Goal: Task Accomplishment & Management: Complete application form

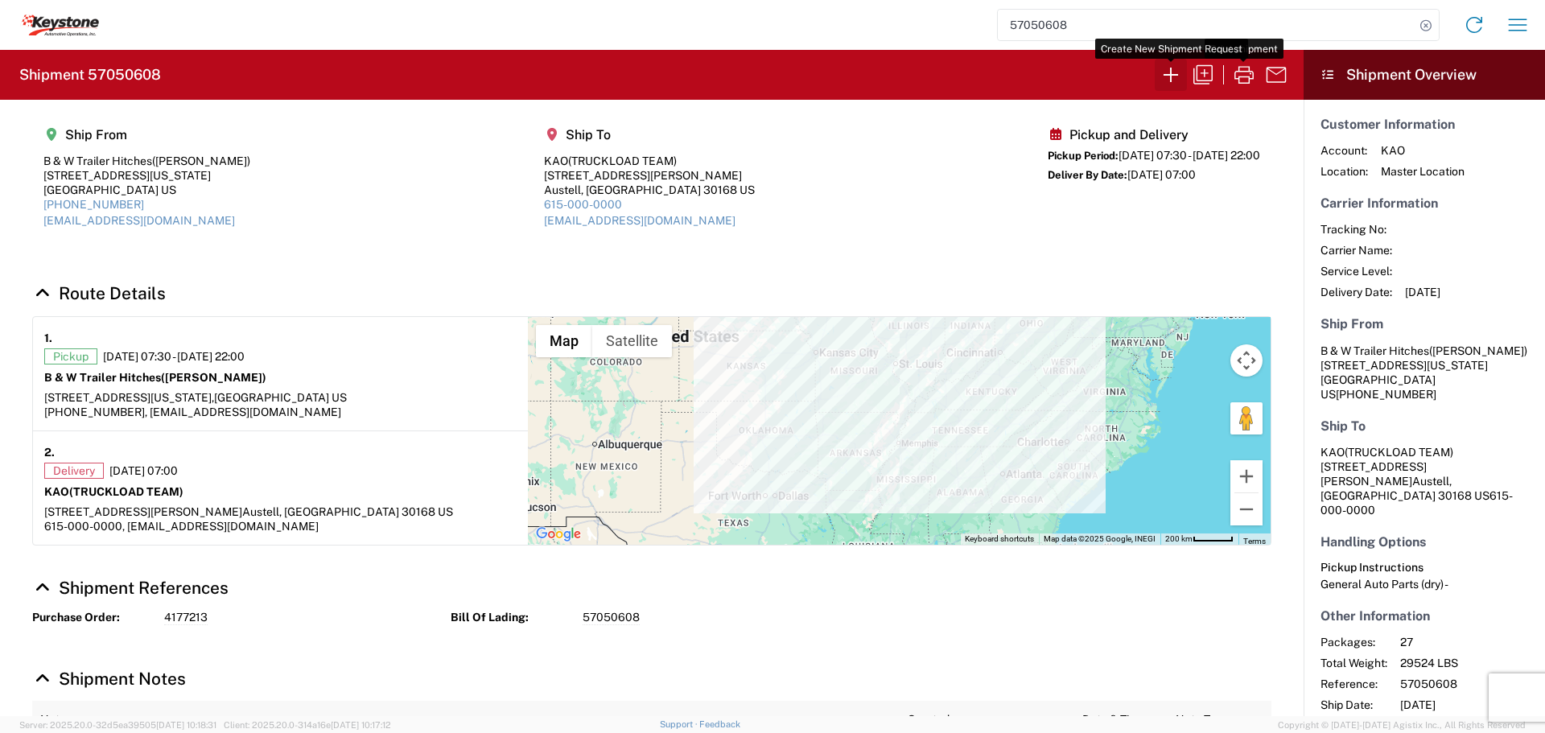
click at [1173, 68] on icon "button" at bounding box center [1171, 75] width 26 height 26
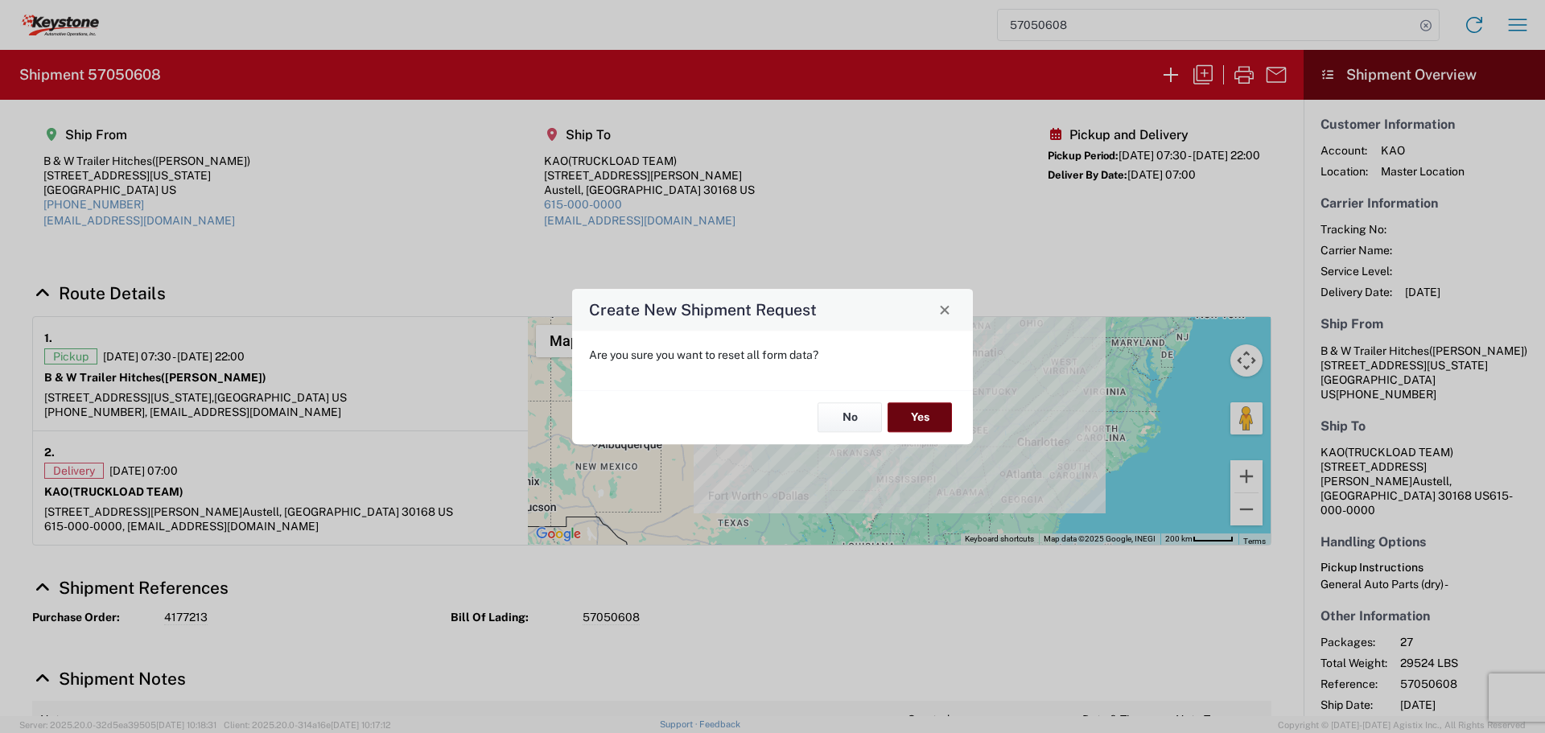
click at [908, 415] on button "Yes" at bounding box center [920, 418] width 64 height 30
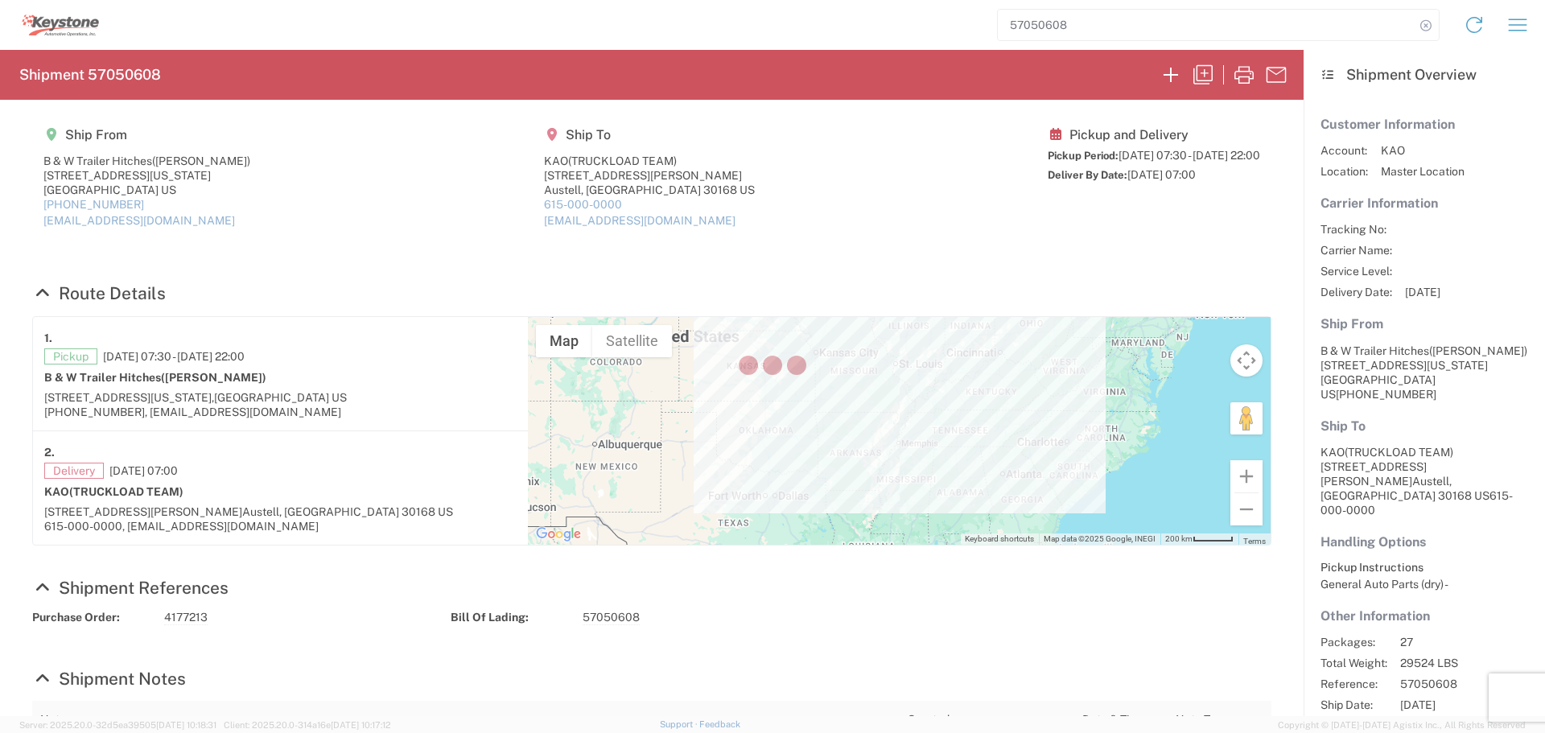
select select "FULL"
select select "US"
select select "LBS"
select select "IN"
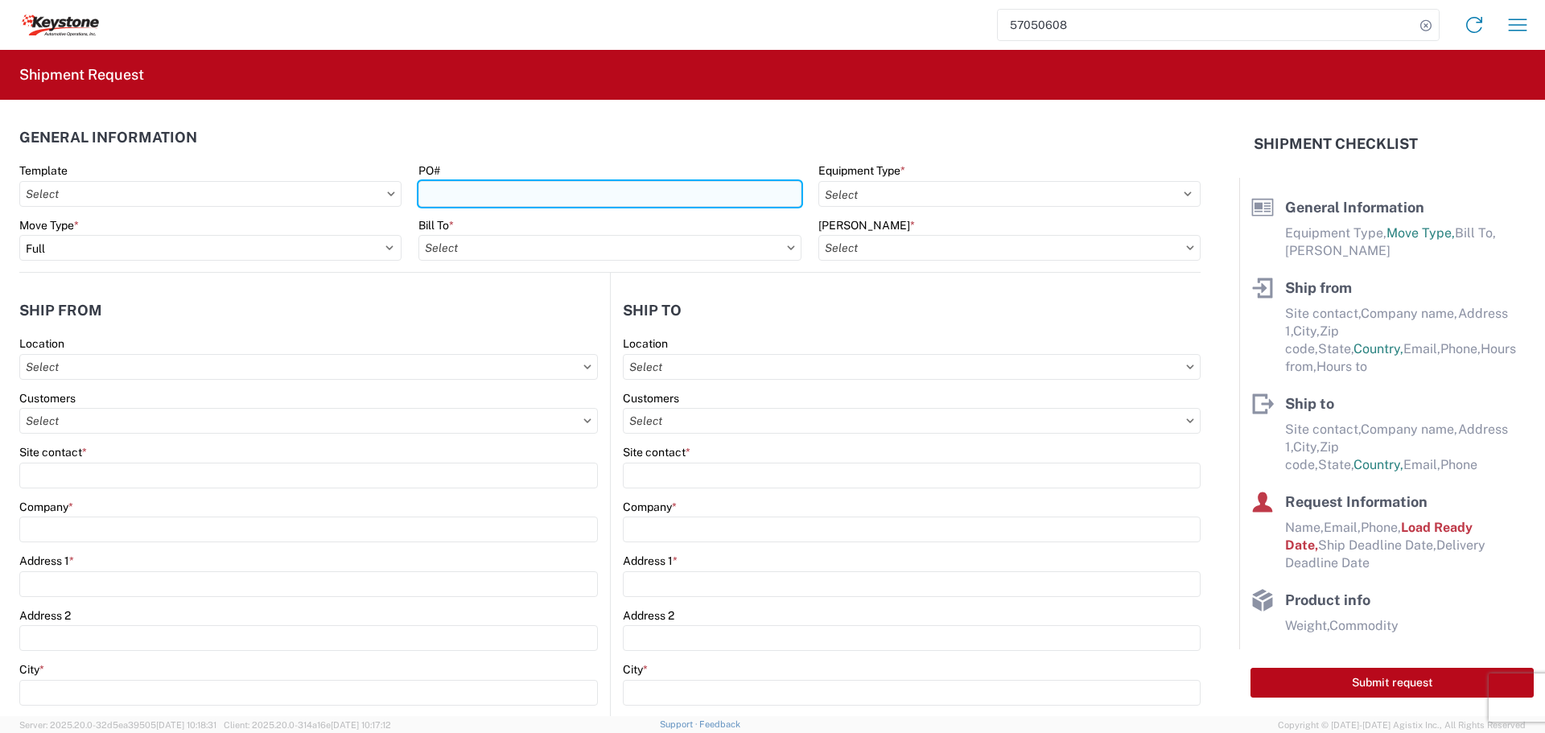
click at [489, 198] on input "PO#" at bounding box center [610, 194] width 382 height 26
type input "4497182"
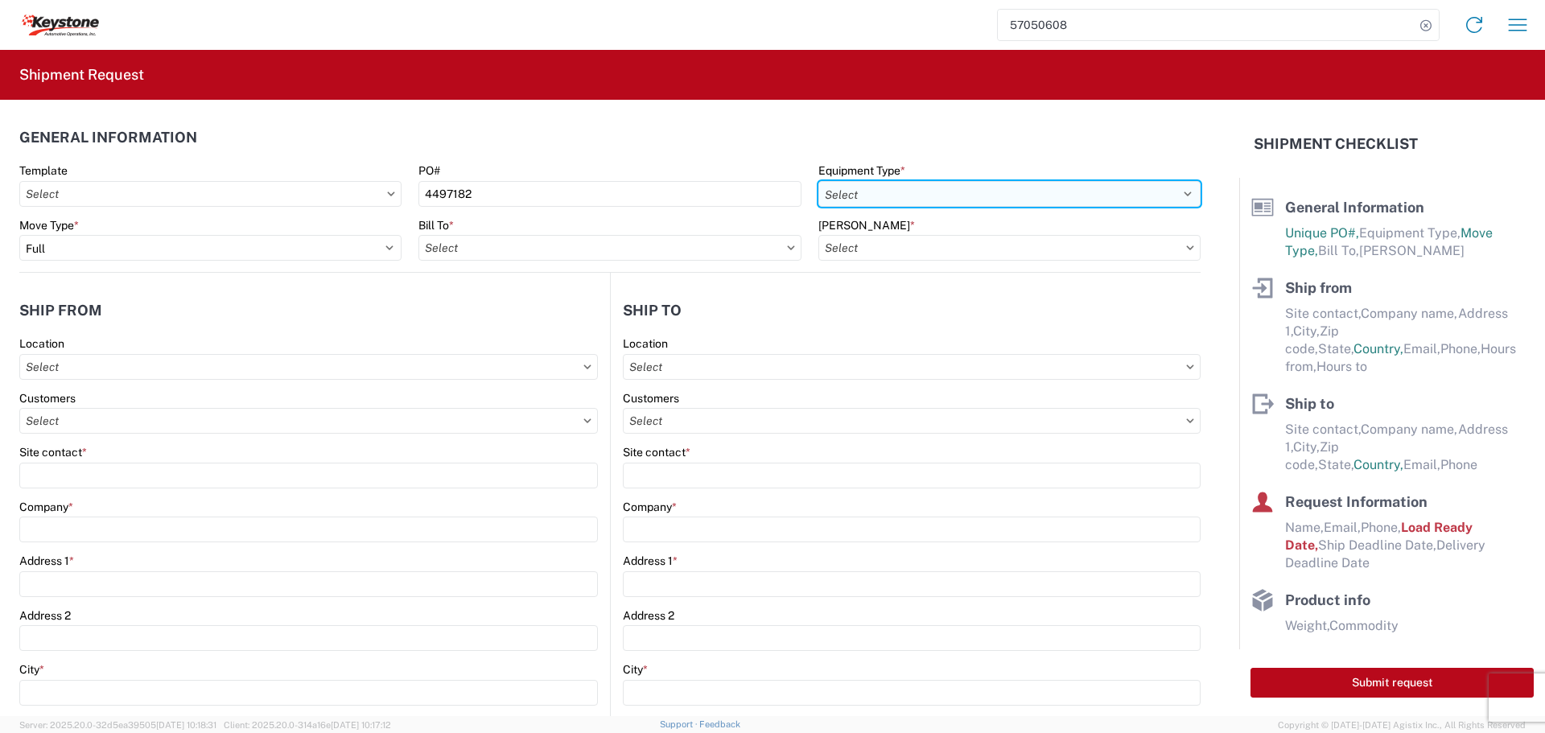
click at [897, 192] on select "Select 53’ Dry Van Flatbed Dropdeck (van) Lowboy (flatbed) Rail" at bounding box center [1010, 194] width 382 height 26
select select "STDV"
click at [819, 181] on select "Select 53’ Dry Van Flatbed Dropdeck (van) Lowboy (flatbed) Rail" at bounding box center [1010, 194] width 382 height 26
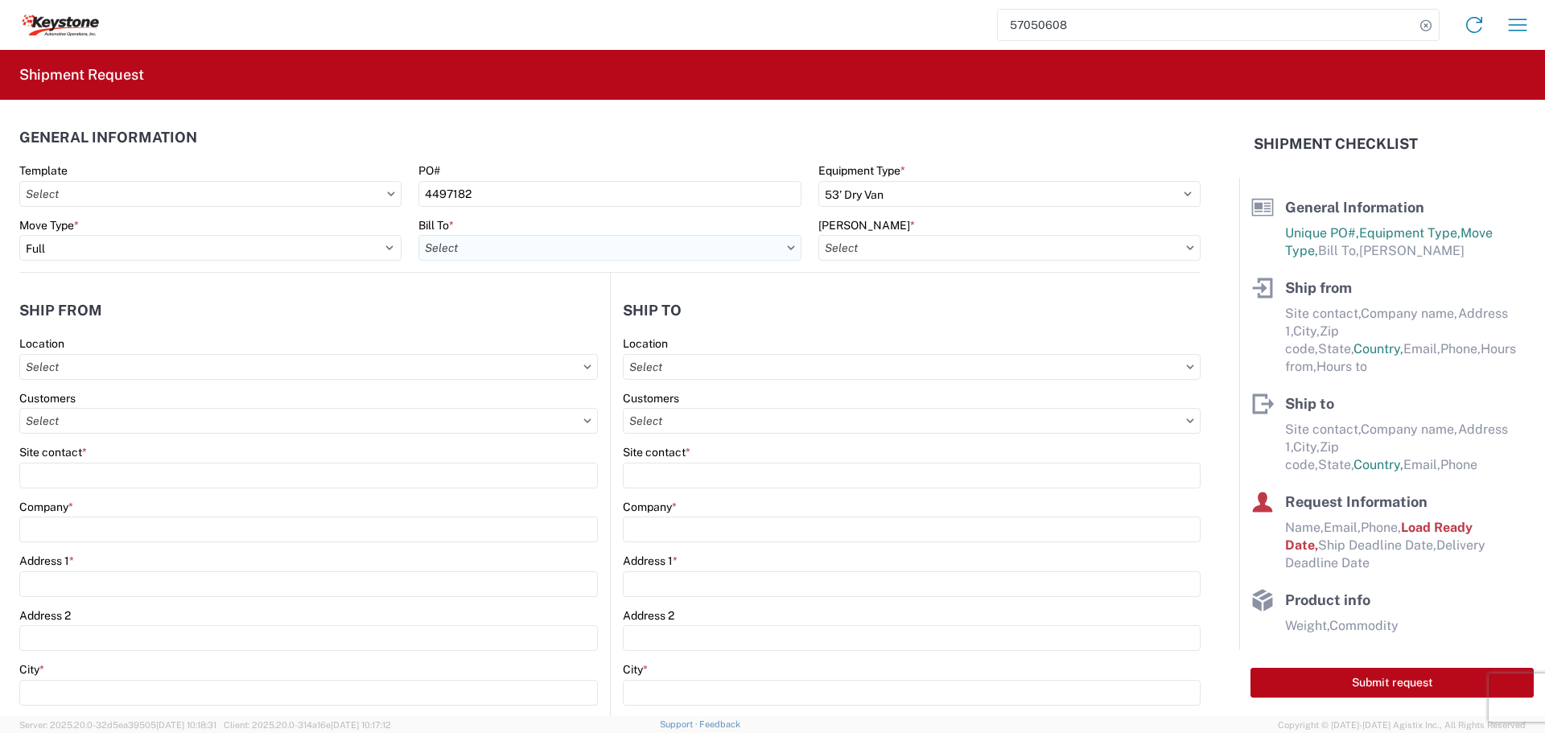
click at [763, 241] on input "text" at bounding box center [610, 248] width 382 height 26
type input "8538"
click at [540, 315] on div "8538 - [US_STATE][GEOGRAPHIC_DATA] - KAO Operations" at bounding box center [575, 320] width 312 height 26
type input "8538 - [US_STATE][GEOGRAPHIC_DATA] - KAO Operations"
click at [860, 250] on input "text" at bounding box center [1010, 248] width 382 height 26
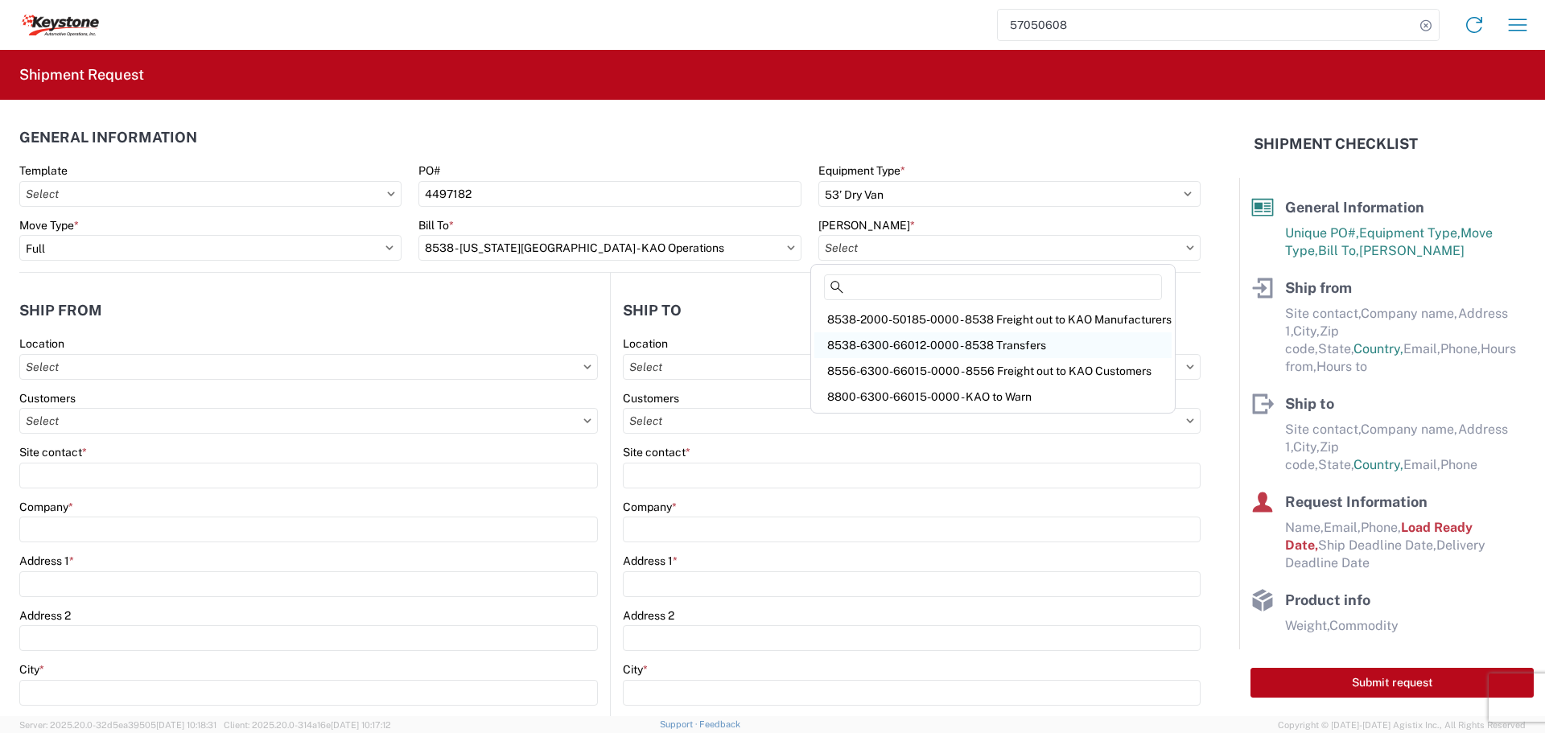
click at [930, 344] on div "8538-6300-66012-0000 - 8538 Transfers" at bounding box center [993, 345] width 357 height 26
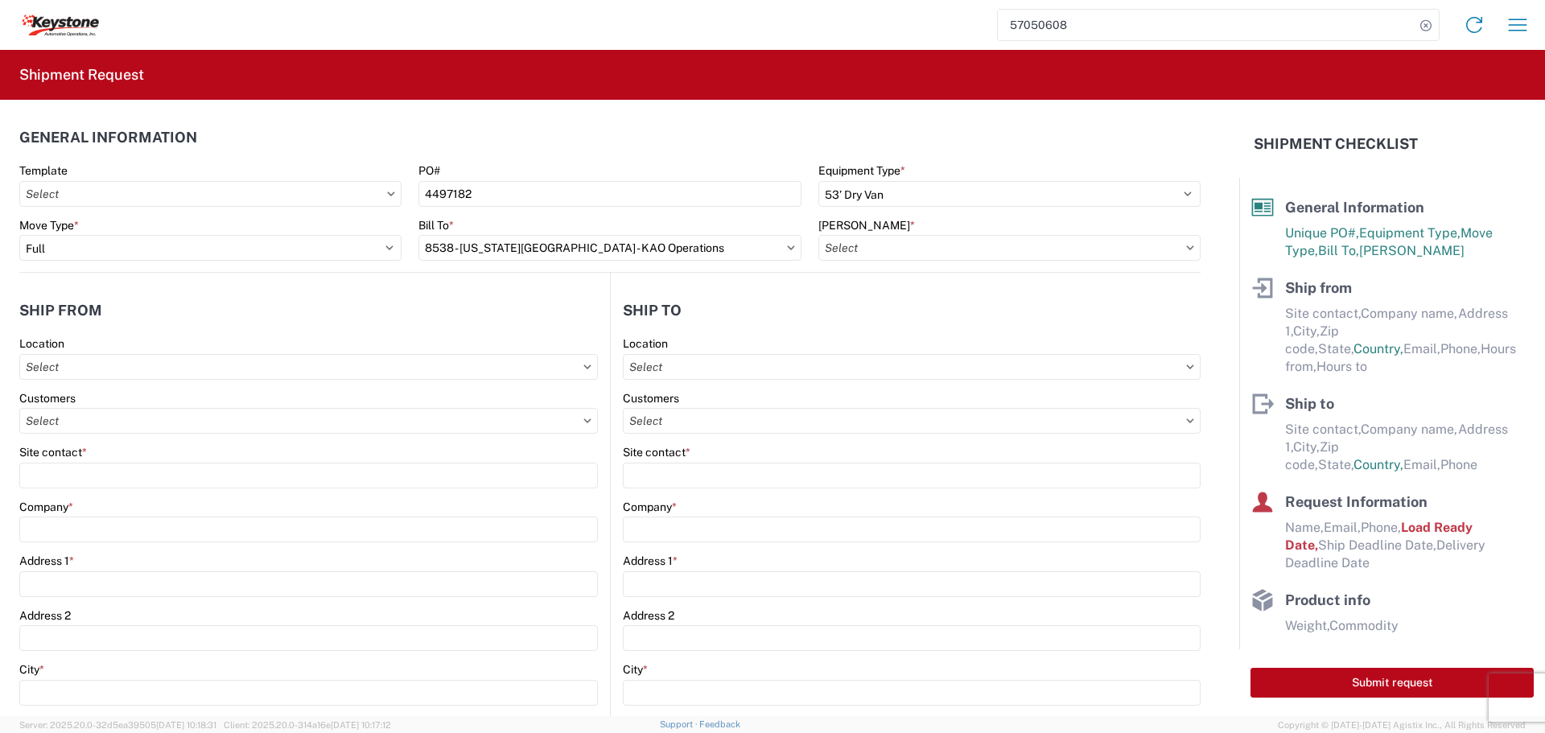
type input "8538-6300-66012-0000 - 8538 Transfers, 8538-6300-66012-0000 - 8538 Transfers"
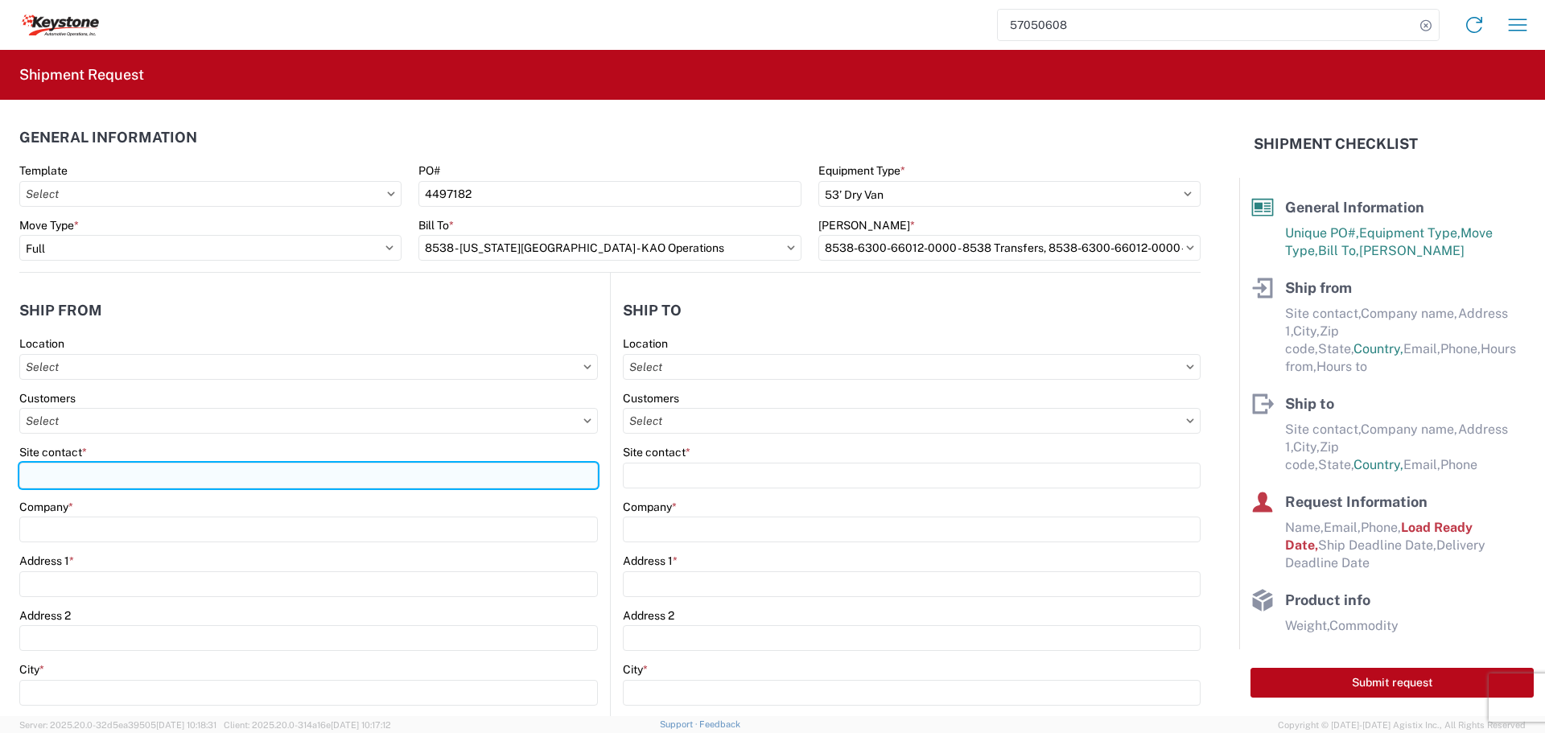
click at [89, 473] on input "Site contact *" at bounding box center [308, 476] width 579 height 26
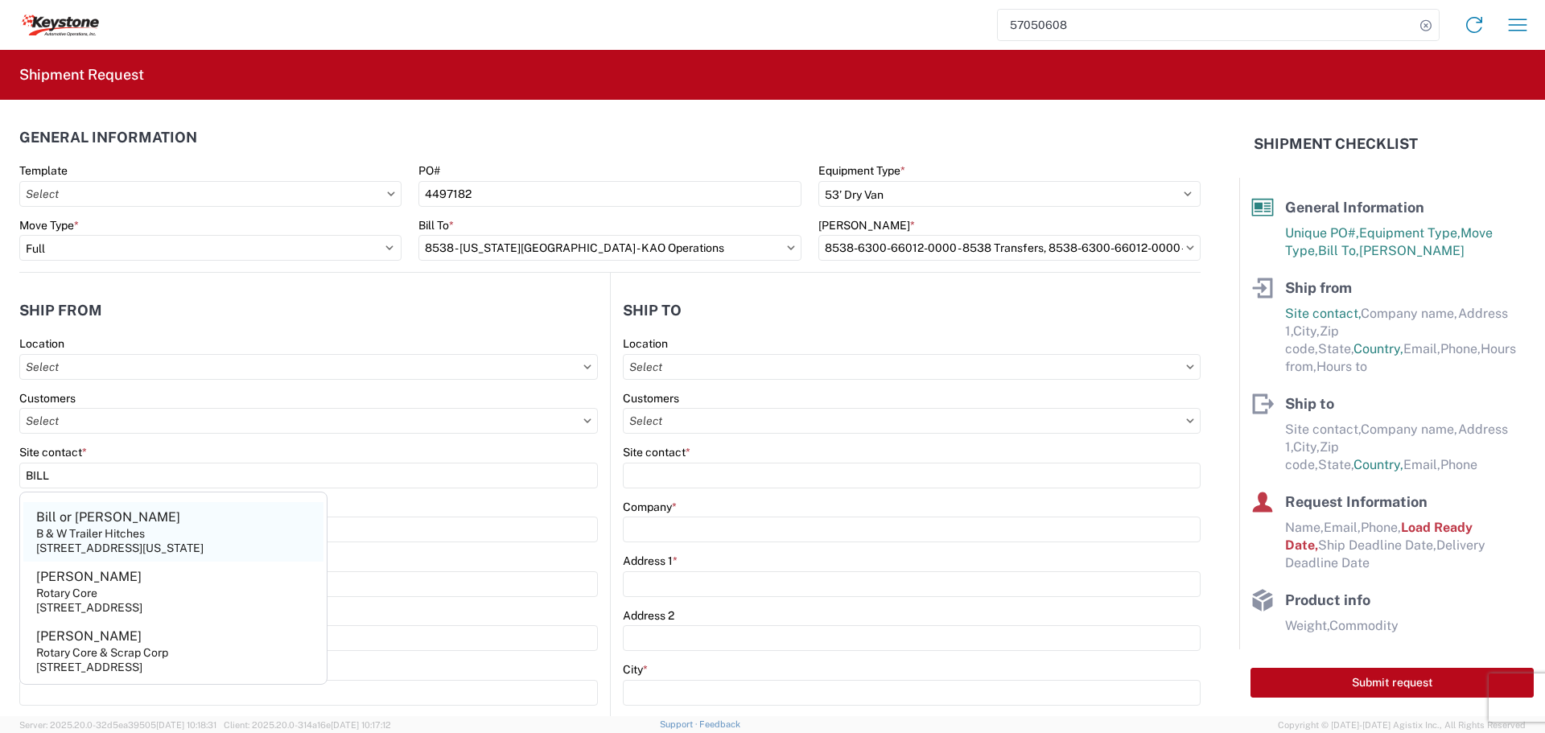
click at [130, 522] on agx-address-suggestion-item "[PERSON_NAME] or [PERSON_NAME] & W Trailer Hitches [STREET_ADDRESS][US_STATE]" at bounding box center [173, 532] width 300 height 60
type input "Bill or [PERSON_NAME]"
type input "B & W Trailer Hitches"
type input "[STREET_ADDRESS][US_STATE]"
type input "Humboldt"
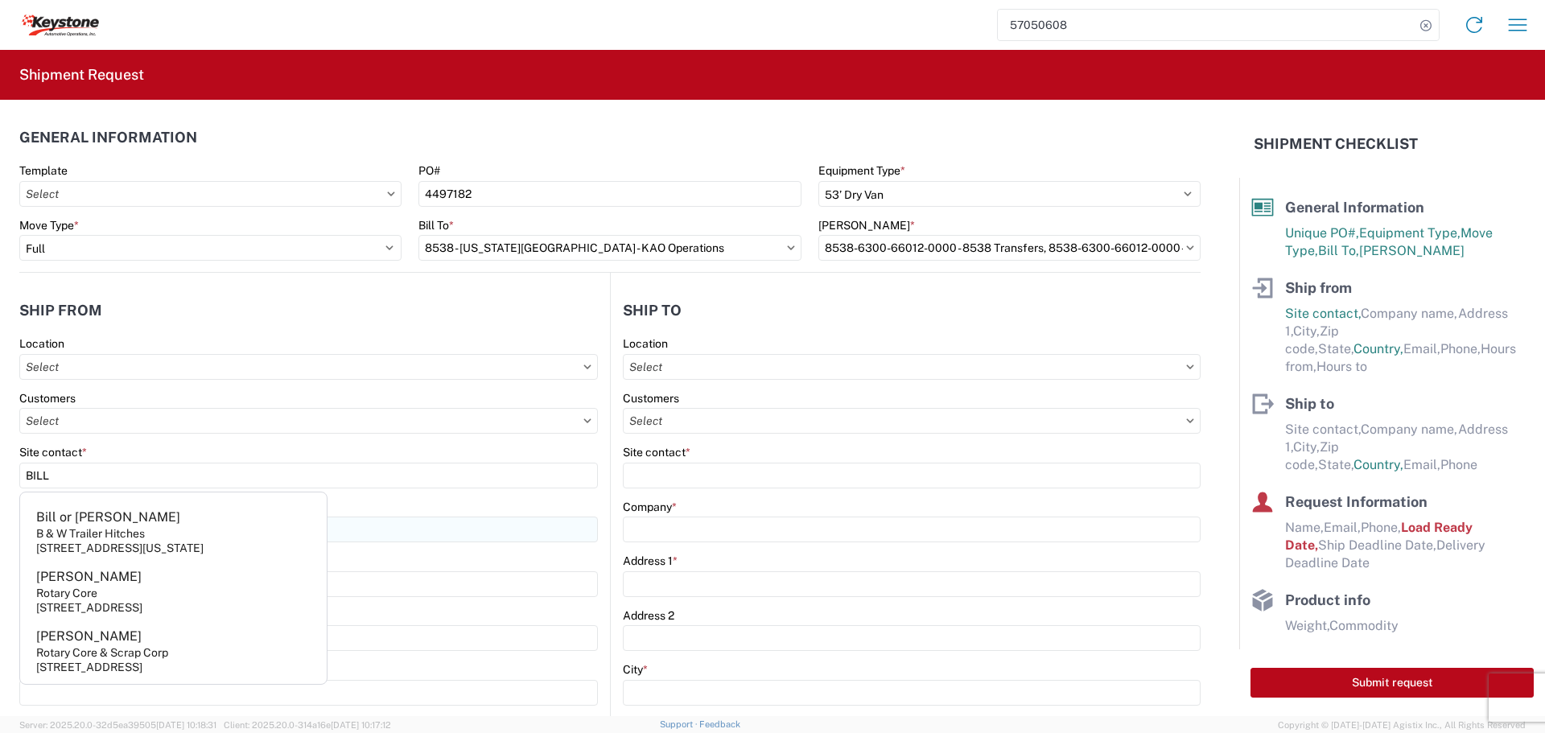
type input "66748"
select select "KS"
type input "[PHONE_NUMBER]"
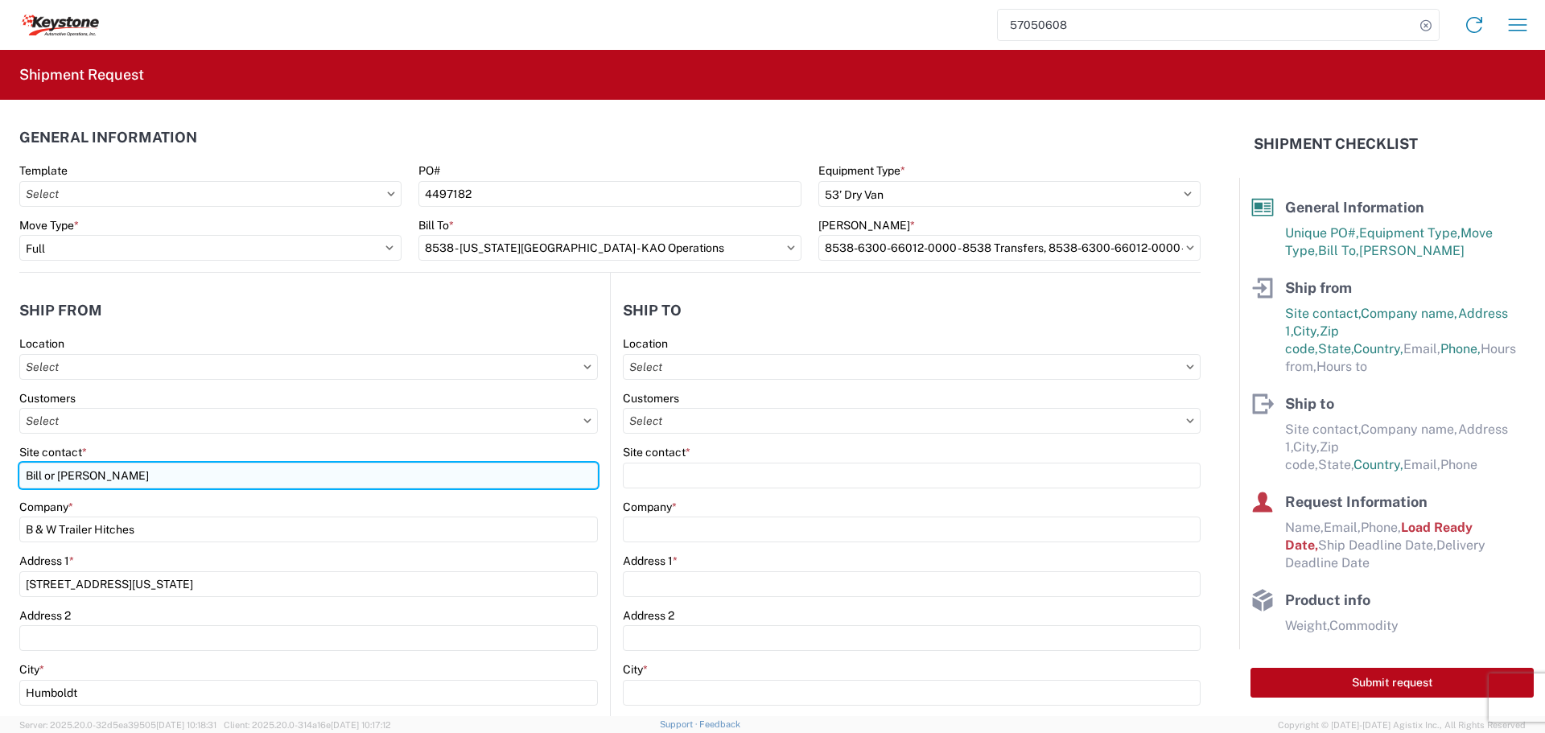
drag, startPoint x: 125, startPoint y: 512, endPoint x: 90, endPoint y: 476, distance: 50.1
click at [90, 476] on input "Bill or [PERSON_NAME]" at bounding box center [308, 476] width 579 height 26
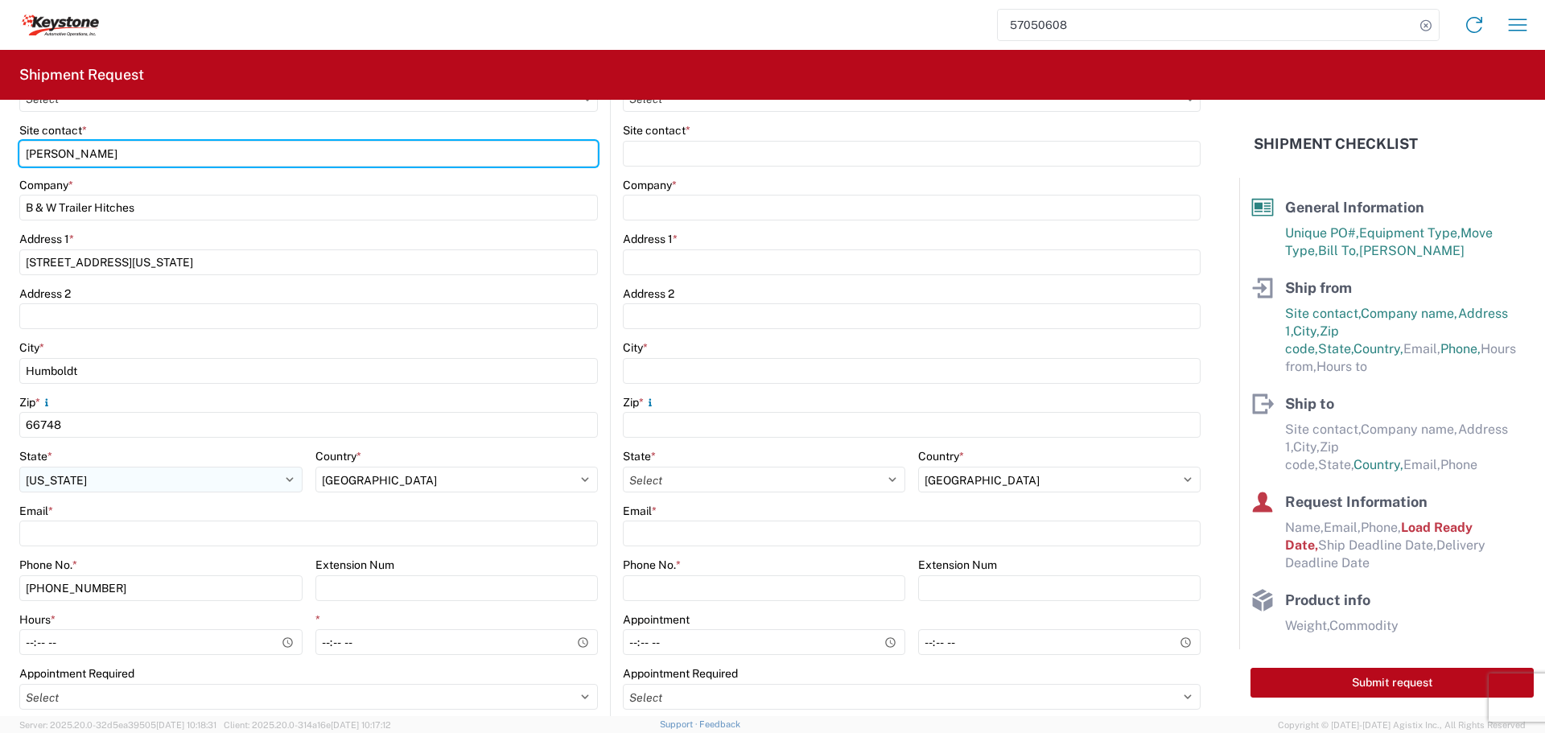
scroll to position [402, 0]
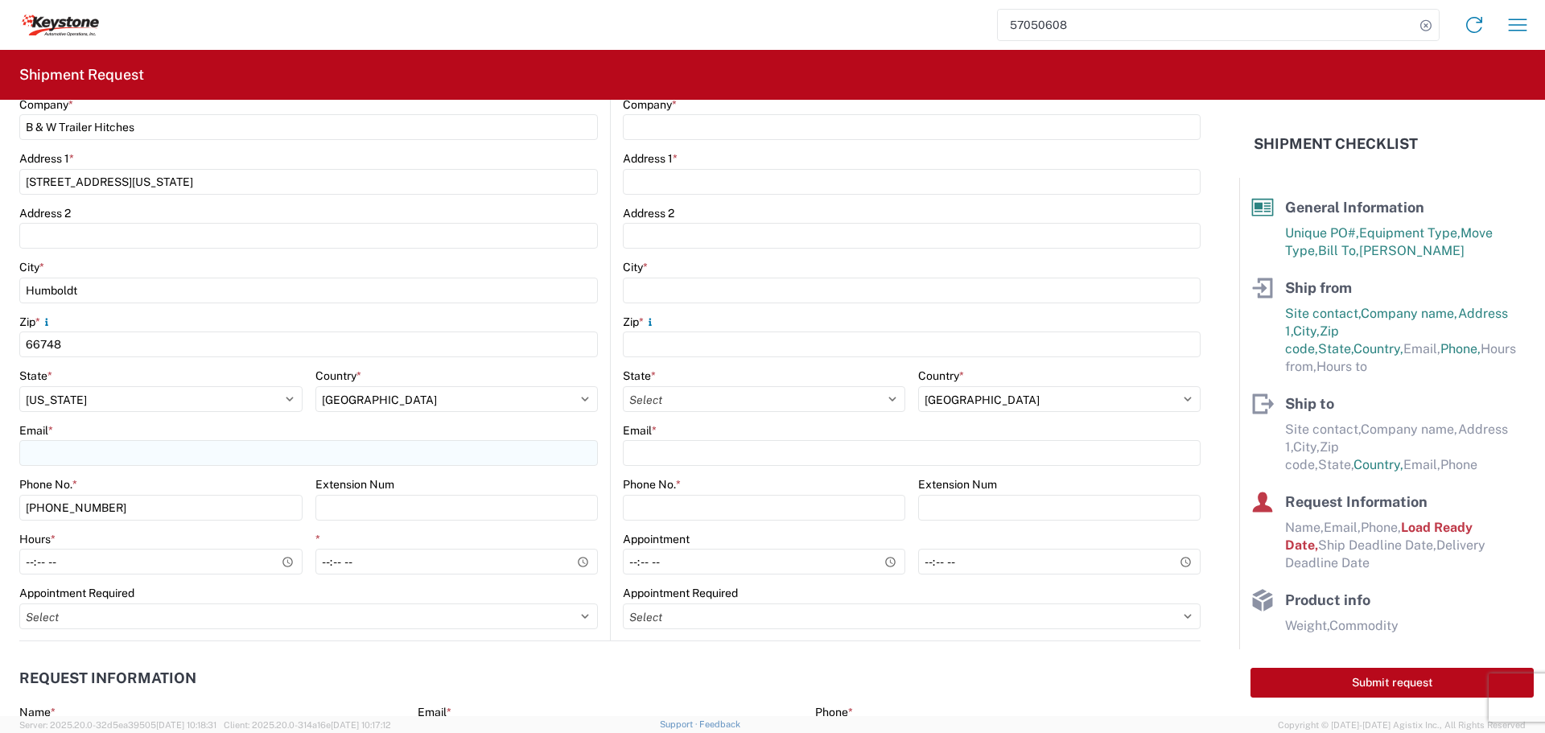
type input "[PERSON_NAME]"
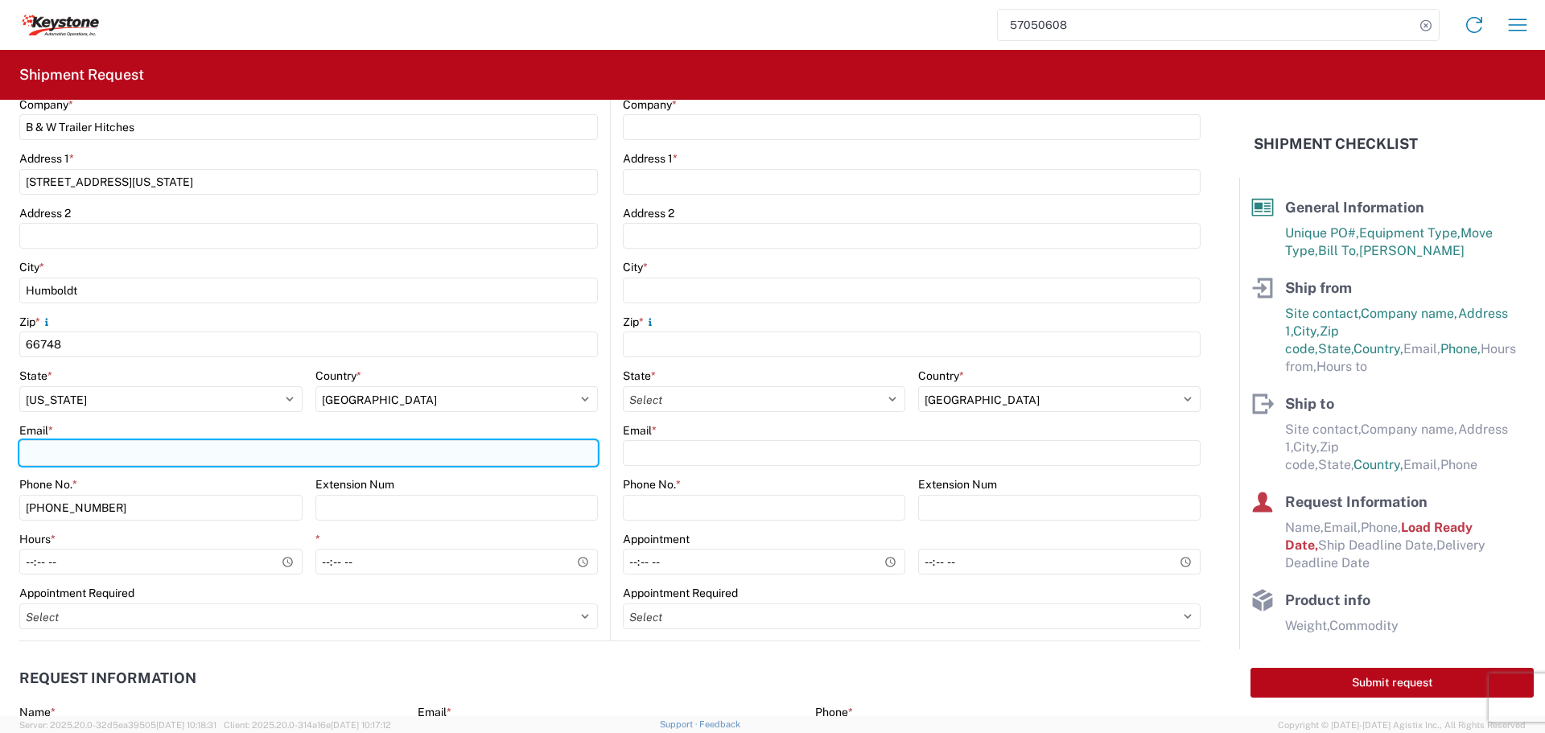
click at [86, 459] on input "Email *" at bounding box center [308, 453] width 579 height 26
type input "T"
type input "[EMAIL_ADDRESS][DOMAIN_NAME]"
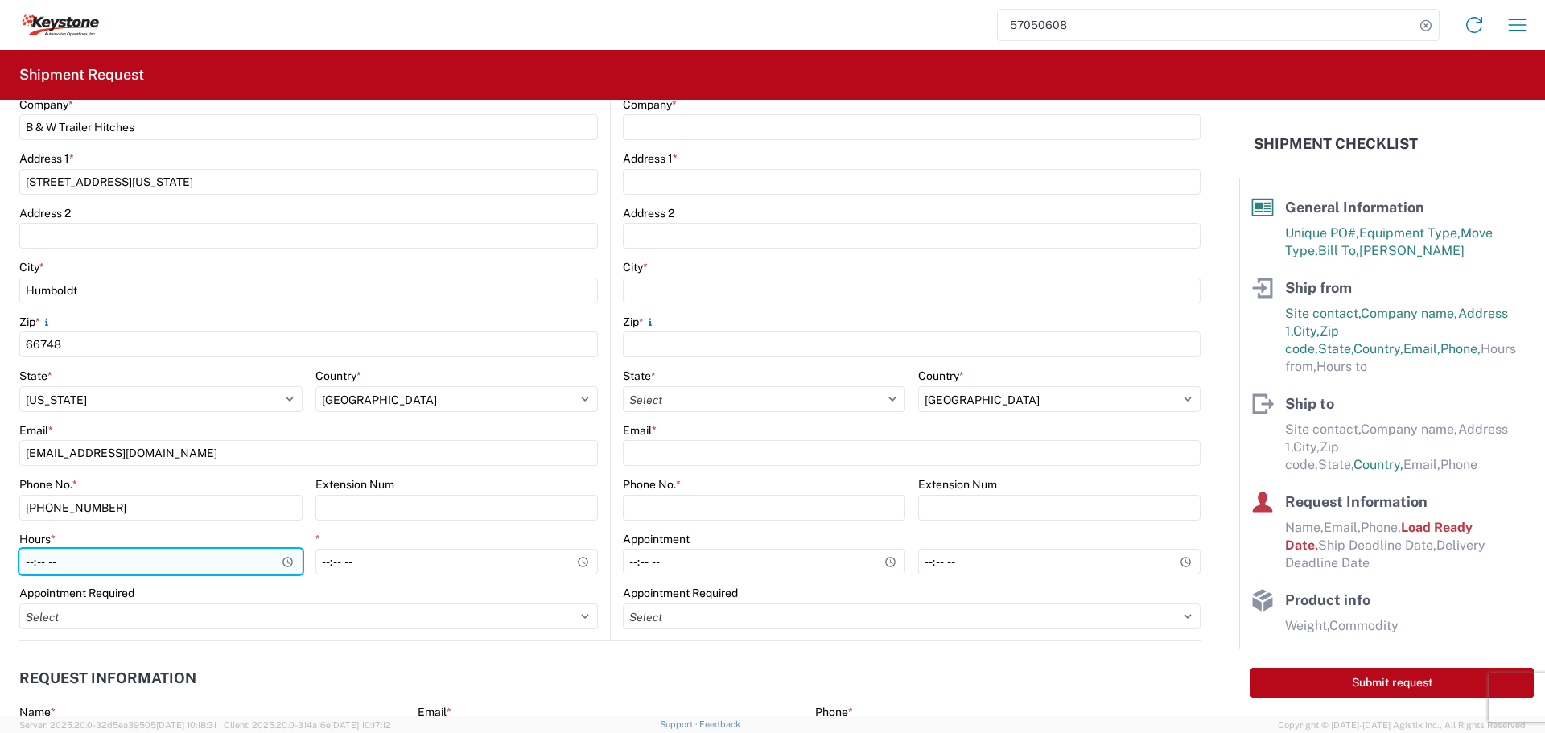
click at [289, 561] on input "Hours *" at bounding box center [160, 562] width 283 height 26
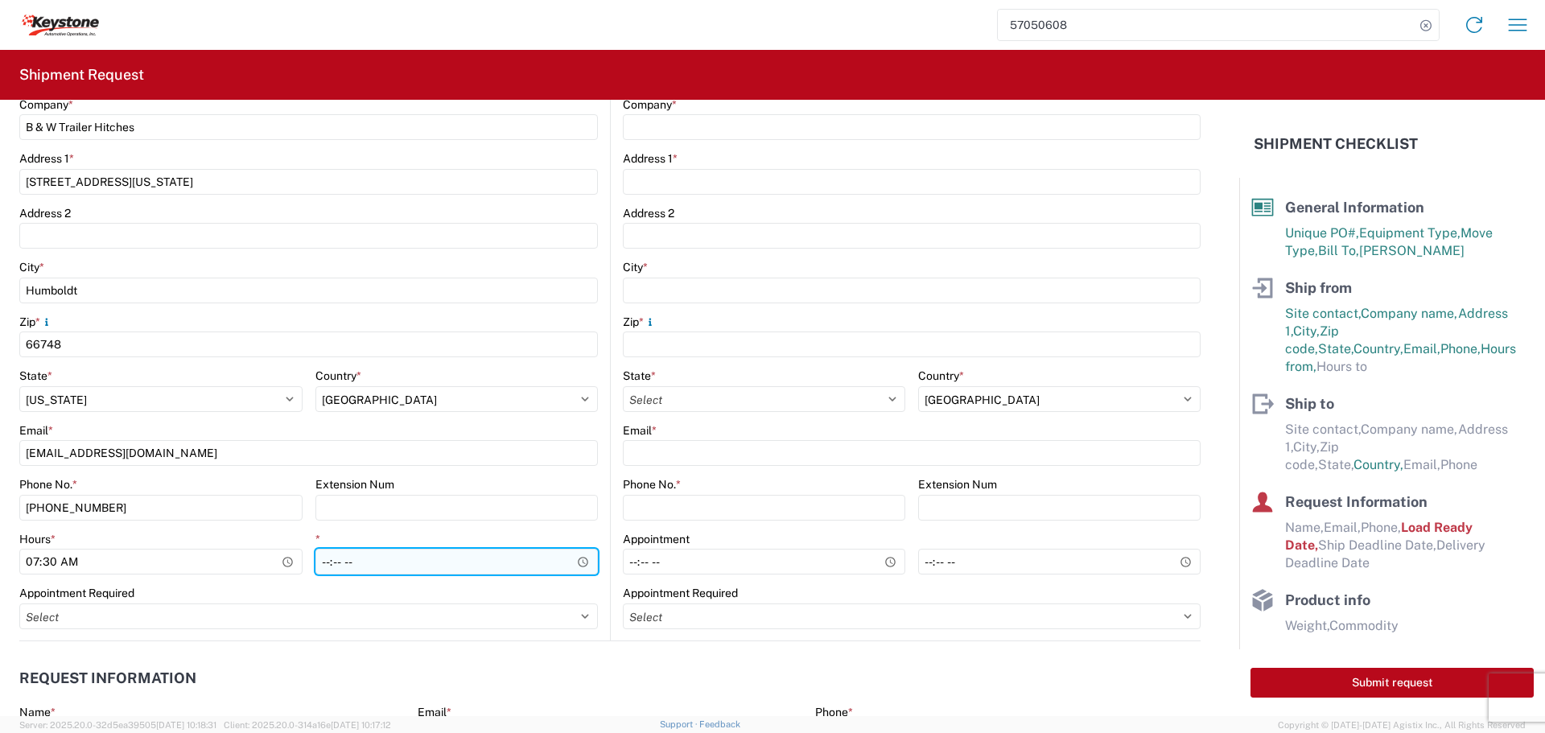
type input "07:30"
click at [553, 555] on input "*" at bounding box center [457, 562] width 283 height 26
click at [577, 558] on input "*" at bounding box center [457, 562] width 283 height 26
type input "22:00"
click at [493, 563] on input "22:00" at bounding box center [457, 562] width 283 height 26
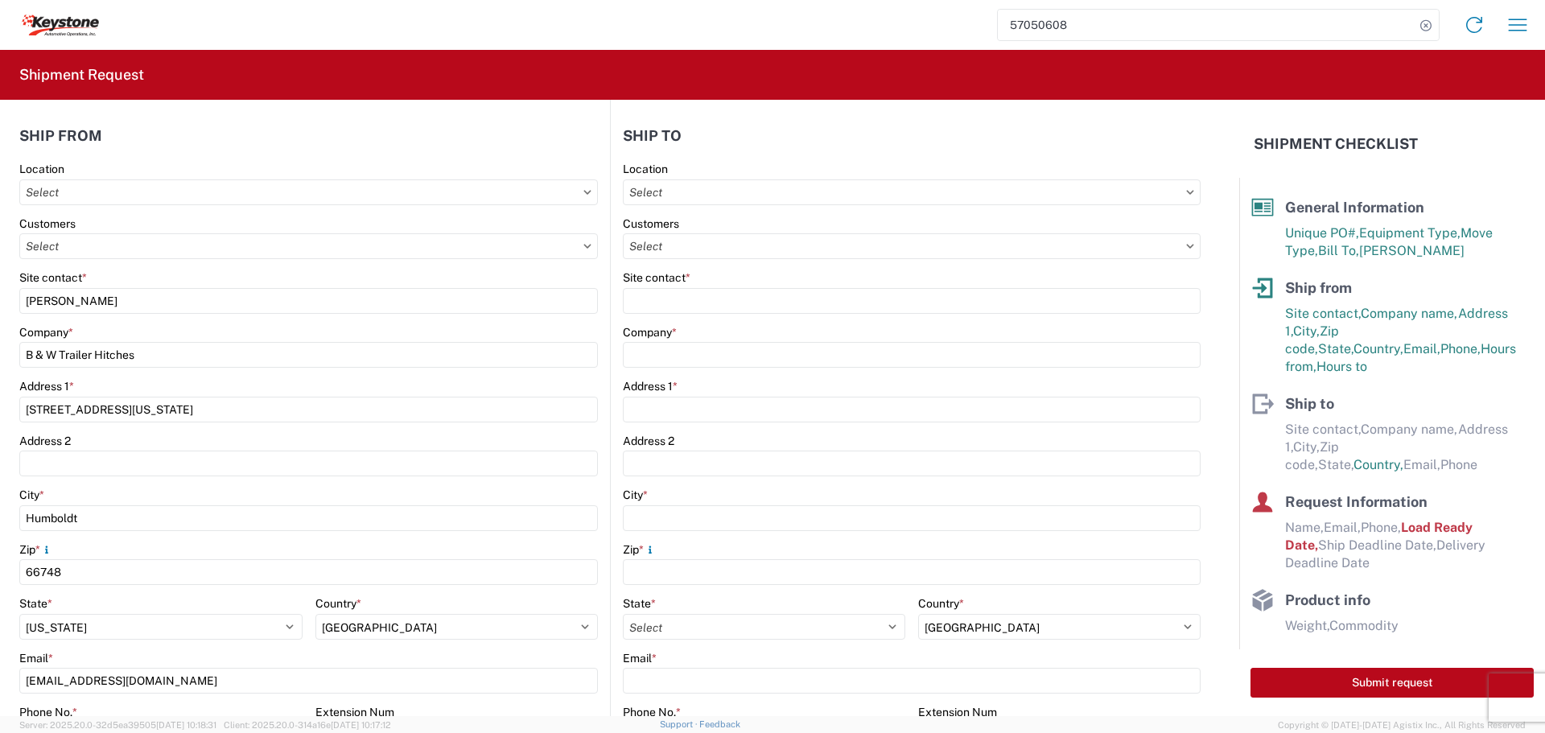
scroll to position [0, 0]
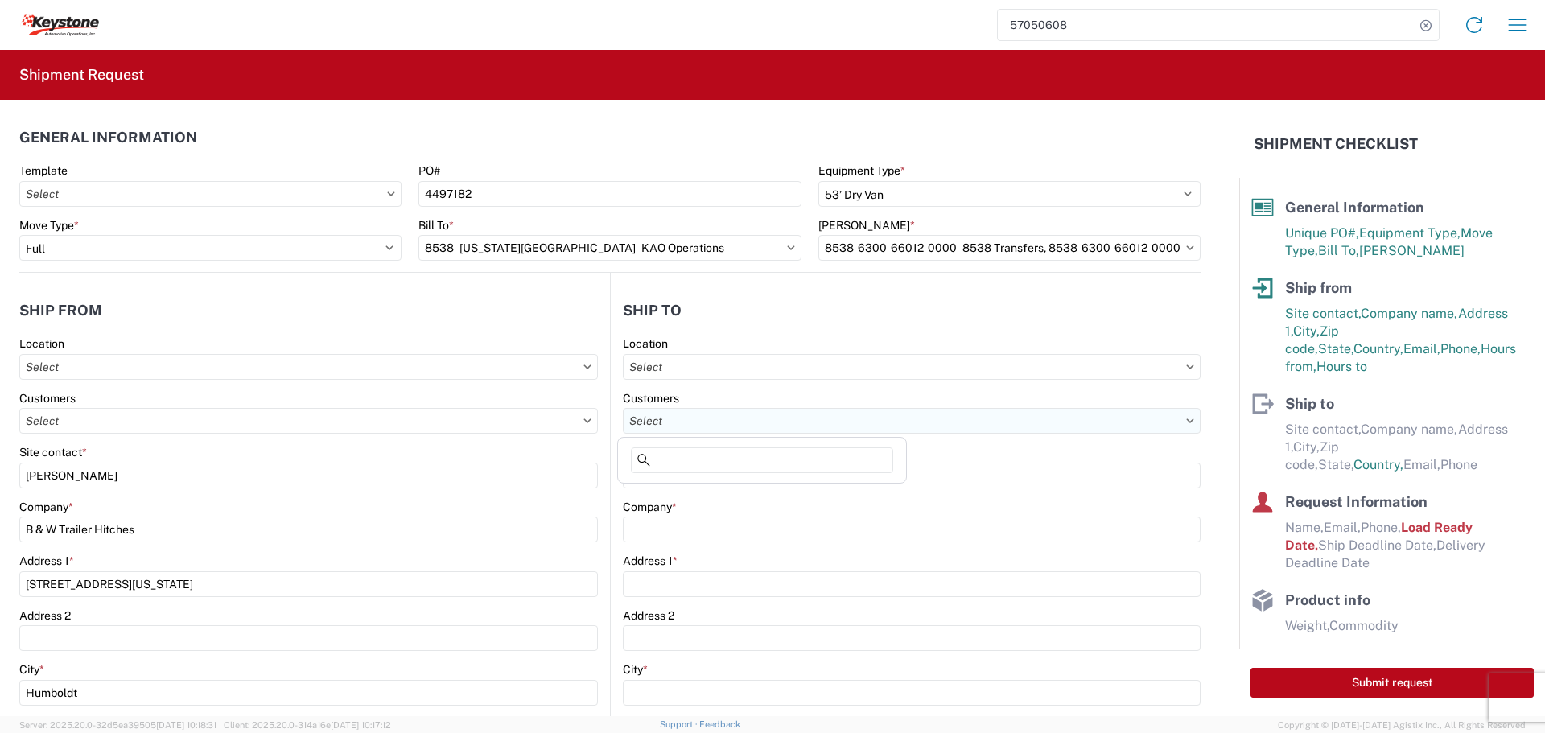
click at [782, 426] on input "text" at bounding box center [912, 421] width 578 height 26
click at [787, 413] on input "text" at bounding box center [912, 421] width 578 height 26
click at [769, 423] on input "text" at bounding box center [912, 421] width 578 height 26
click at [769, 354] on input "text" at bounding box center [912, 367] width 578 height 26
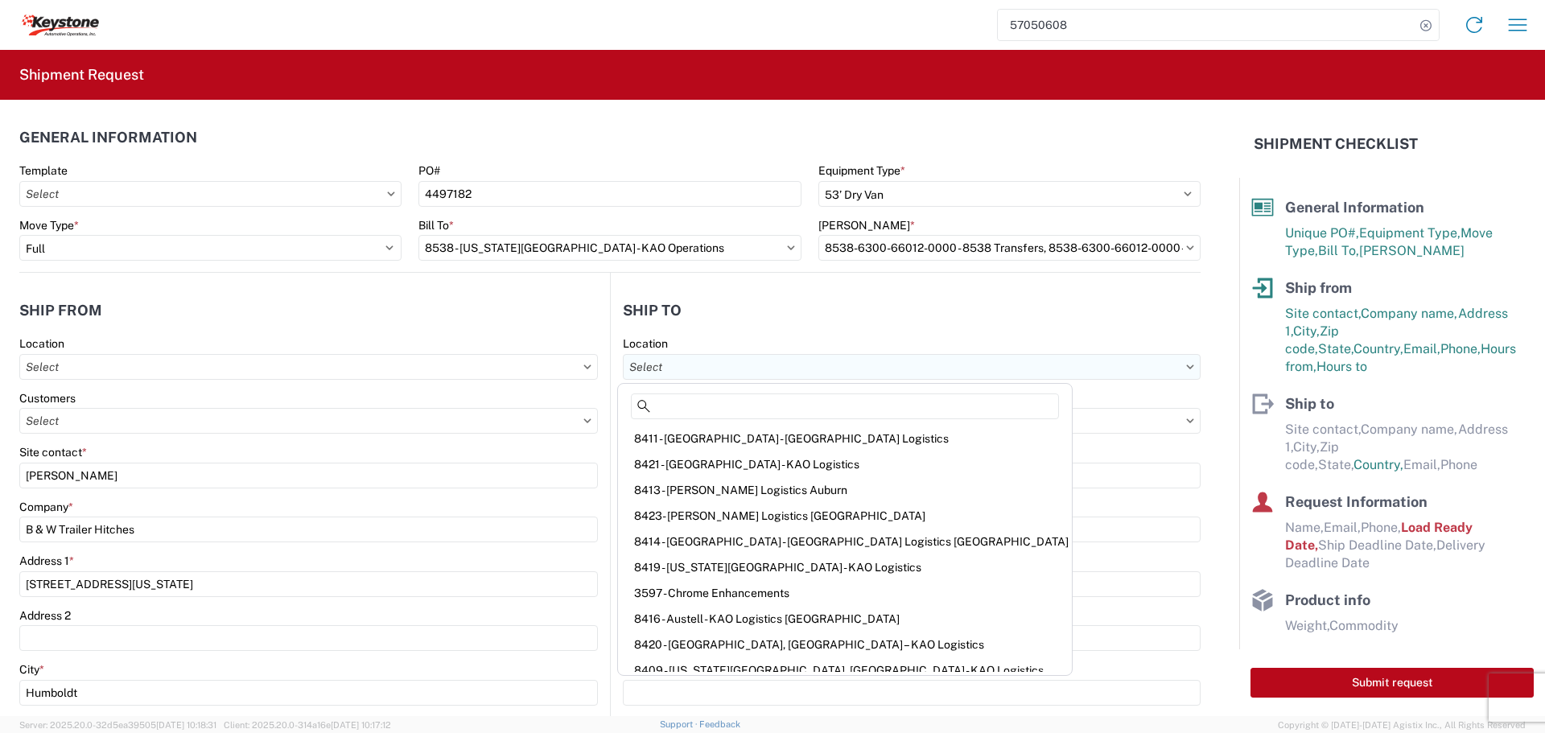
click at [766, 361] on input "text" at bounding box center [912, 367] width 578 height 26
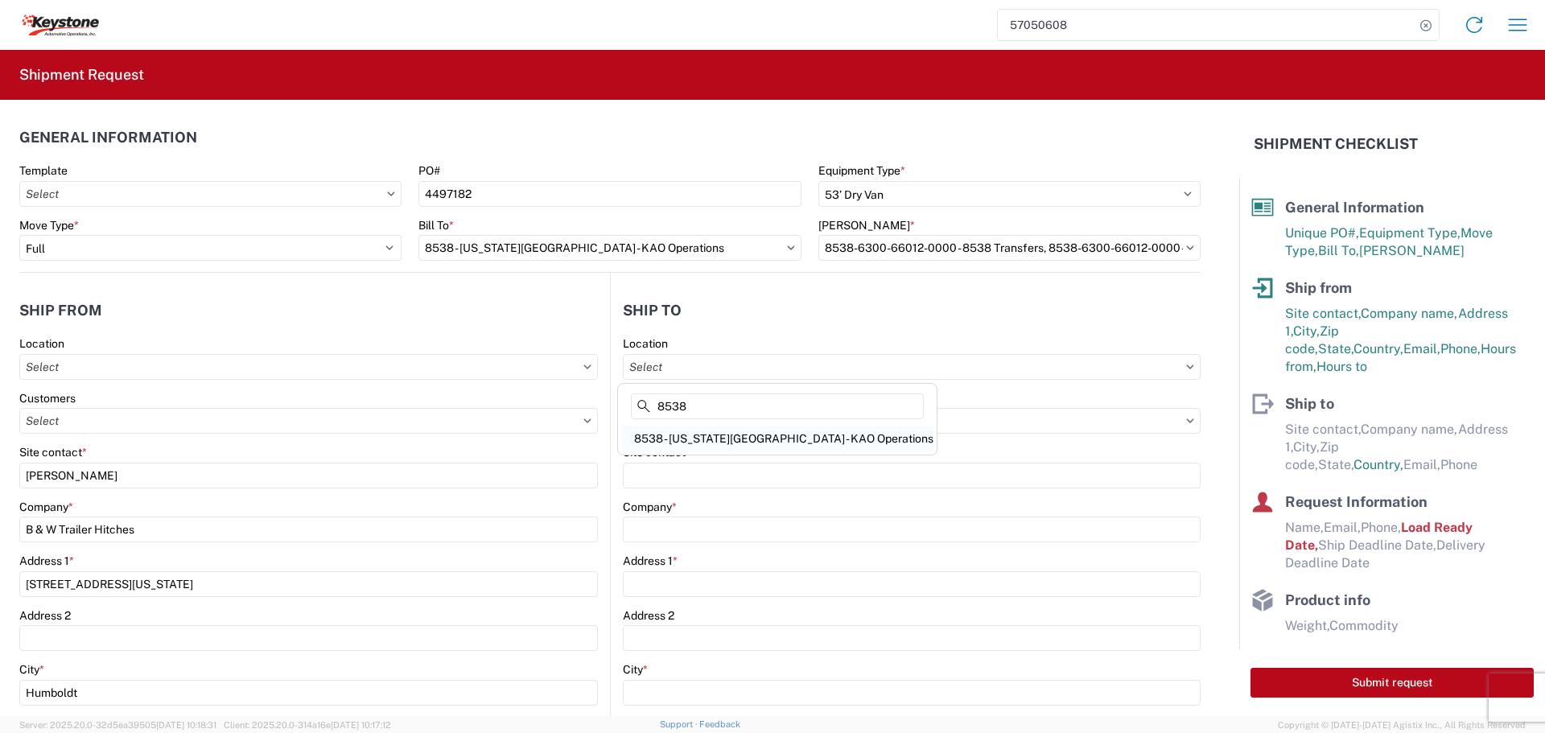
type input "8538"
click at [769, 445] on div "8538 - [US_STATE][GEOGRAPHIC_DATA] - KAO Operations" at bounding box center [777, 439] width 312 height 26
type input "8538 - [US_STATE][GEOGRAPHIC_DATA] - KAO Operations"
type input "KAO"
type input "[STREET_ADDRESS]"
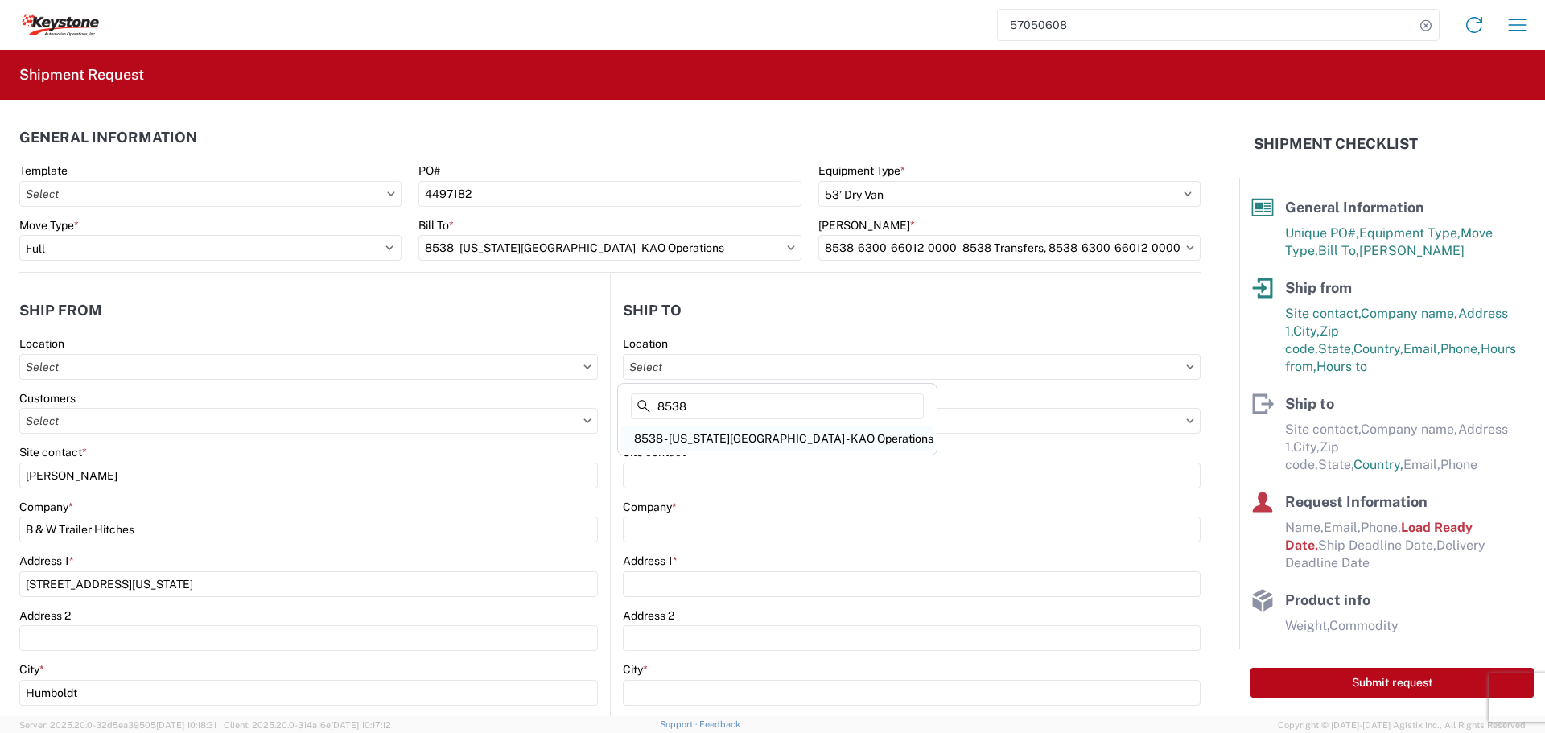
type input "[US_STATE][GEOGRAPHIC_DATA]"
type input "66105"
type input "07:00"
type input "17:00"
select select
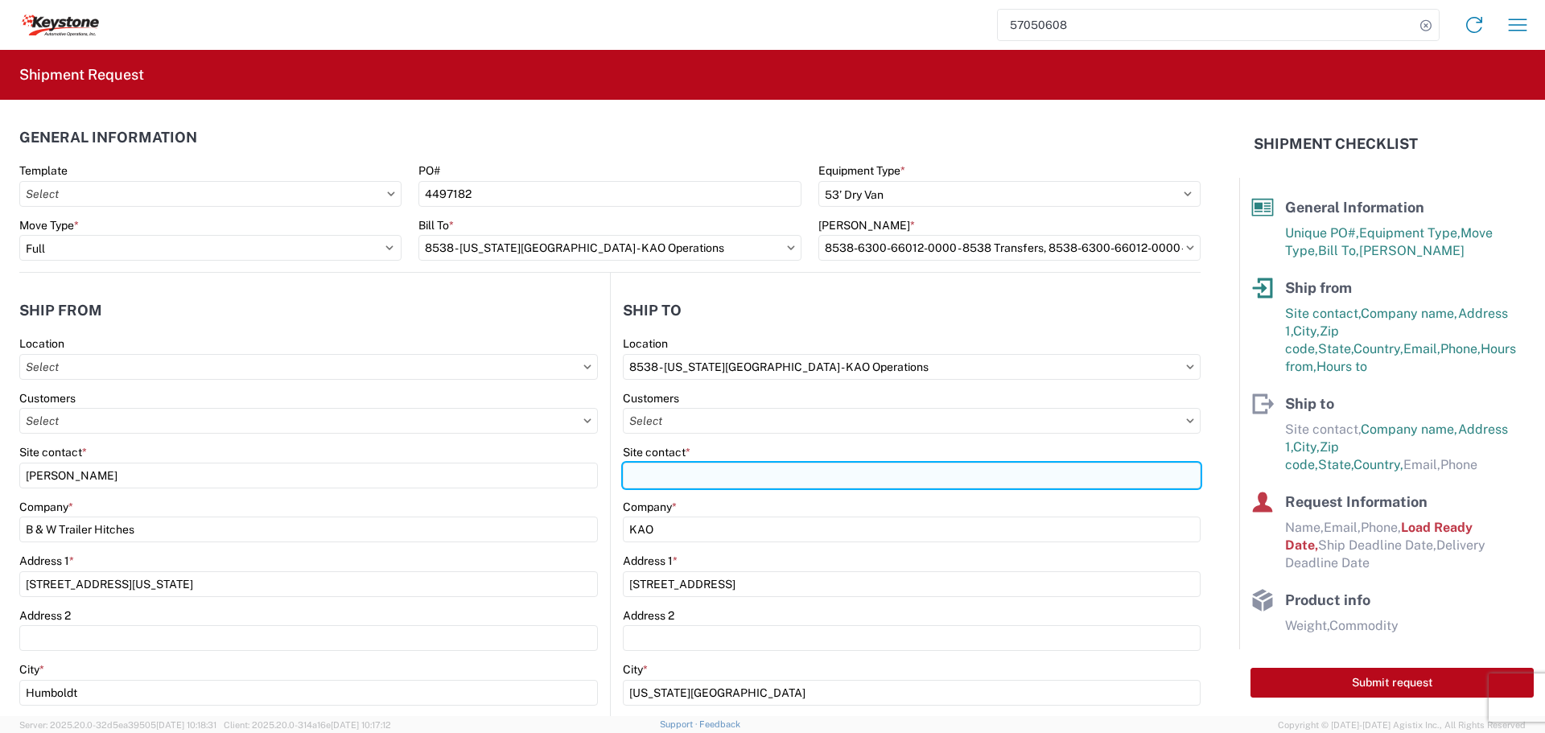
click at [691, 481] on input "Site contact *" at bounding box center [912, 476] width 578 height 26
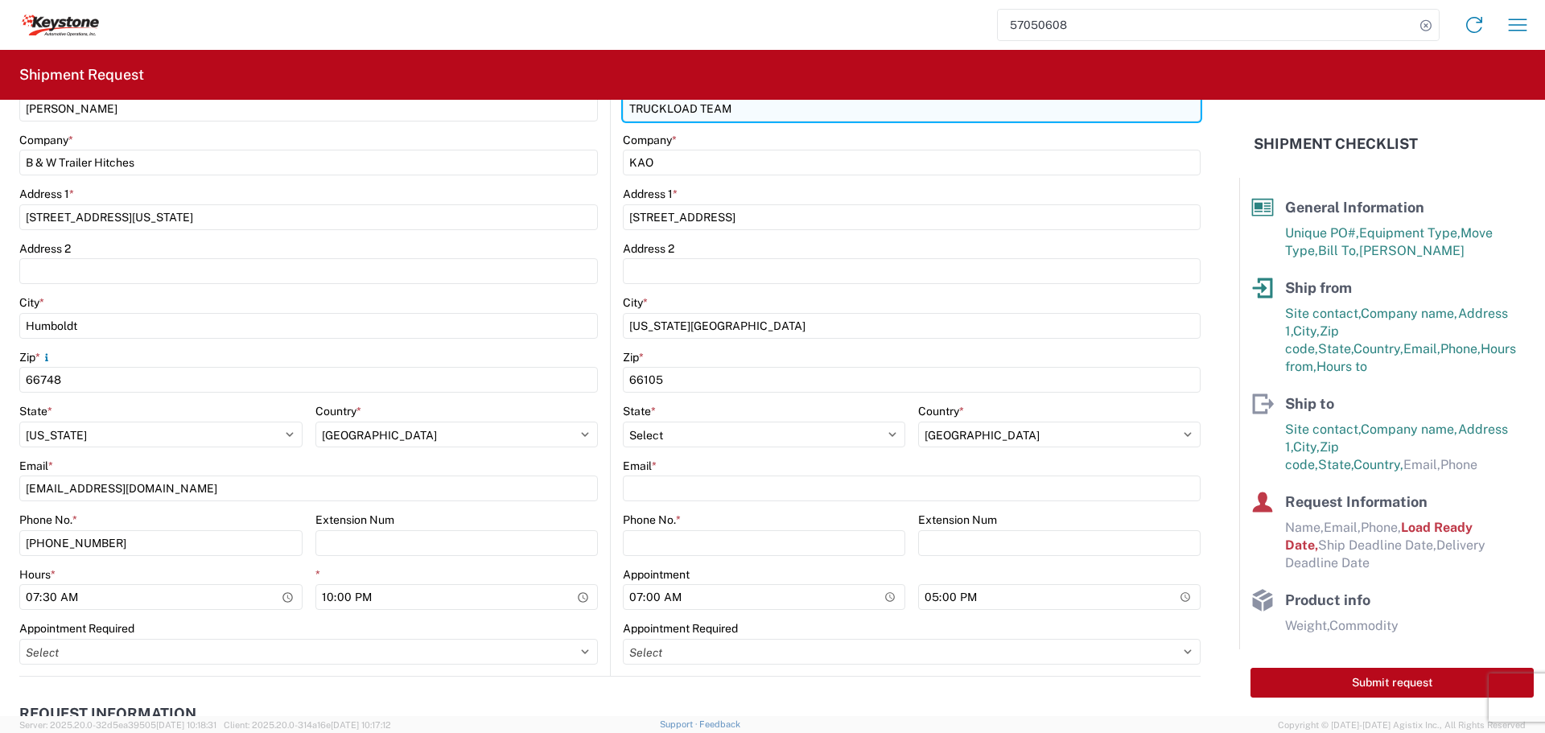
scroll to position [402, 0]
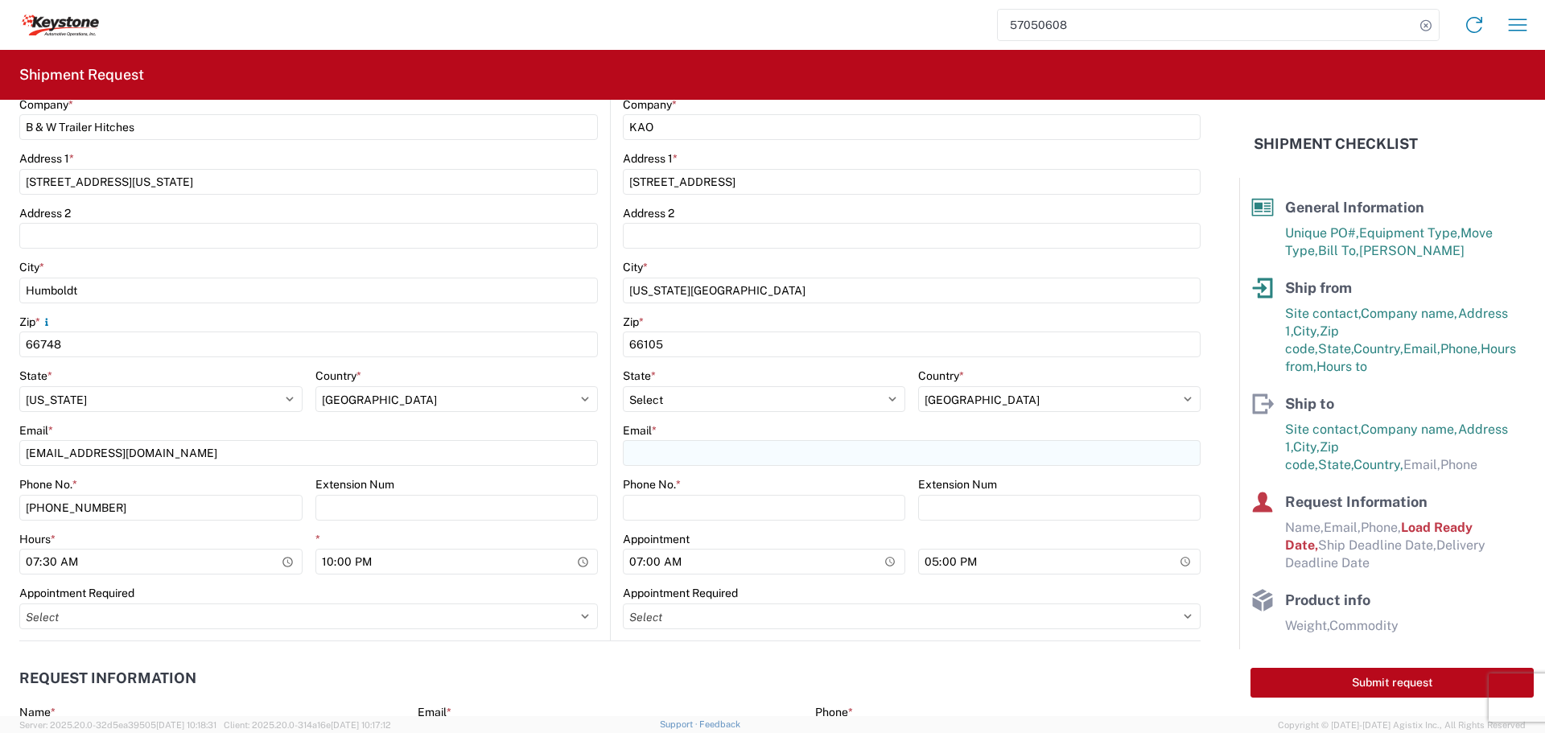
type input "TRUCKLOAD TEAM"
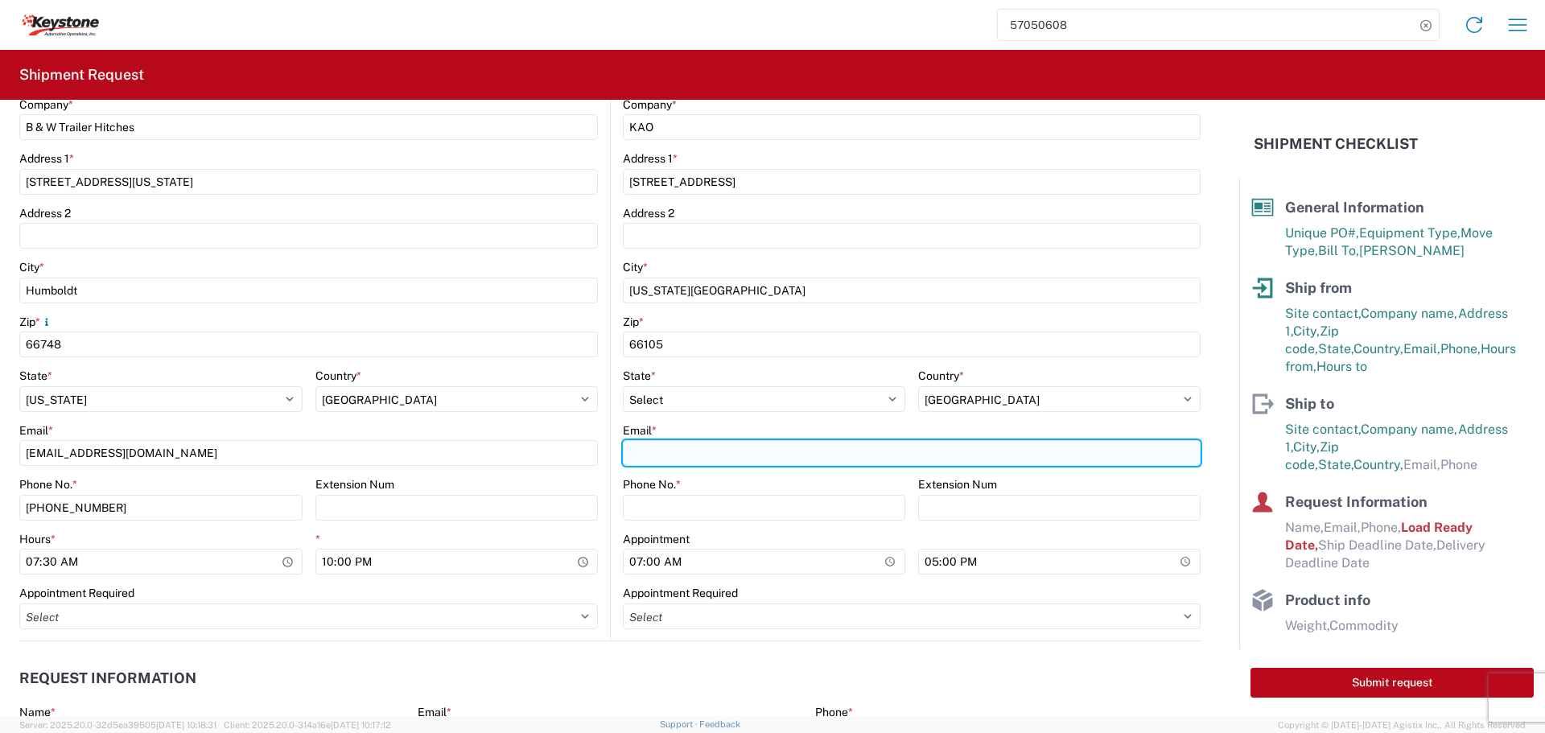
click at [689, 457] on input "Email *" at bounding box center [912, 453] width 578 height 26
type input "[EMAIL_ADDRESS][DOMAIN_NAME]"
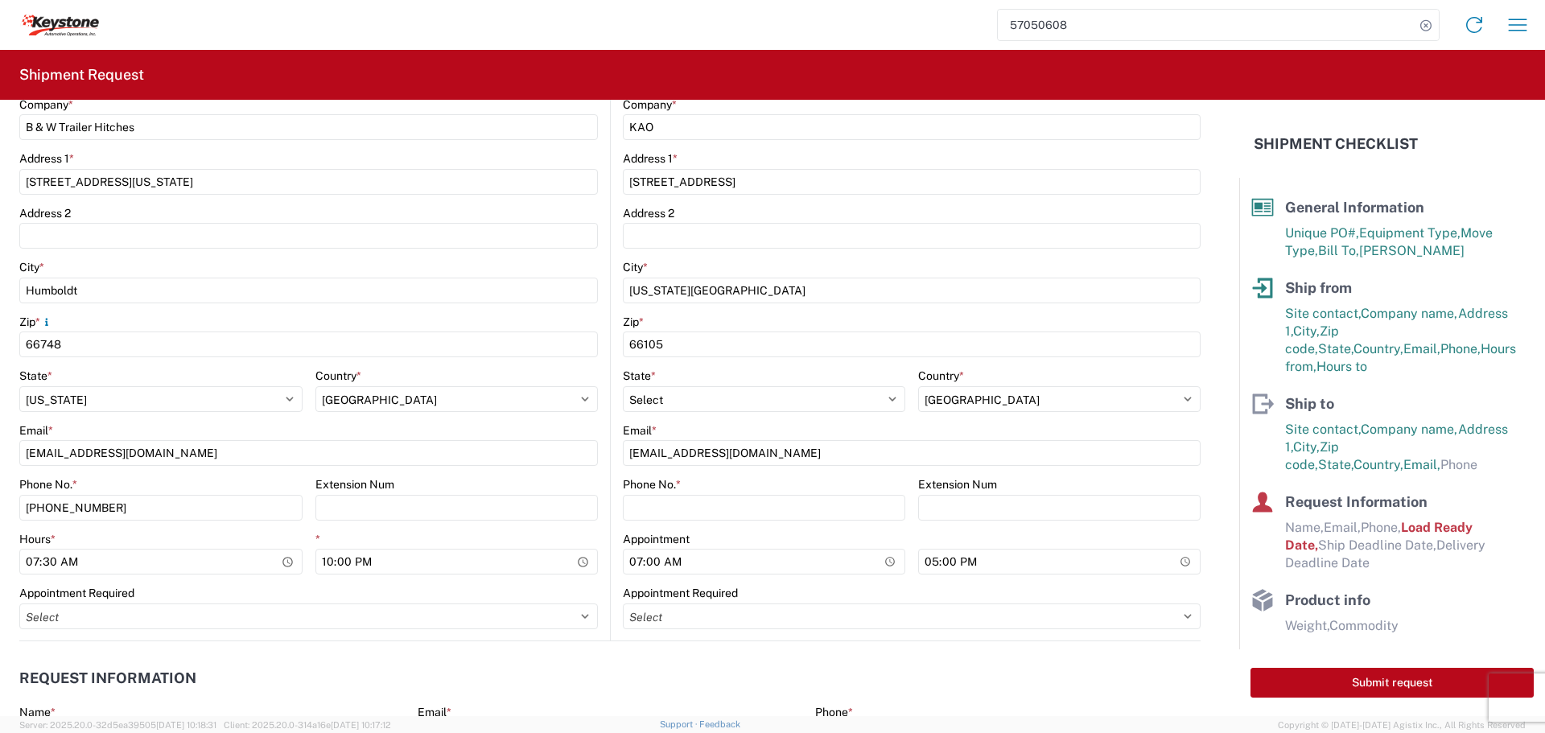
click at [695, 527] on agx-form-control-wrapper-v2 "Phone No. *" at bounding box center [764, 504] width 283 height 55
click at [692, 515] on input "Phone No. *" at bounding box center [764, 508] width 283 height 26
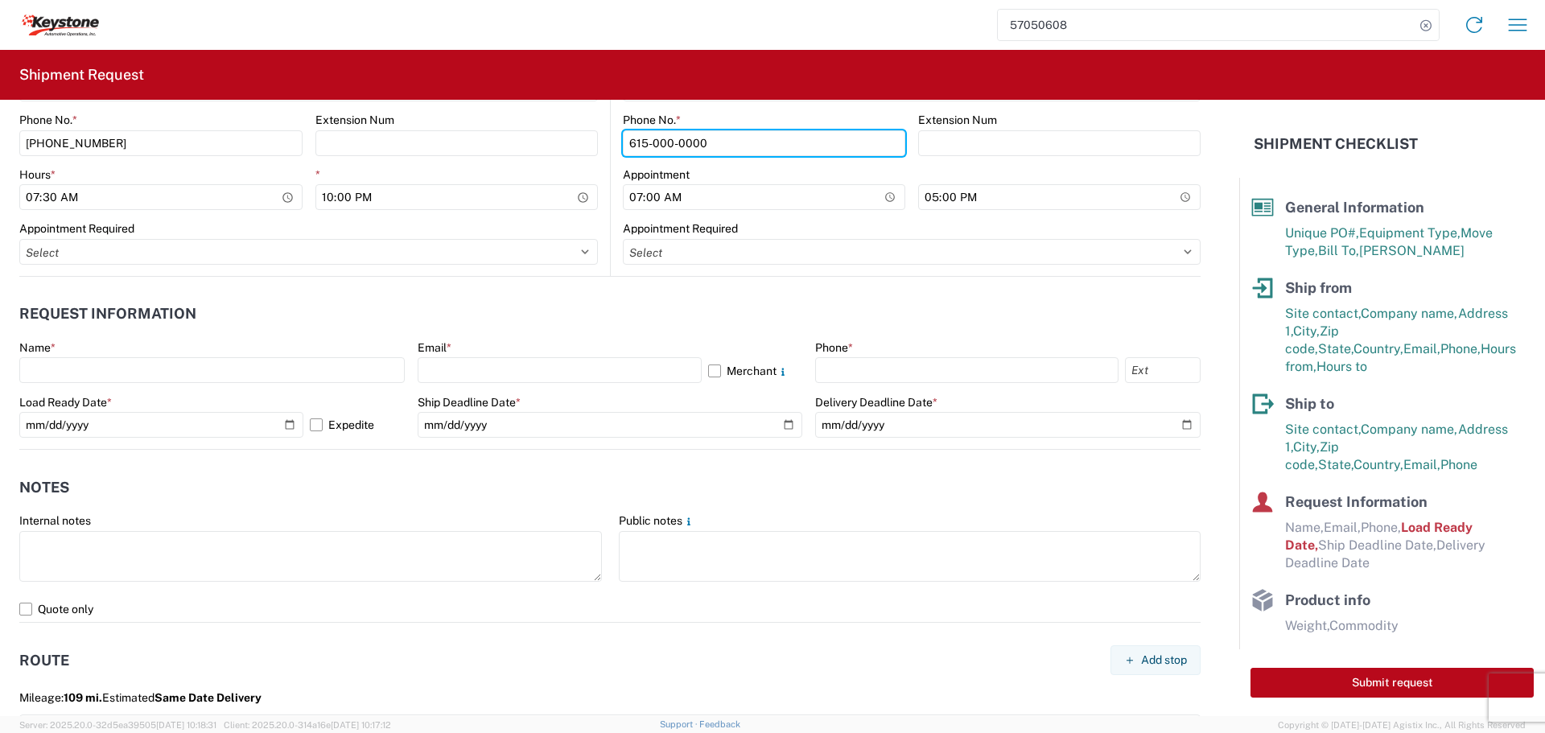
scroll to position [805, 0]
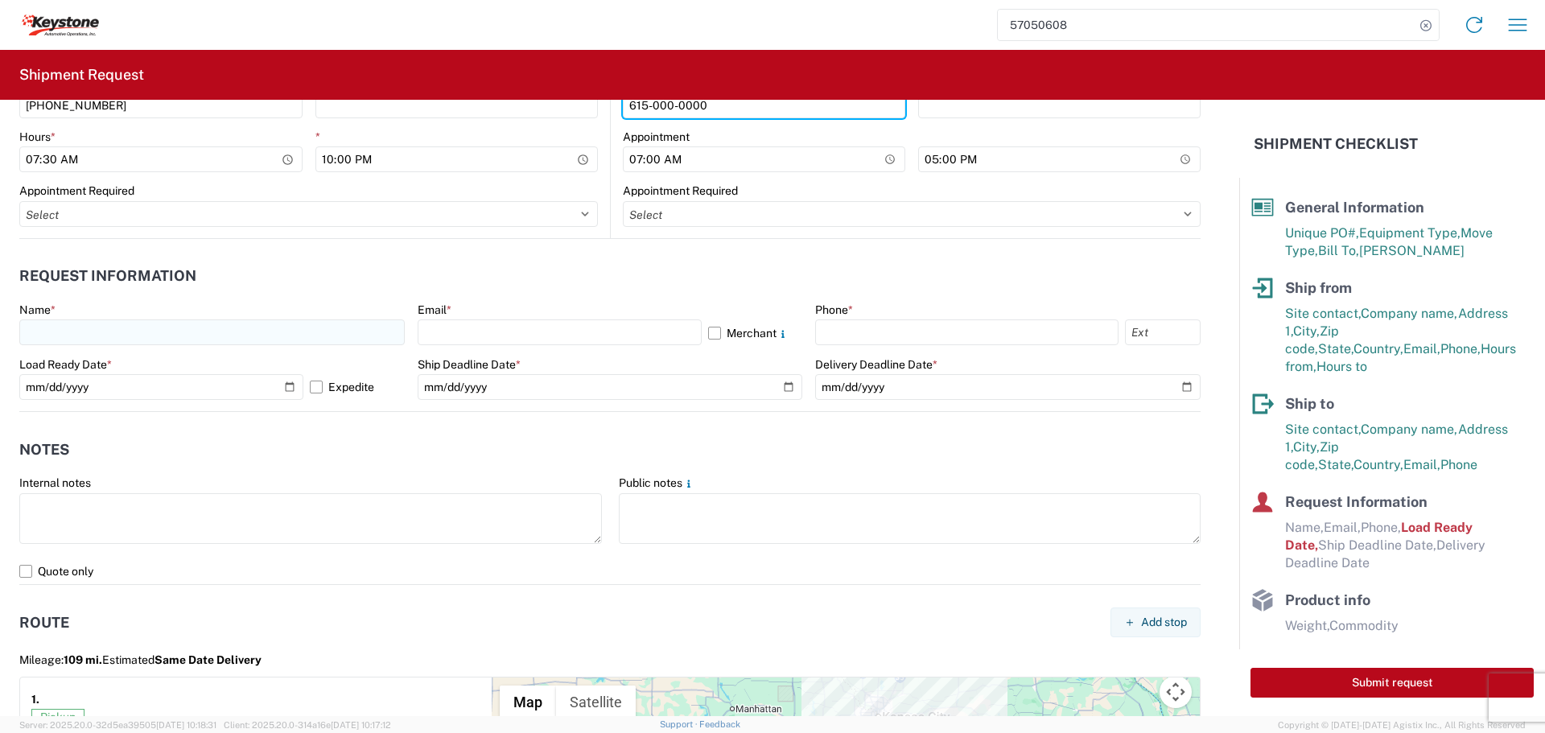
type input "615-000-0000"
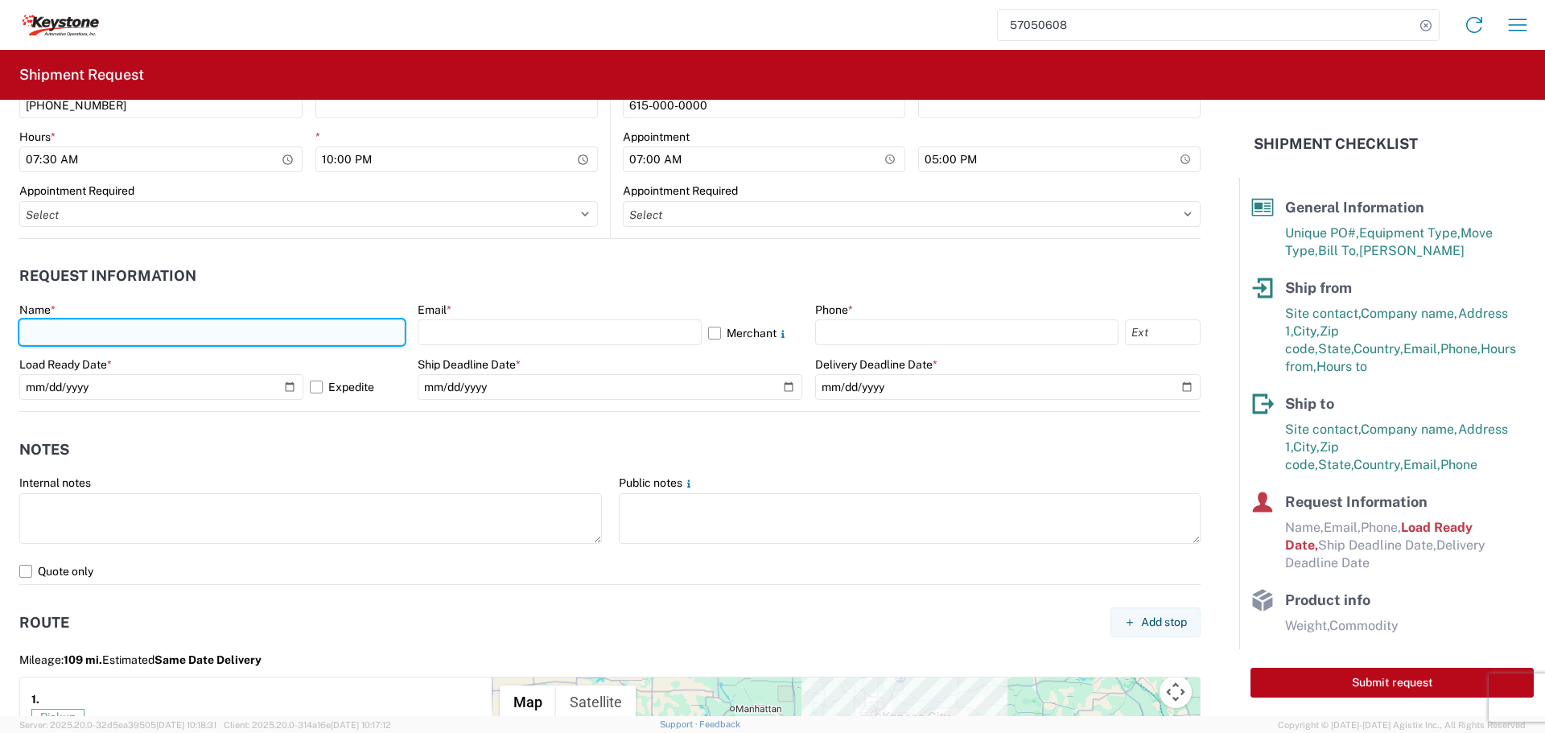
click at [97, 328] on input "text" at bounding box center [212, 333] width 386 height 26
type input "[PERSON_NAME]"
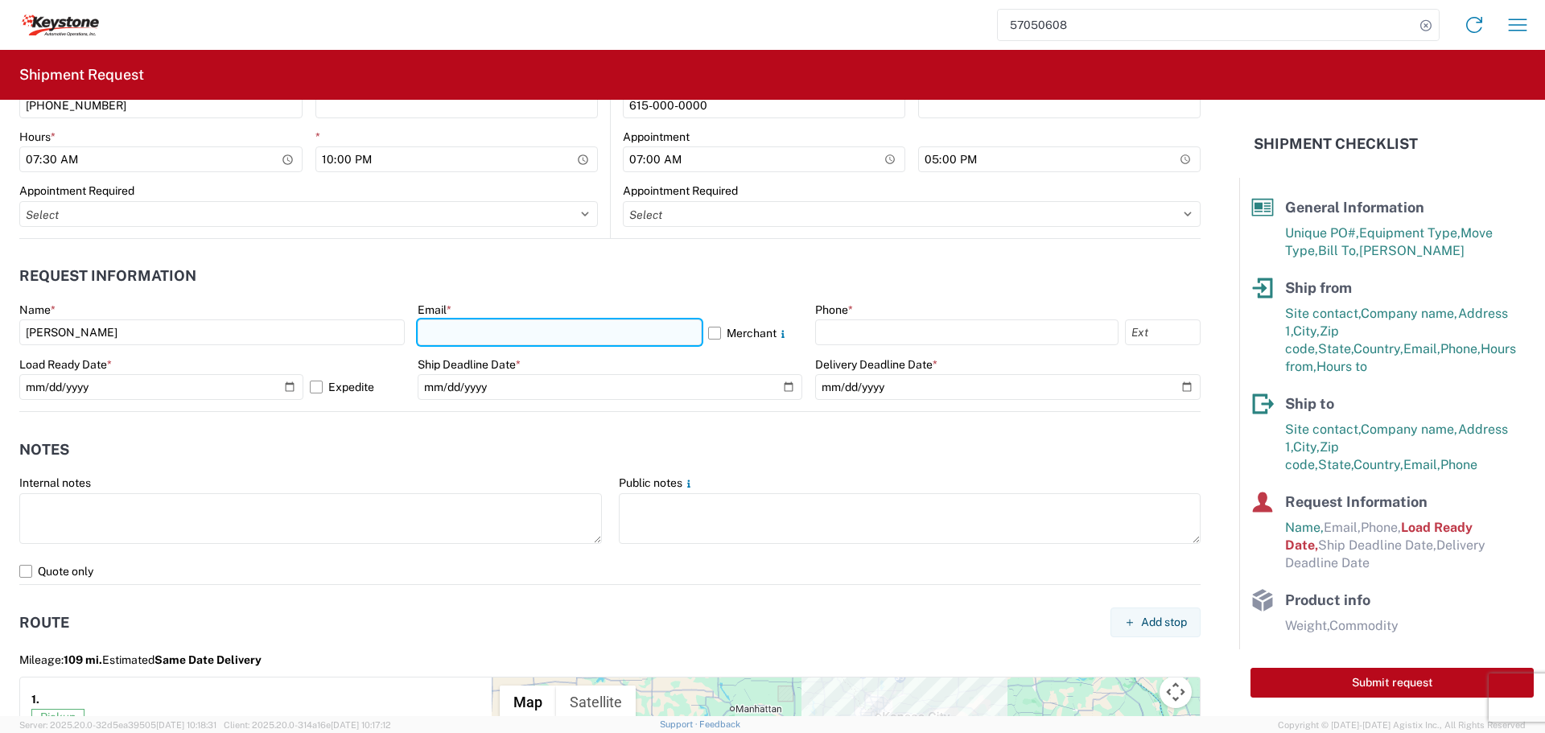
click at [451, 324] on input "text" at bounding box center [560, 333] width 284 height 26
type input "[EMAIL_ADDRESS][DOMAIN_NAME]"
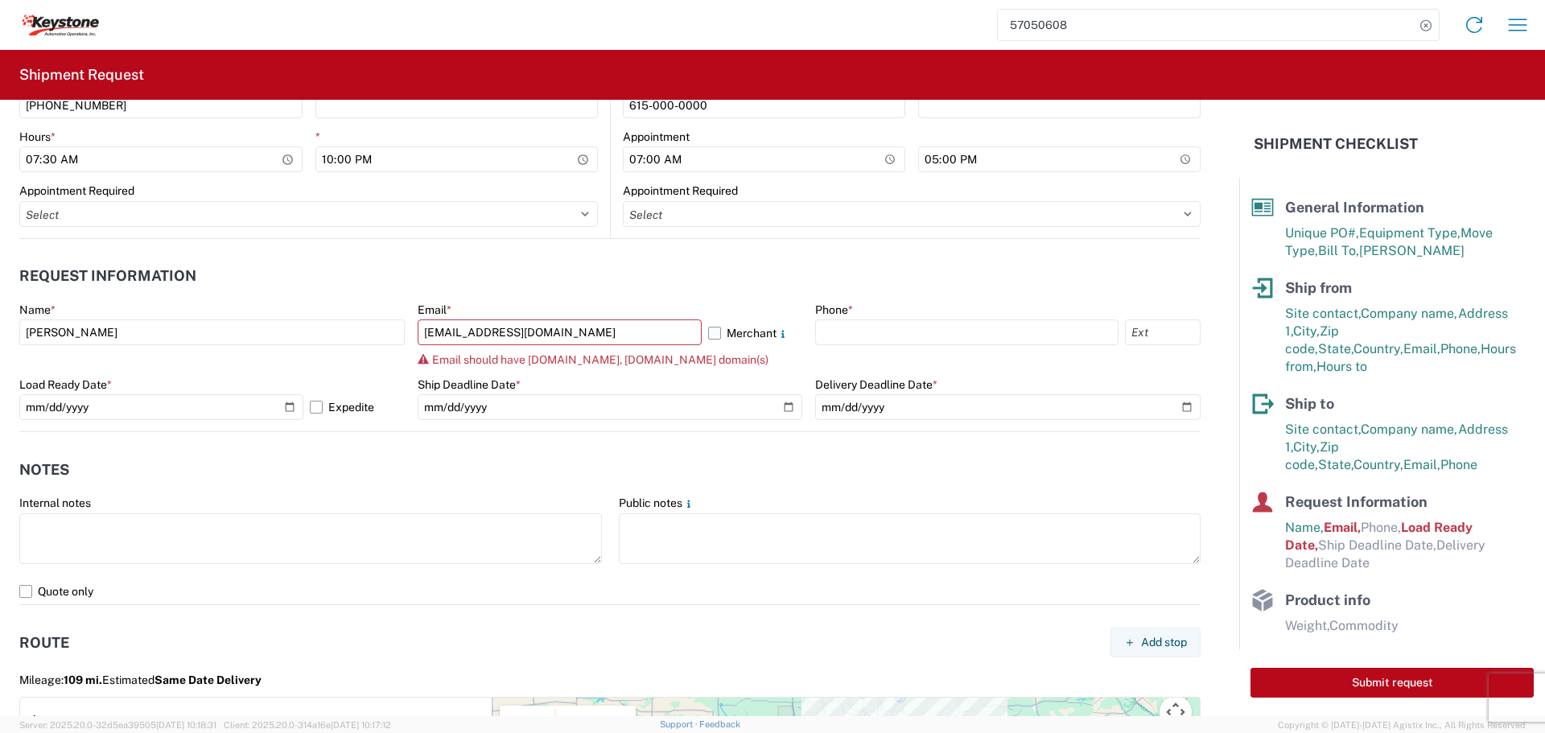
click at [710, 330] on label "Merchant" at bounding box center [755, 333] width 95 height 26
click at [0, 0] on input "Merchant" at bounding box center [0, 0] width 0 height 0
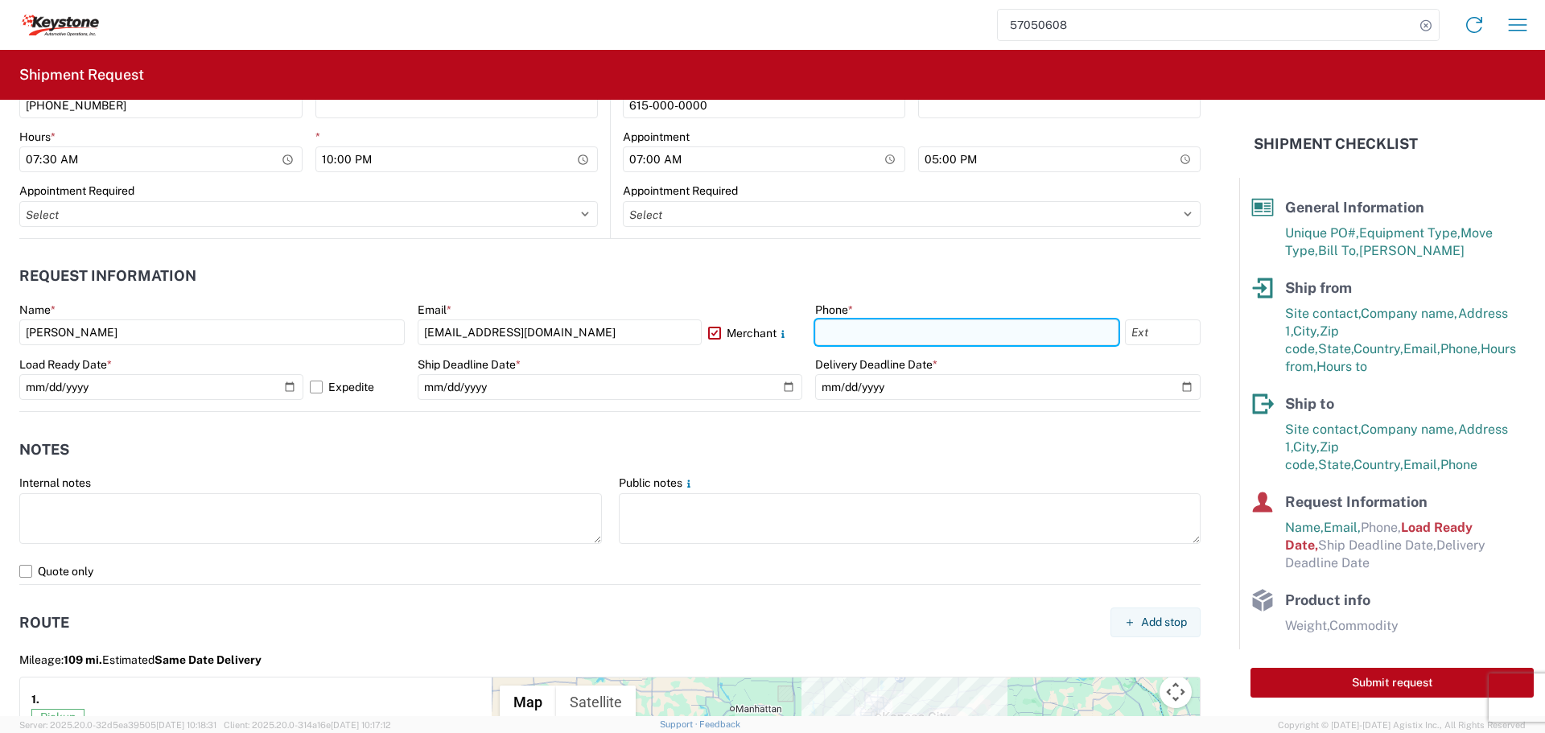
click at [918, 334] on input "text" at bounding box center [966, 333] width 303 height 26
type input "[PHONE_NUMBER]"
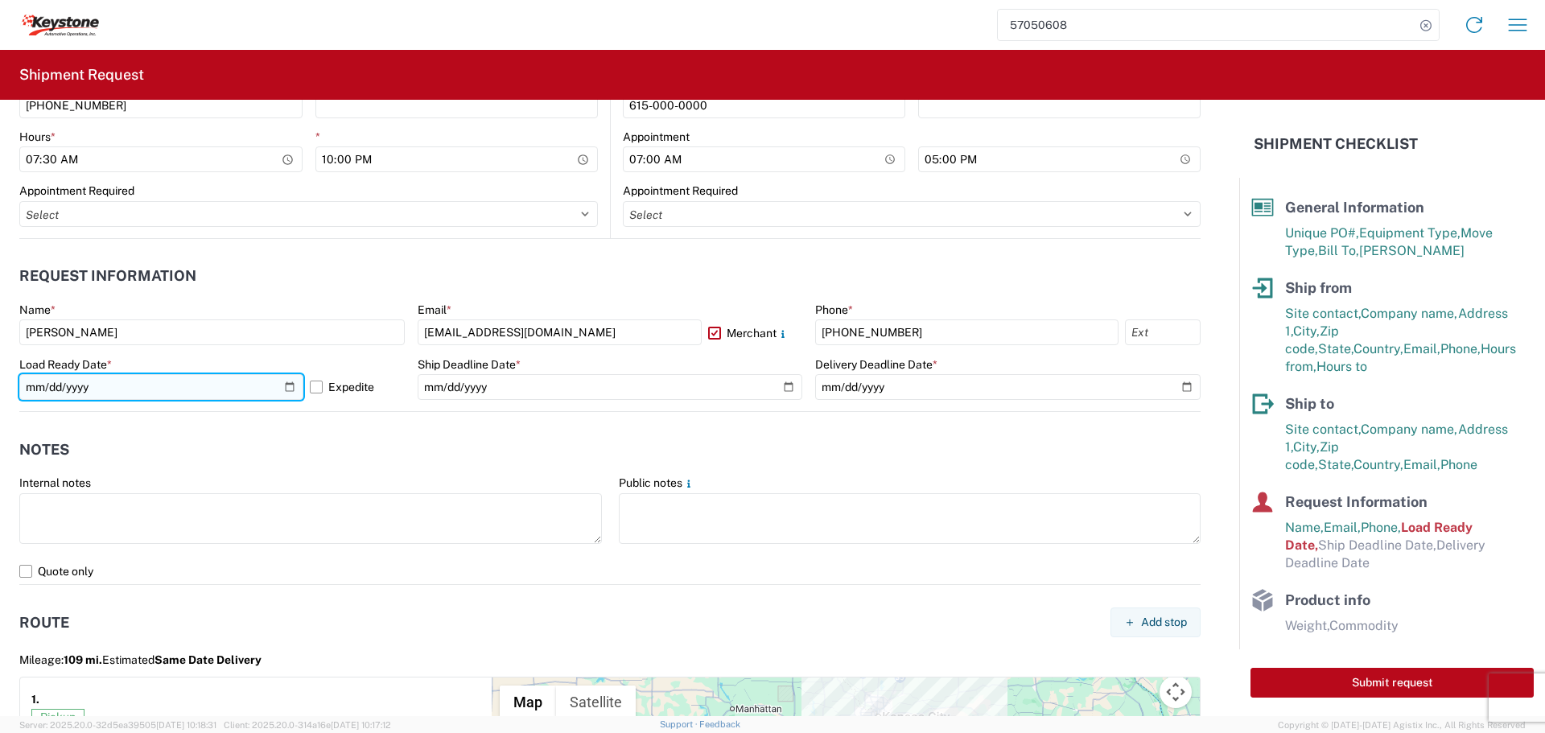
click at [286, 387] on input "[DATE]" at bounding box center [161, 387] width 284 height 26
type input "[DATE]"
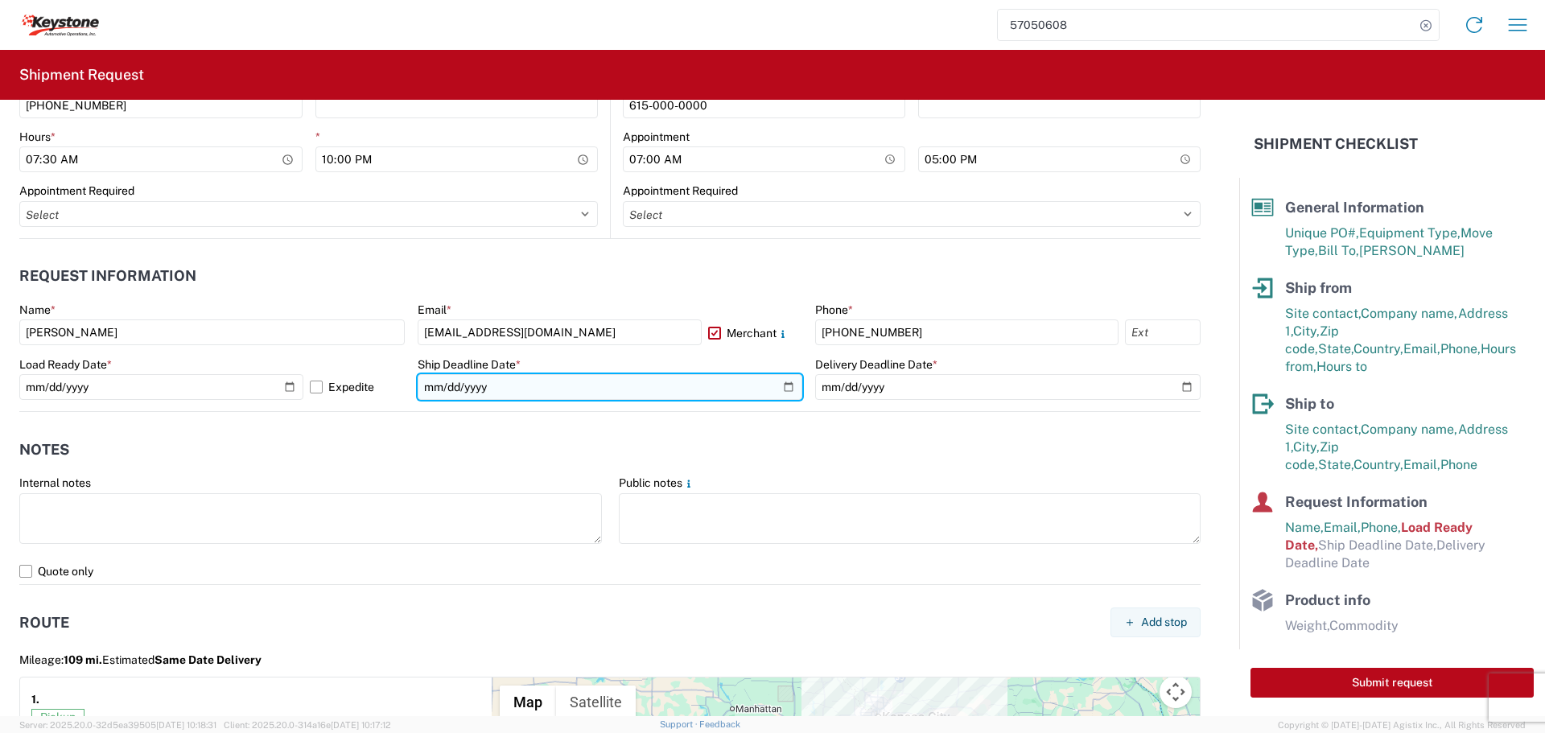
click at [778, 386] on input "date" at bounding box center [611, 387] width 386 height 26
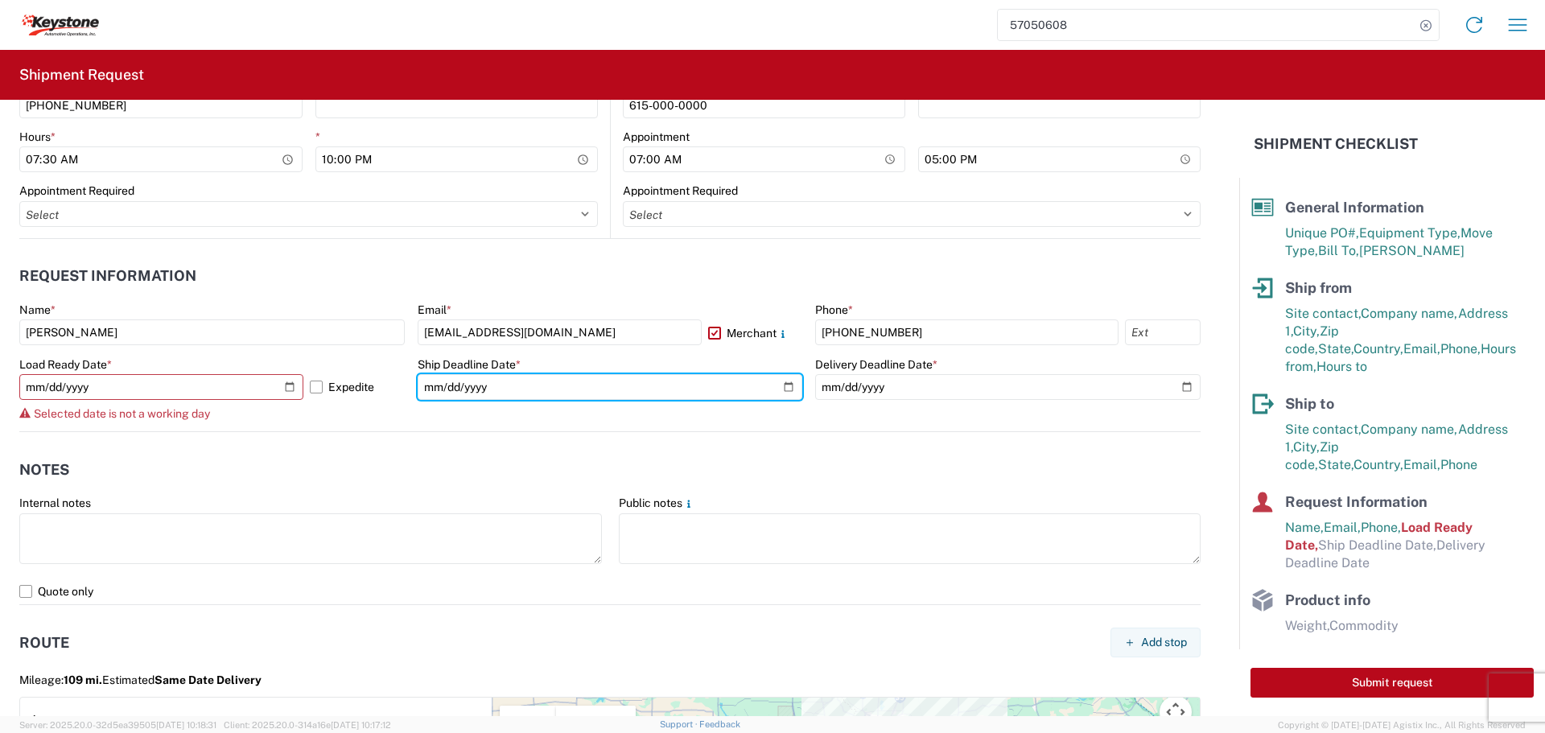
type input "[DATE]"
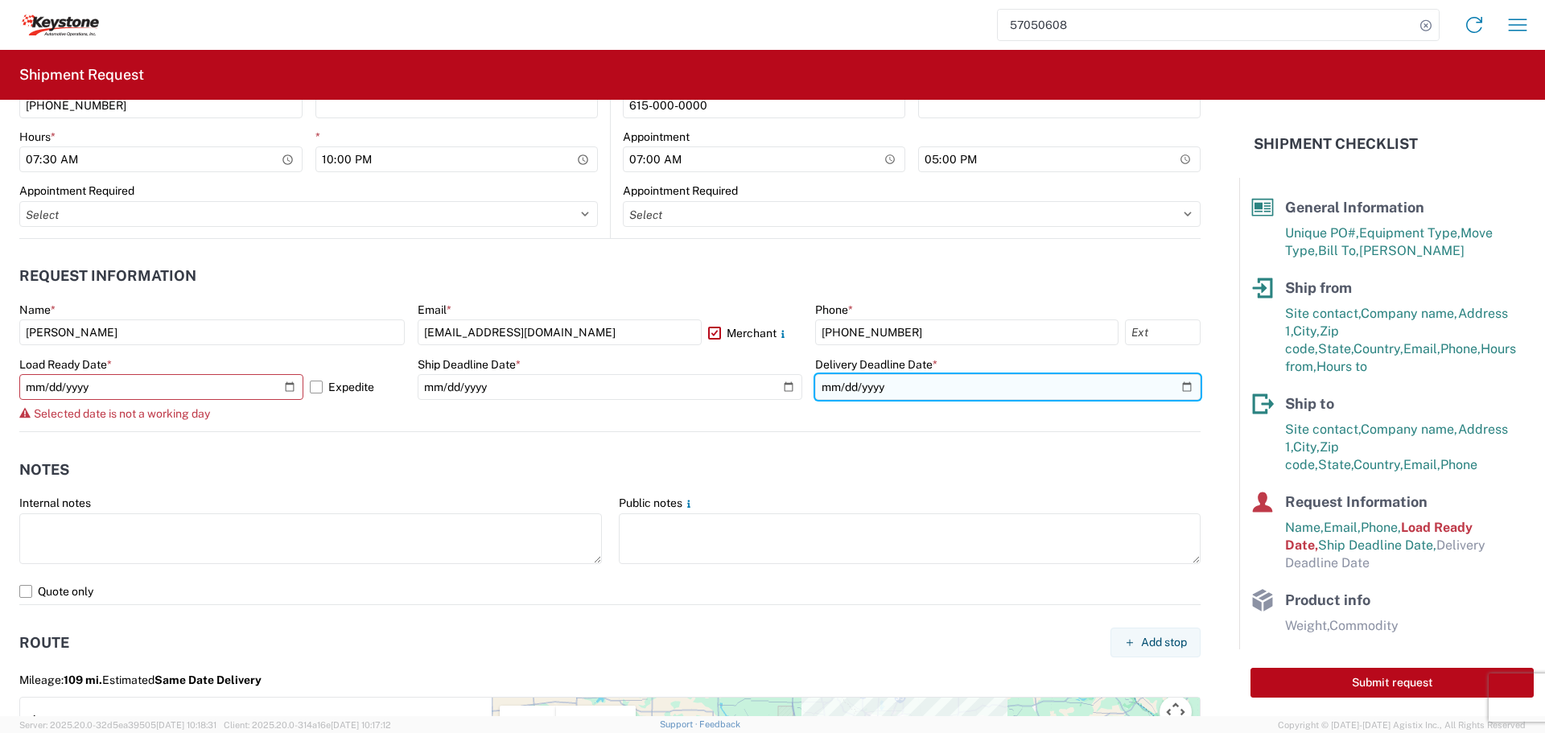
click at [1176, 382] on input "date" at bounding box center [1008, 387] width 386 height 26
type input "[DATE]"
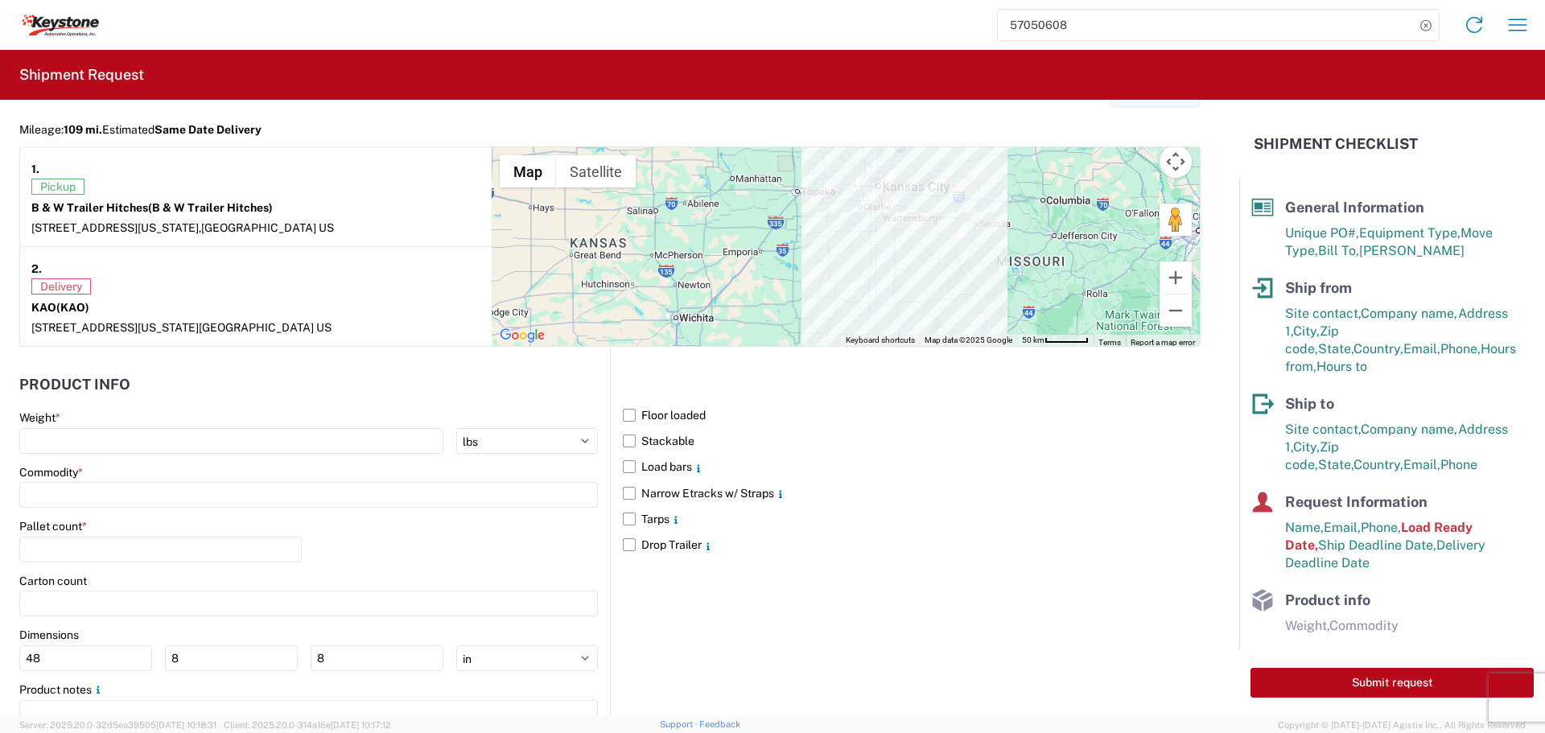
scroll to position [1368, 0]
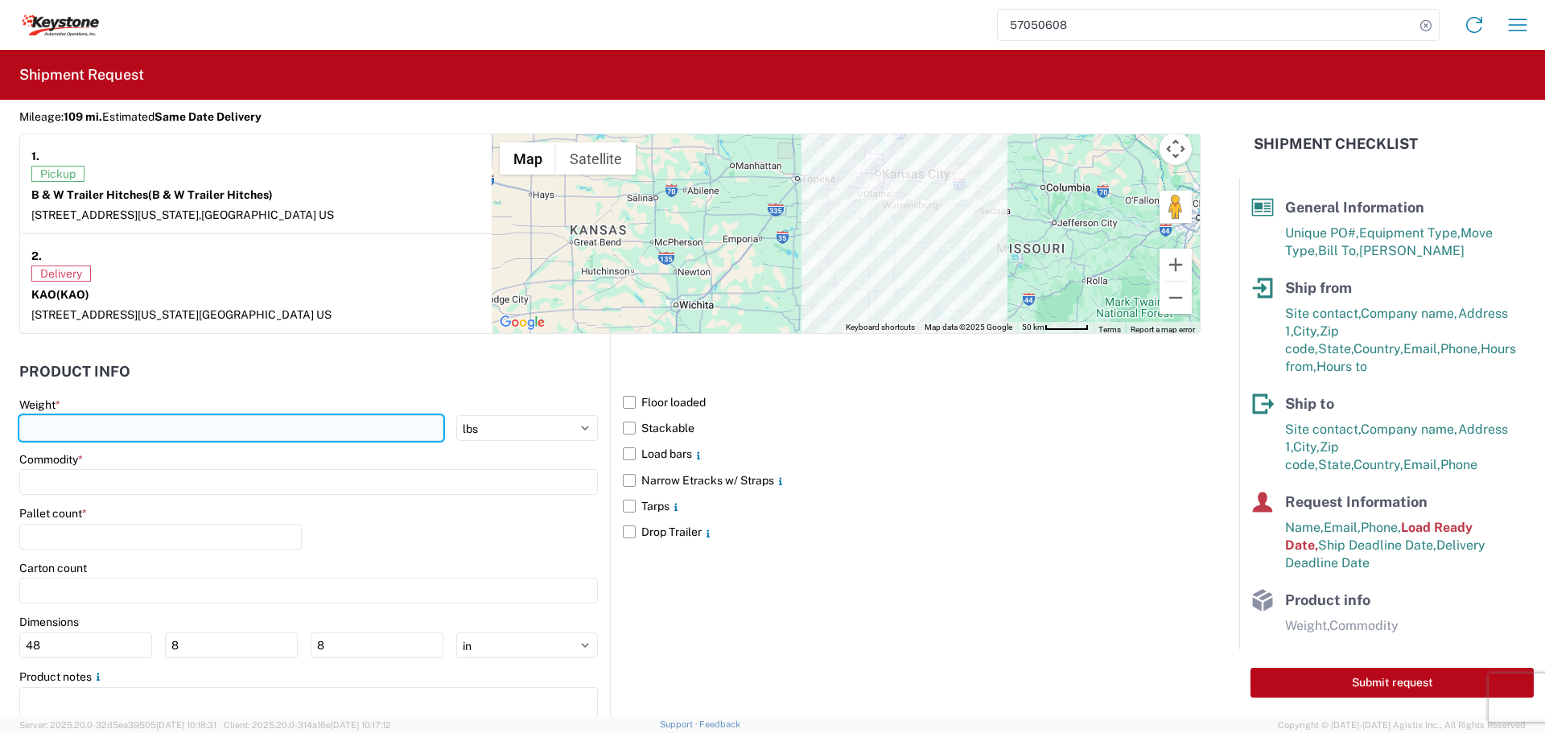
click at [129, 426] on input "number" at bounding box center [231, 428] width 424 height 26
type input "28906"
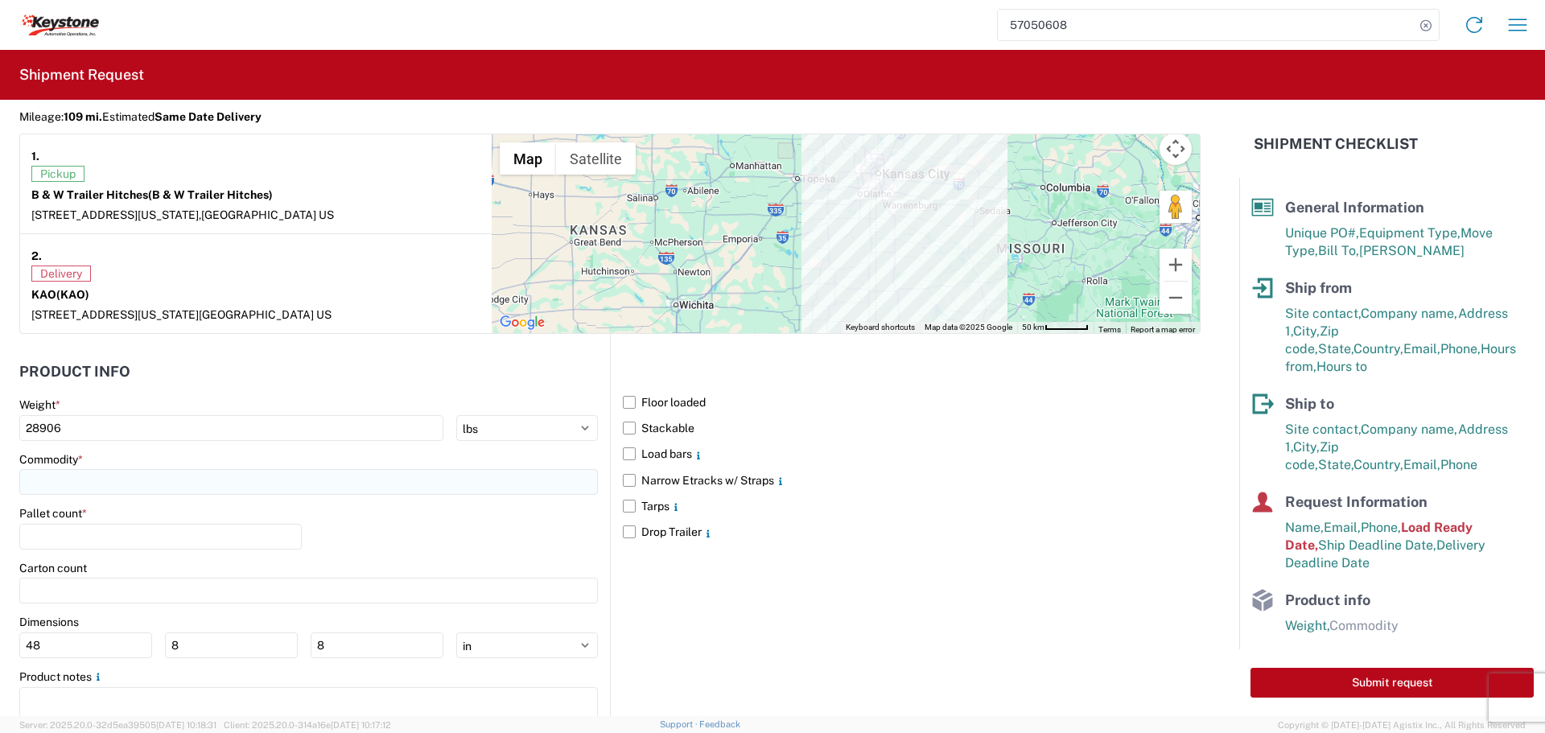
click at [62, 491] on input at bounding box center [308, 482] width 579 height 26
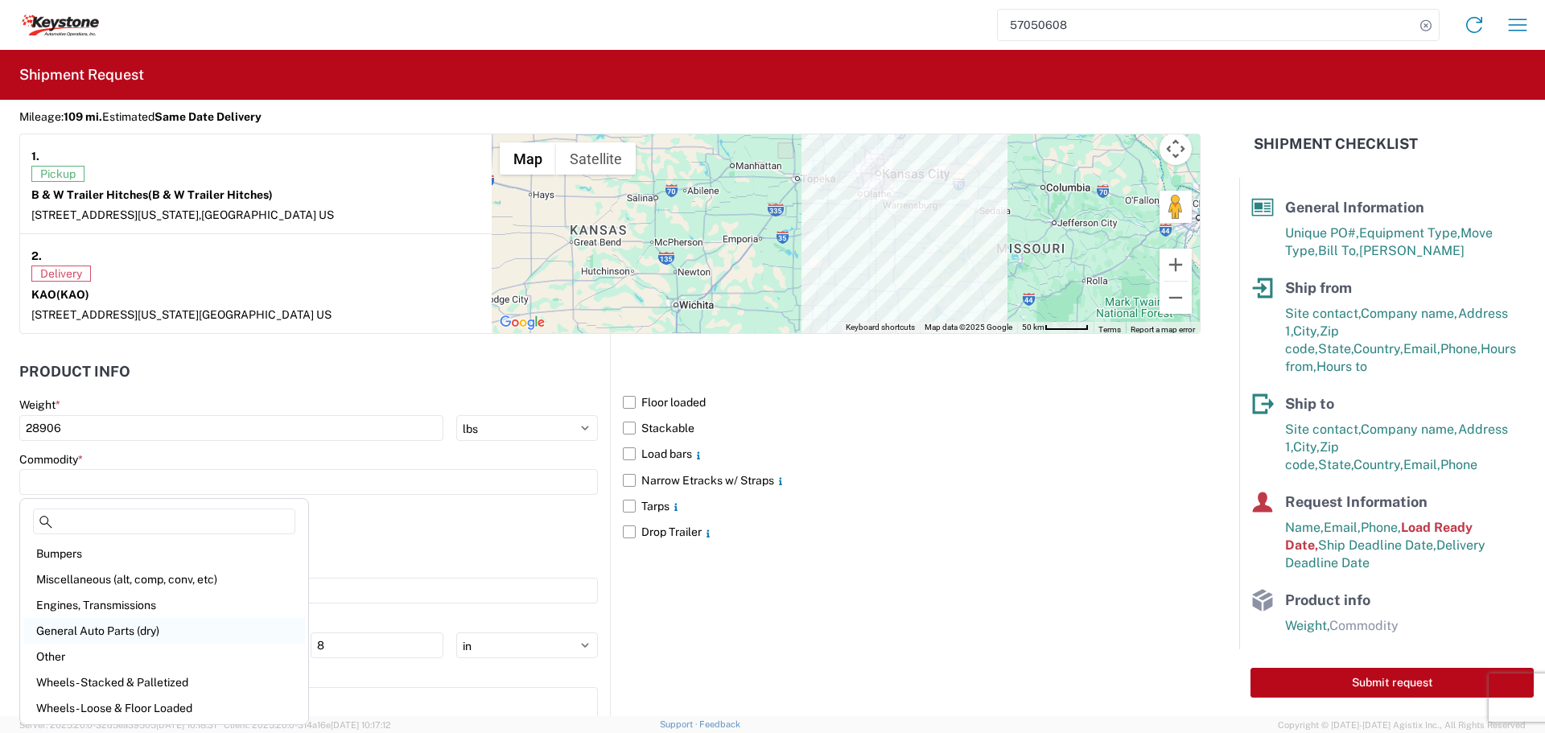
click at [88, 629] on div "General Auto Parts (dry)" at bounding box center [164, 631] width 282 height 26
type input "General Auto Parts (dry)"
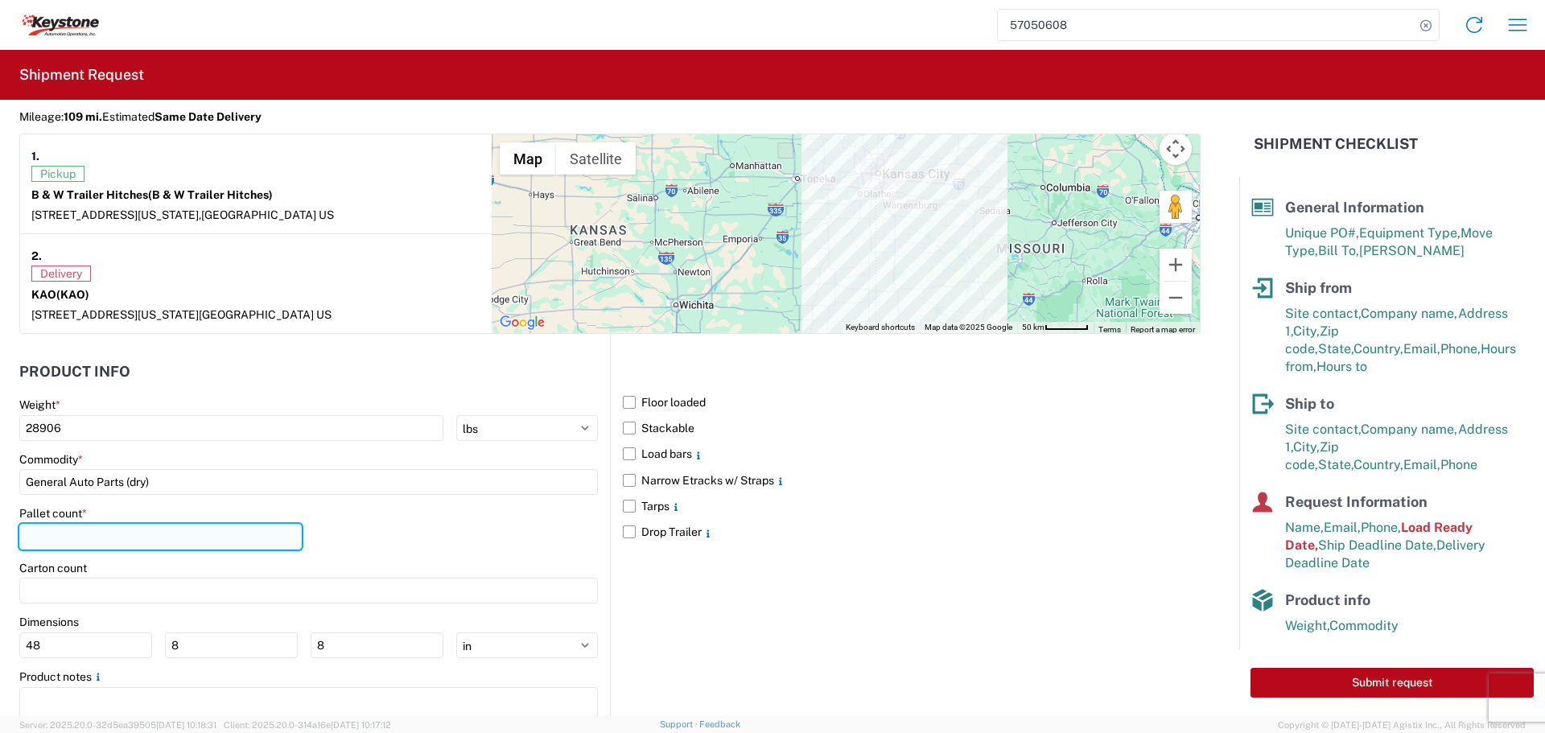
click at [99, 539] on input "number" at bounding box center [160, 537] width 283 height 26
type input "19"
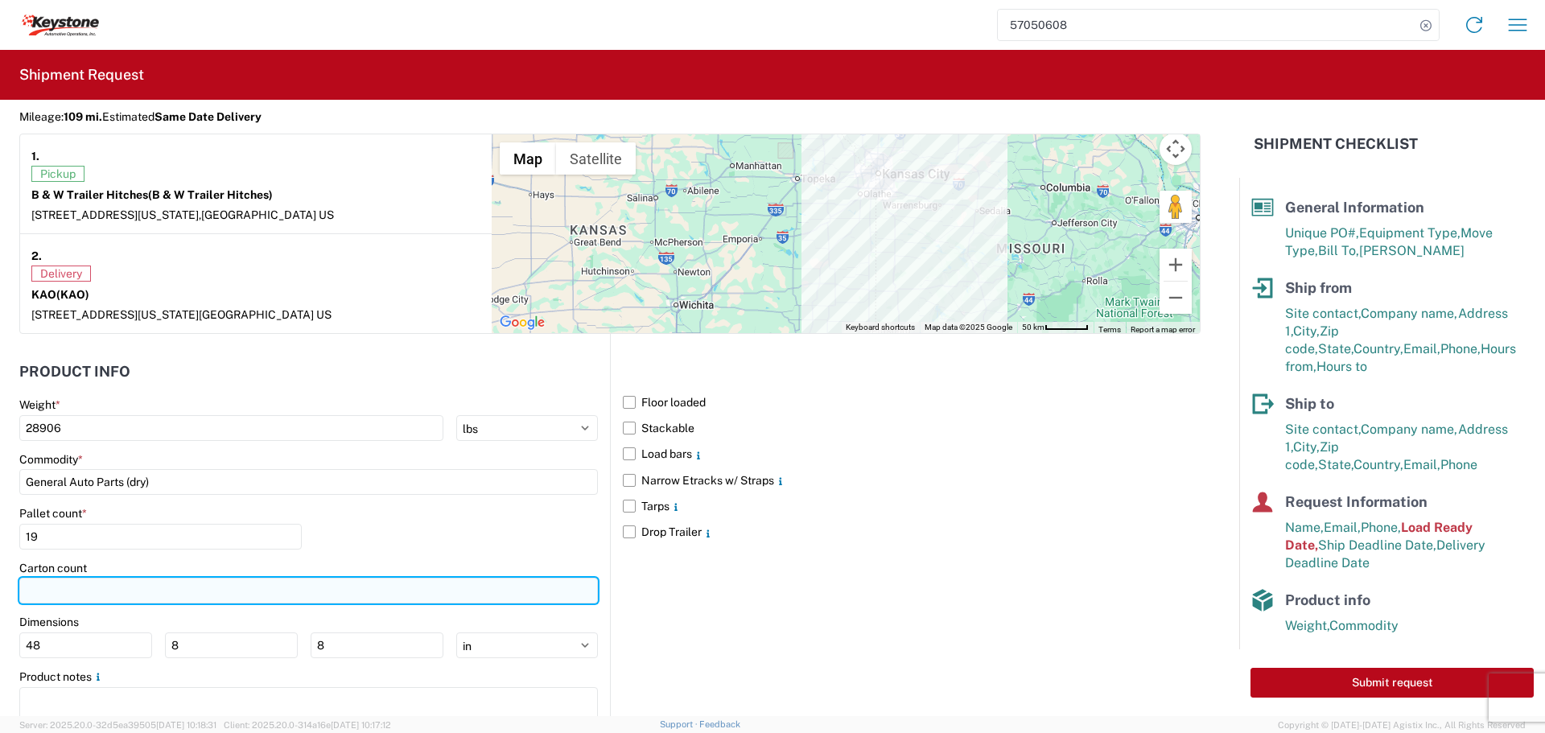
click at [89, 592] on input "number" at bounding box center [308, 591] width 579 height 26
type input "703"
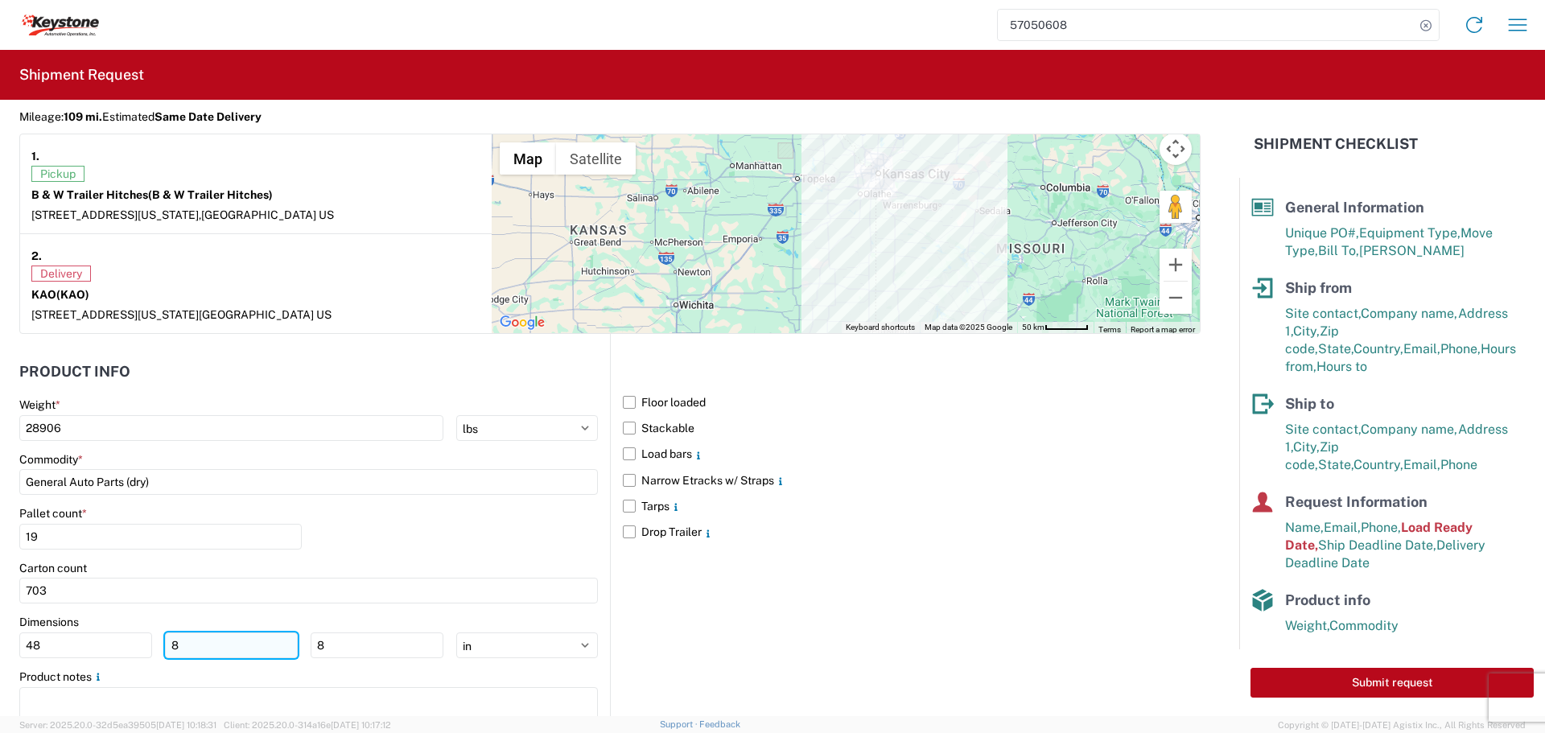
click at [181, 641] on input "8" at bounding box center [231, 646] width 133 height 26
type input "40"
click at [353, 651] on input "8" at bounding box center [377, 646] width 133 height 26
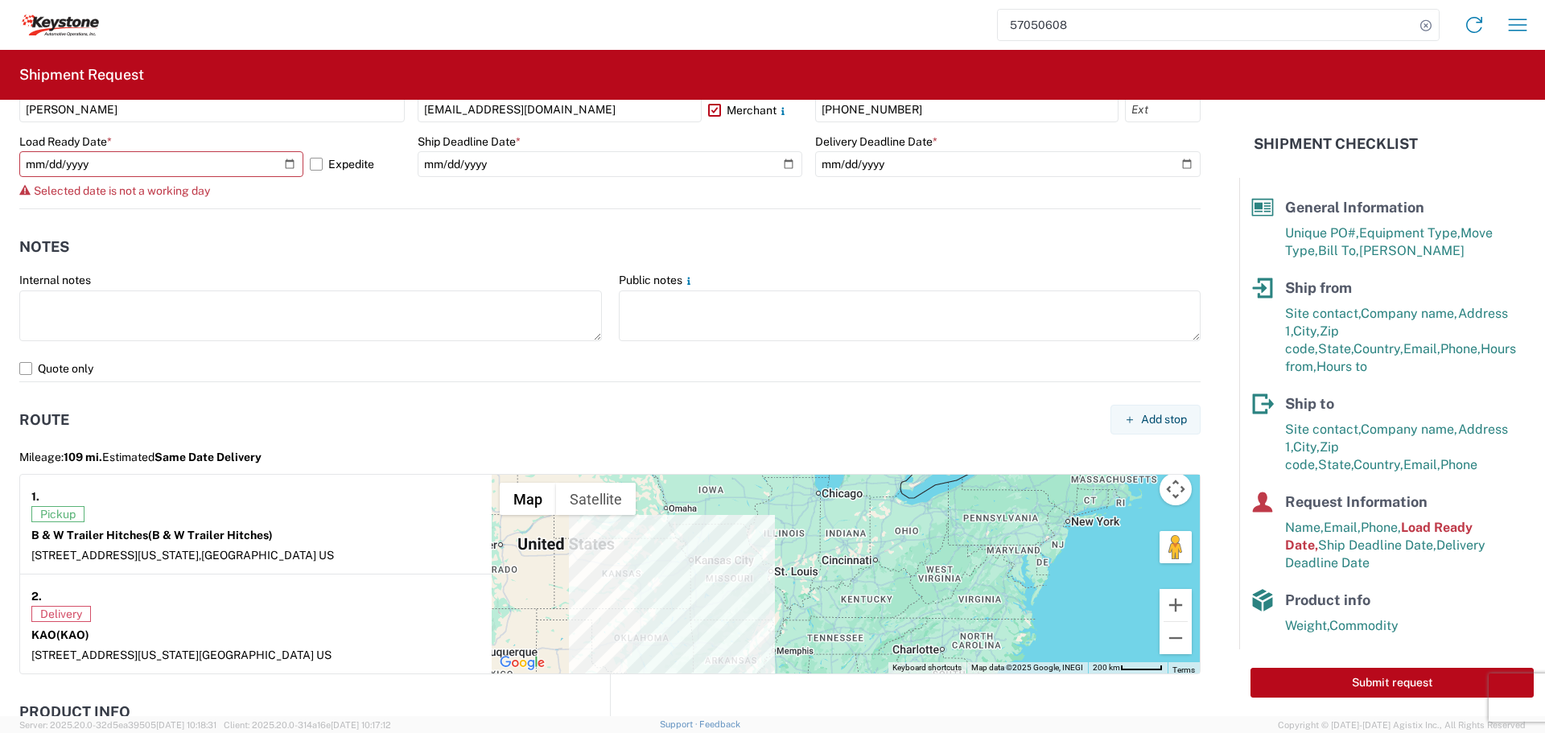
scroll to position [1430, 0]
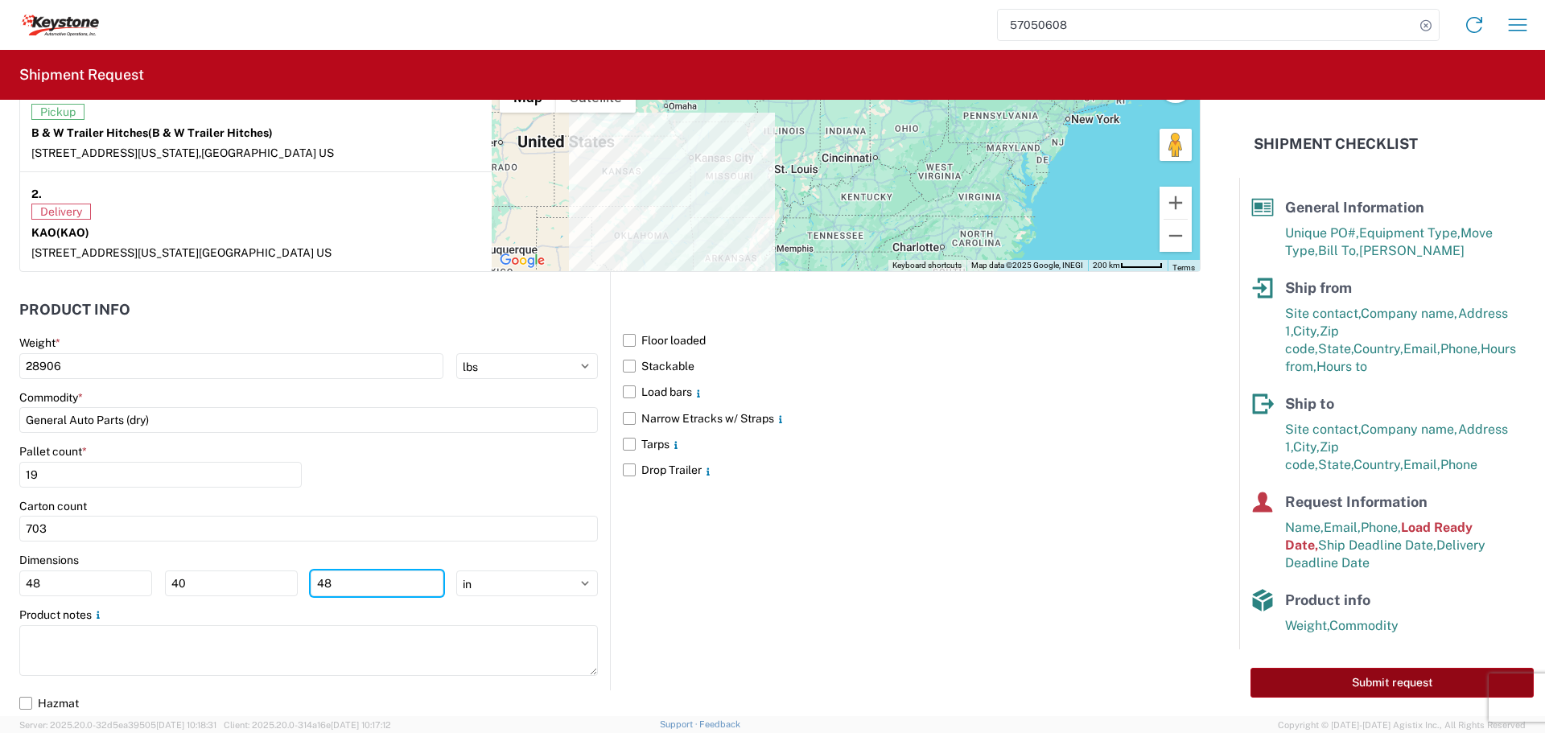
type input "48"
click at [1360, 691] on button "Submit request" at bounding box center [1392, 683] width 283 height 30
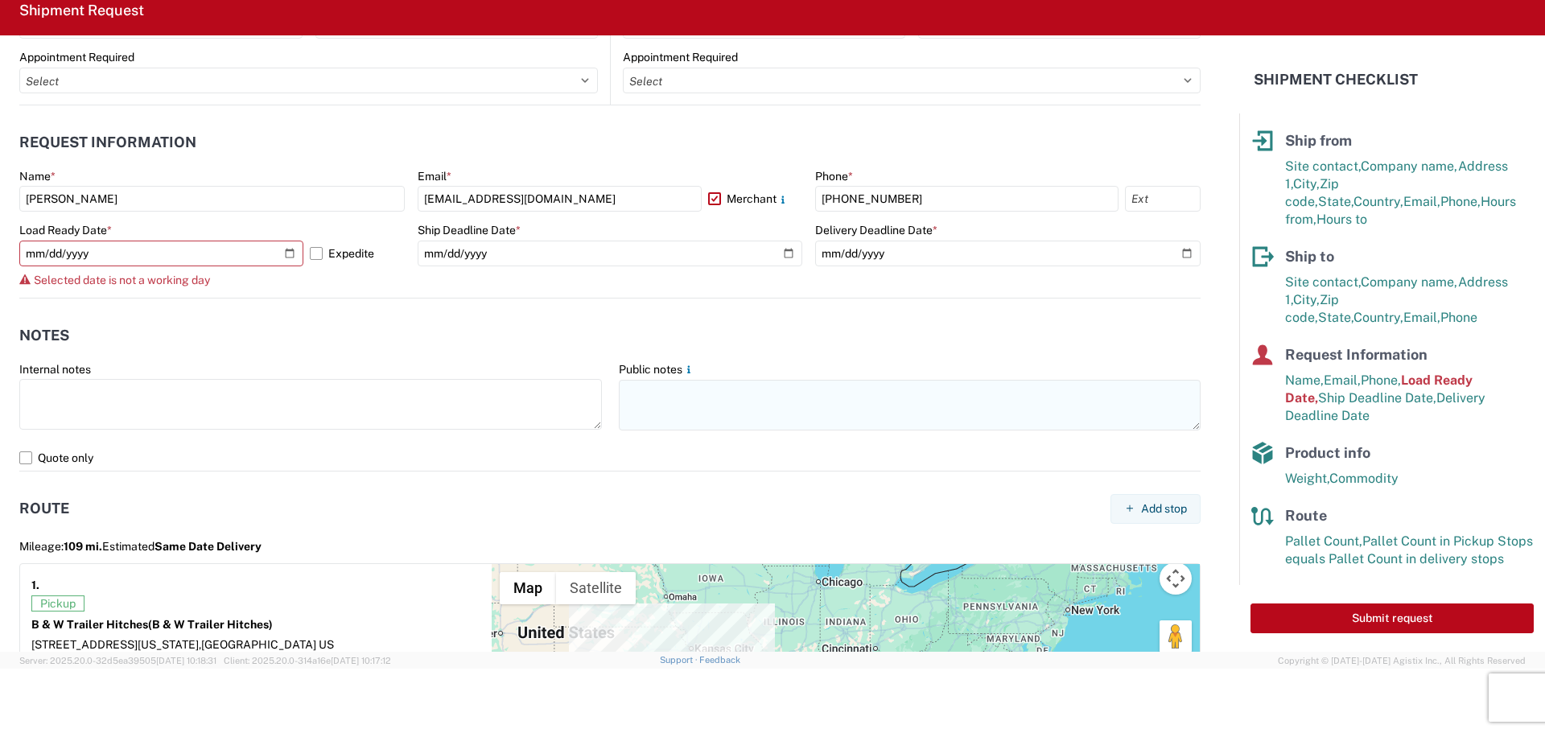
scroll to position [786, 0]
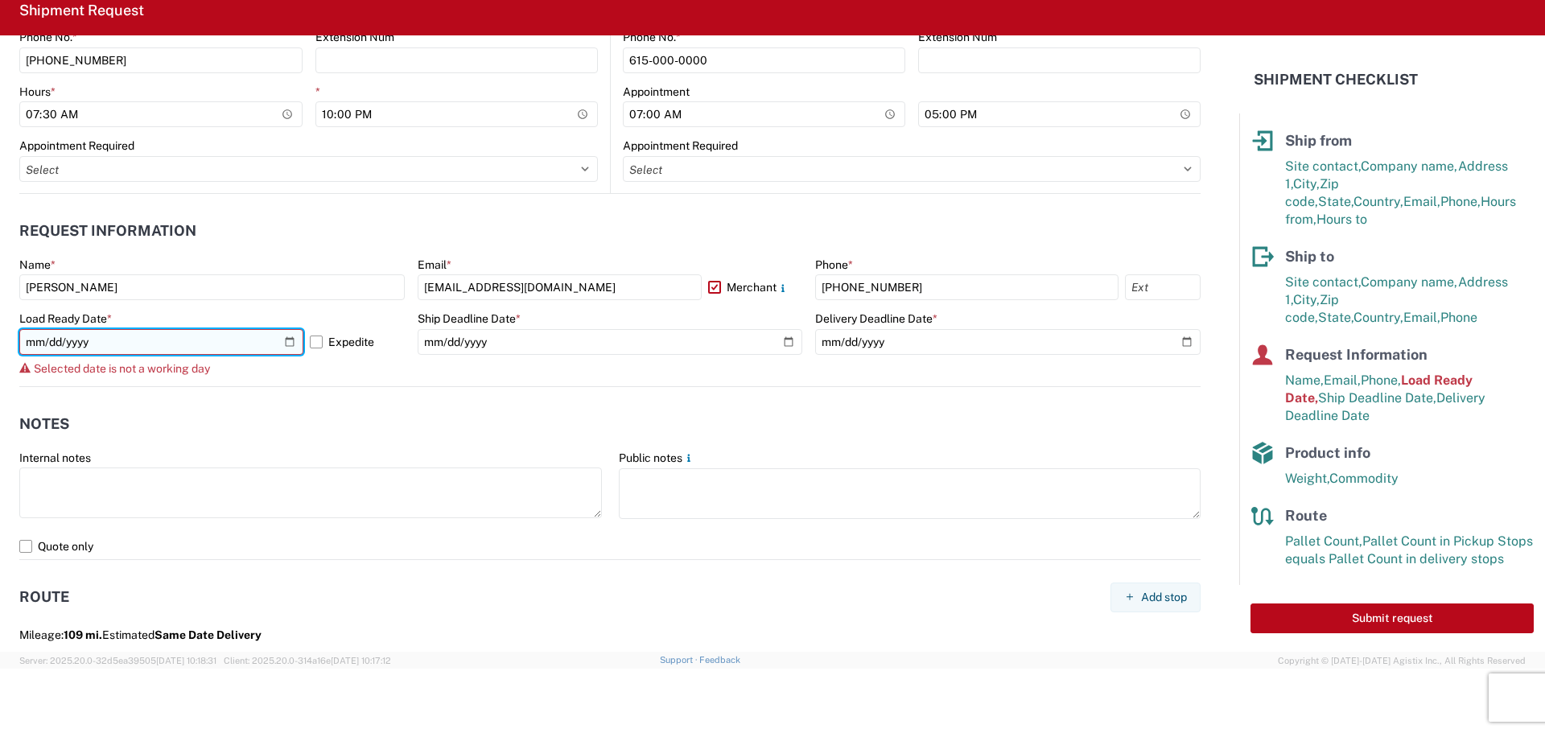
click at [286, 344] on input "[DATE]" at bounding box center [161, 342] width 284 height 26
click at [281, 336] on input "[DATE]" at bounding box center [161, 342] width 284 height 26
type input "[DATE]"
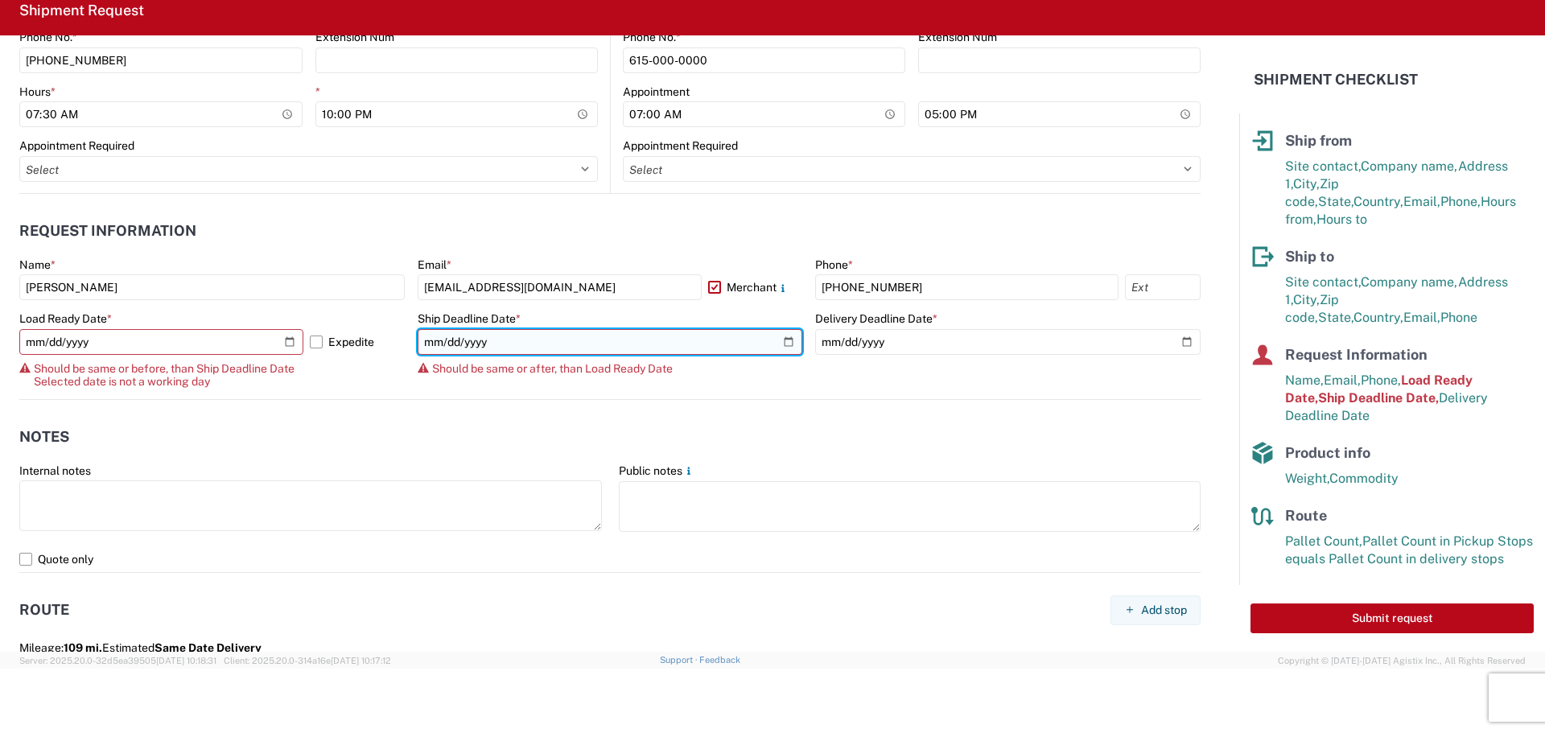
click at [778, 337] on input "[DATE]" at bounding box center [611, 342] width 386 height 26
type input "[DATE]"
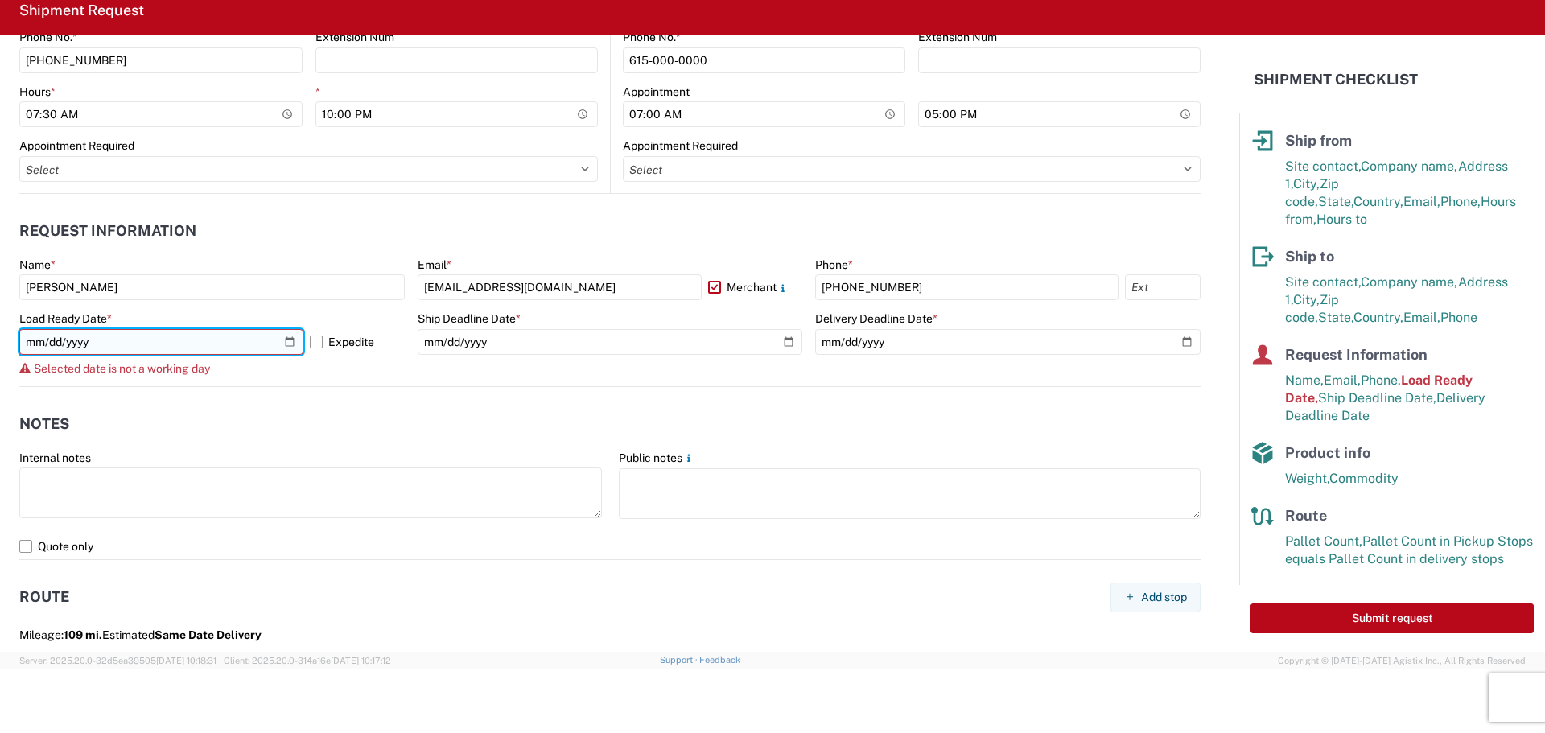
click at [291, 339] on input "[DATE]" at bounding box center [161, 342] width 284 height 26
click at [31, 367] on div "Selected date is not a working day" at bounding box center [212, 368] width 386 height 13
click at [287, 342] on input "[DATE]" at bounding box center [161, 342] width 284 height 26
type input "[DATE]"
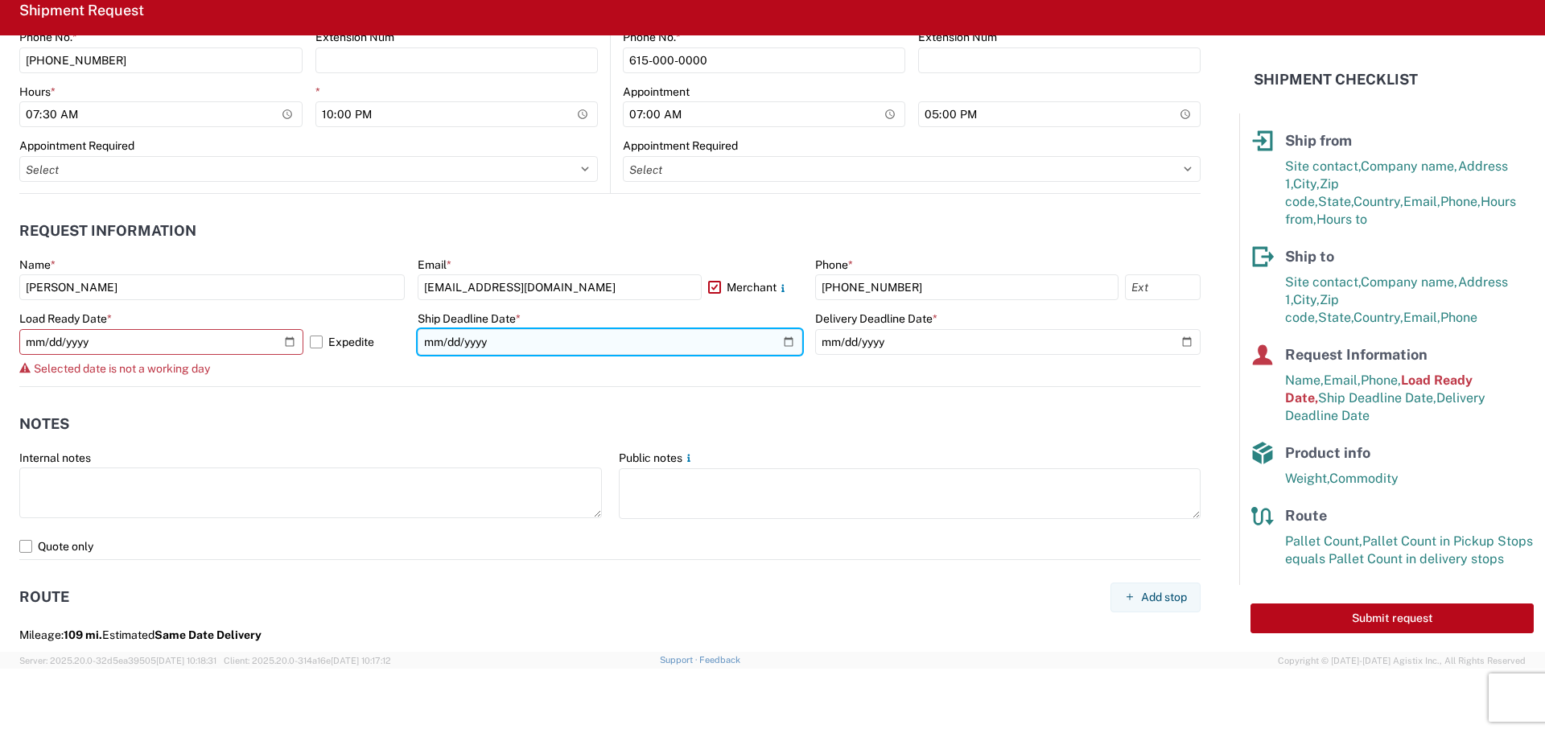
click at [782, 338] on input "[DATE]" at bounding box center [611, 342] width 386 height 26
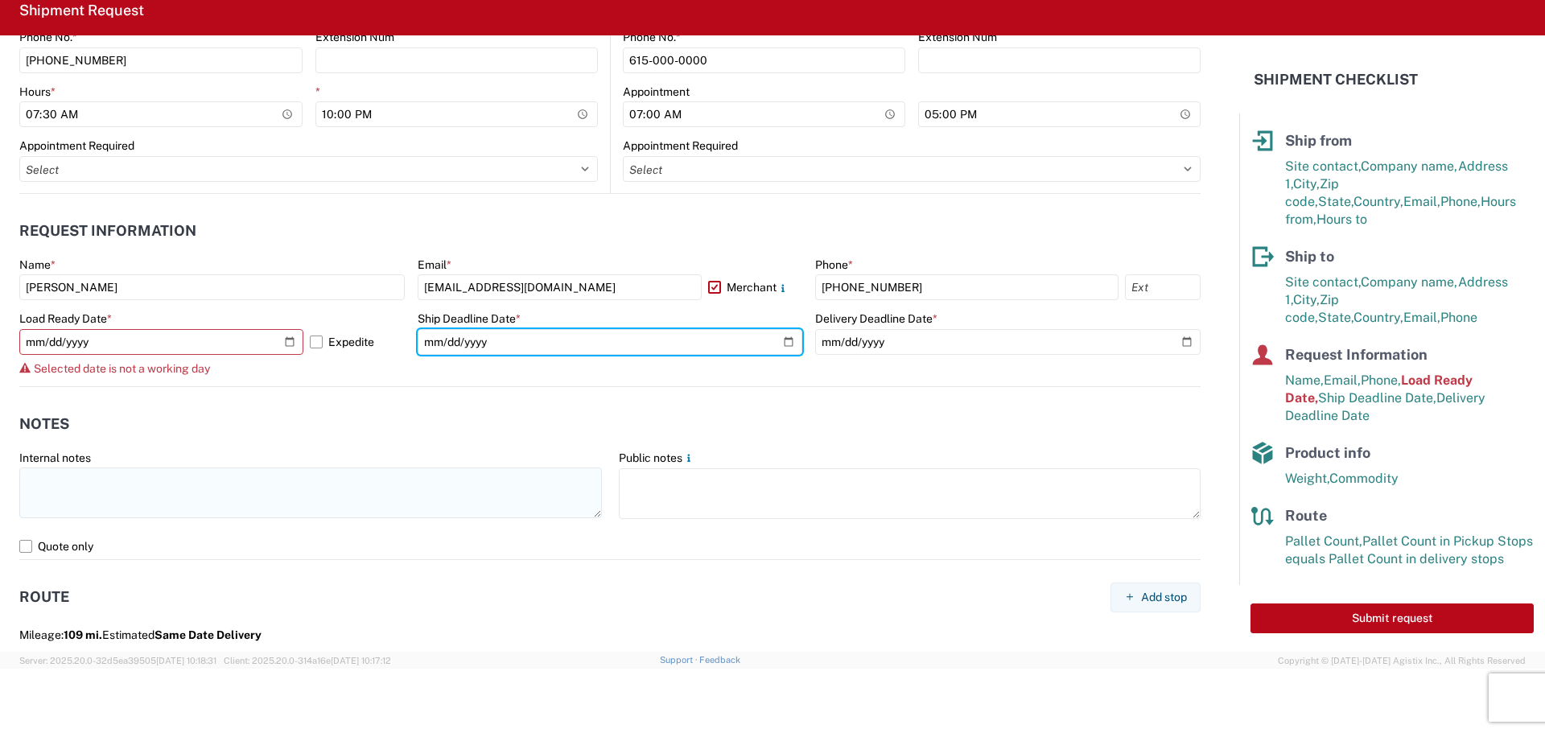
type input "[DATE]"
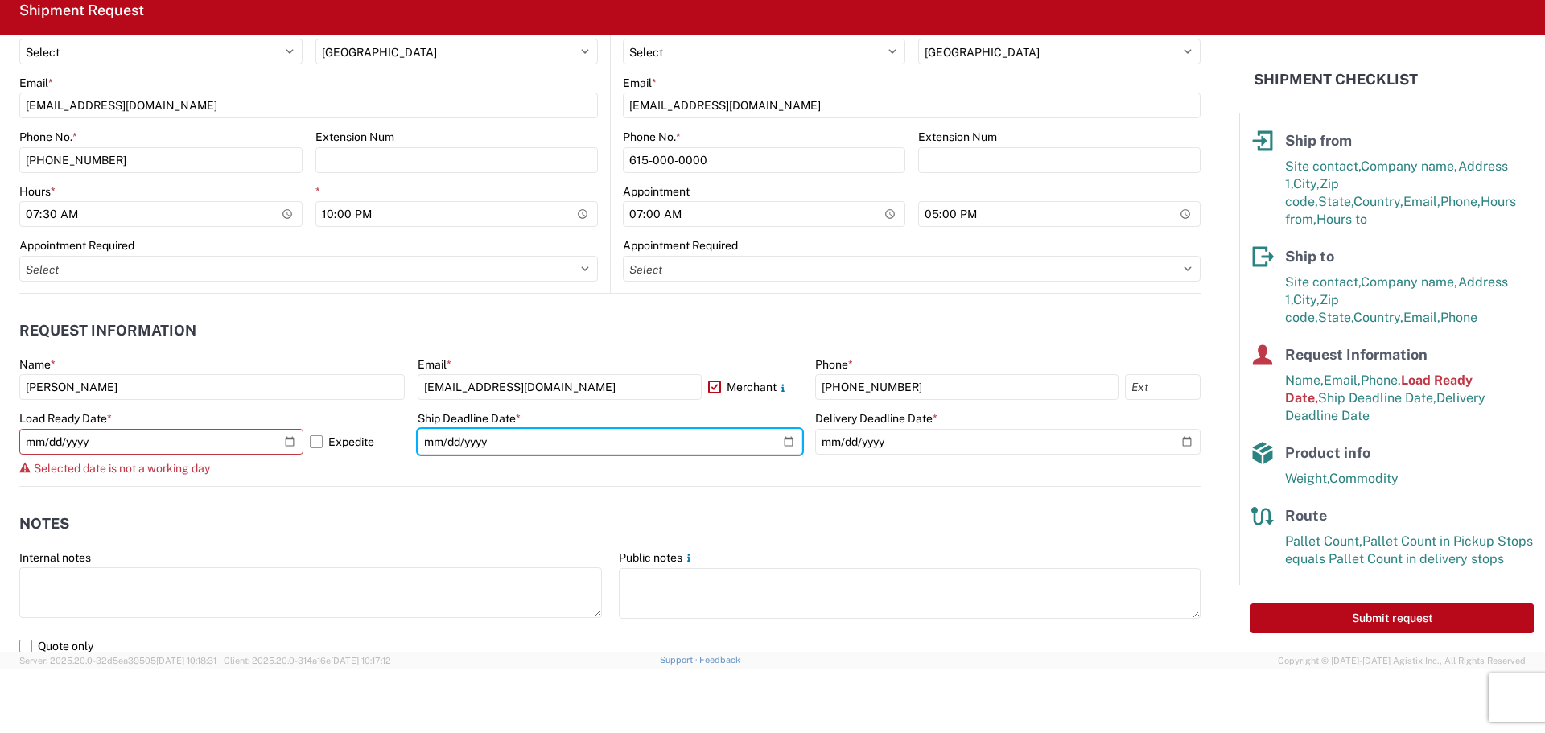
scroll to position [705, 0]
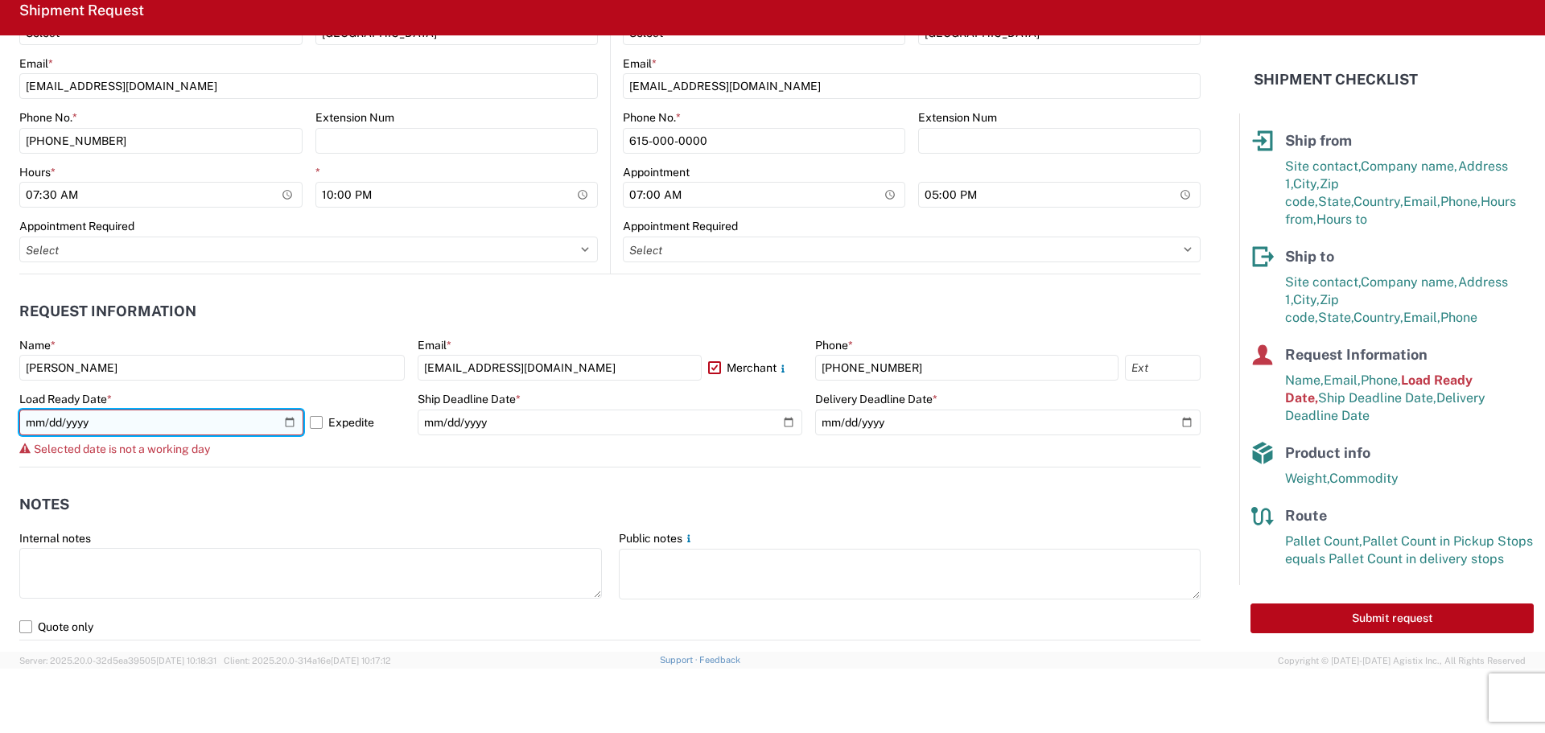
click at [296, 422] on input "[DATE]" at bounding box center [161, 423] width 284 height 26
click at [299, 468] on agx-notes "Notes Internal notes Public notes Quote only" at bounding box center [610, 554] width 1182 height 173
drag, startPoint x: 289, startPoint y: 485, endPoint x: 282, endPoint y: 480, distance: 8.7
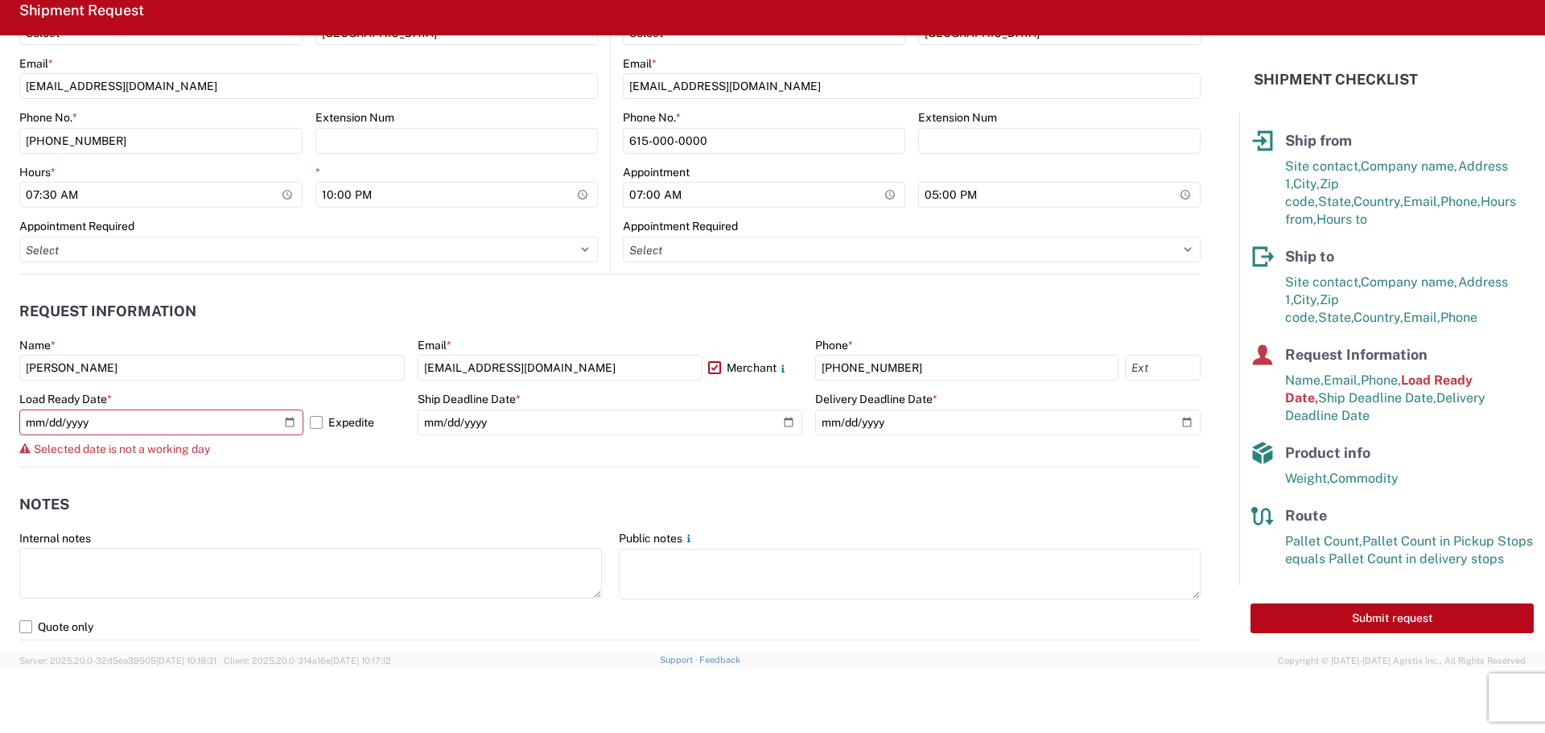
click at [284, 481] on agx-notes "Notes Internal notes Public notes Quote only" at bounding box center [610, 554] width 1182 height 173
click at [241, 460] on form "General Information Template PO# 4497182 Equipment Type * Select 53’ Dry Van Fl…" at bounding box center [620, 343] width 1240 height 617
click at [159, 410] on input "[DATE]" at bounding box center [161, 423] width 284 height 26
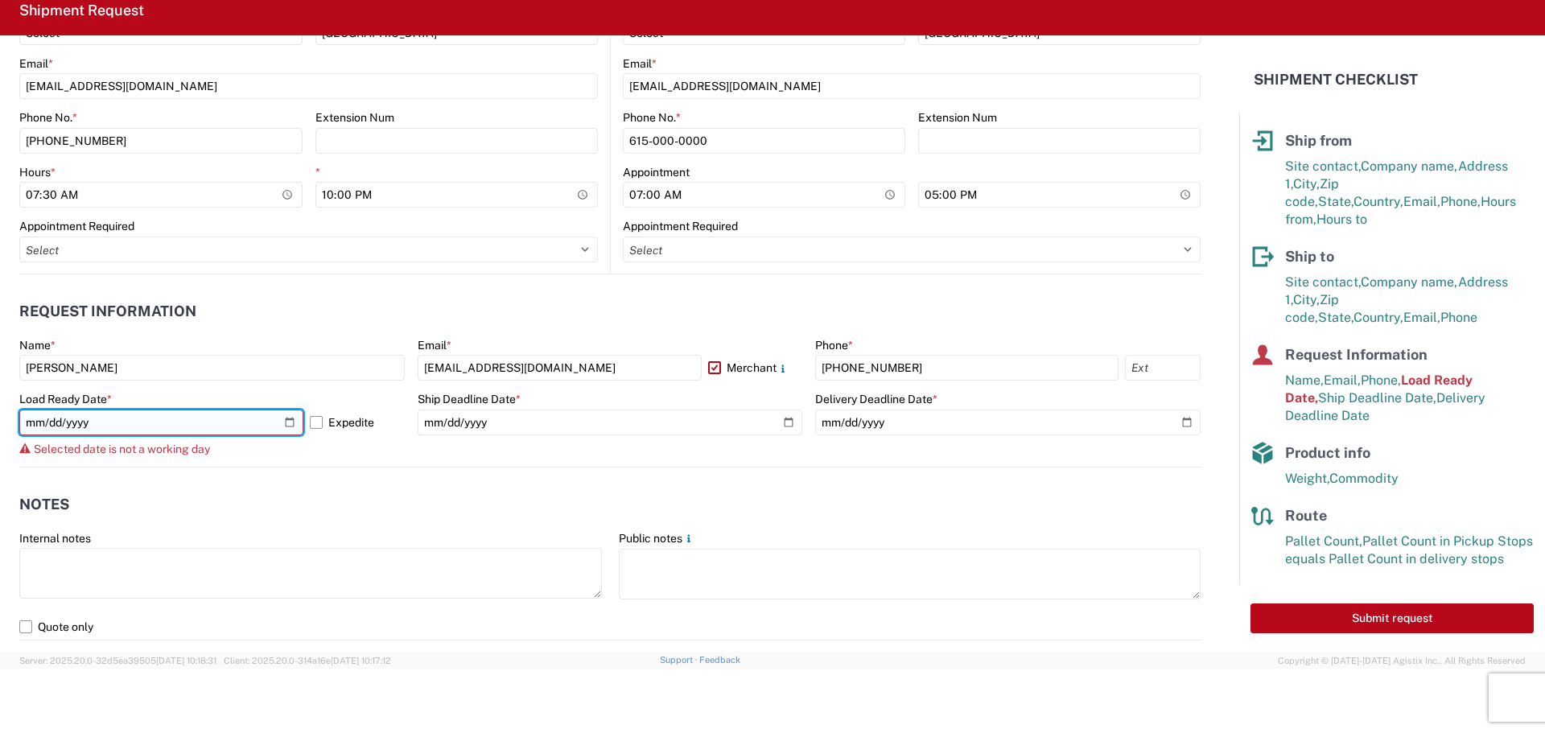
click at [159, 410] on input "[DATE]" at bounding box center [161, 423] width 284 height 26
click at [158, 410] on input "[DATE]" at bounding box center [161, 423] width 284 height 26
click at [155, 414] on input "[DATE]" at bounding box center [161, 423] width 284 height 26
click at [155, 415] on input "[DATE]" at bounding box center [161, 423] width 284 height 26
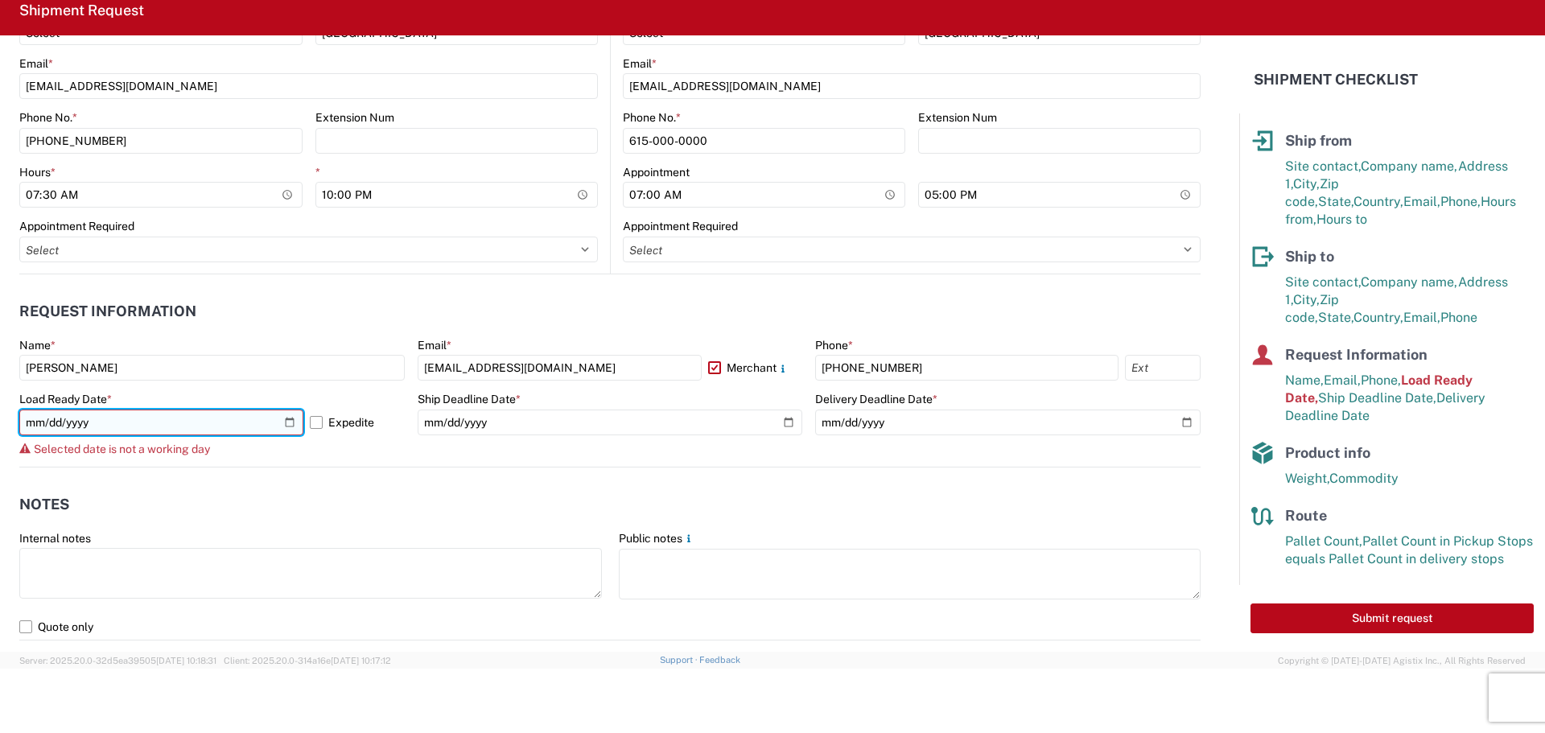
click at [283, 424] on input "[DATE]" at bounding box center [161, 423] width 284 height 26
type input "[DATE]"
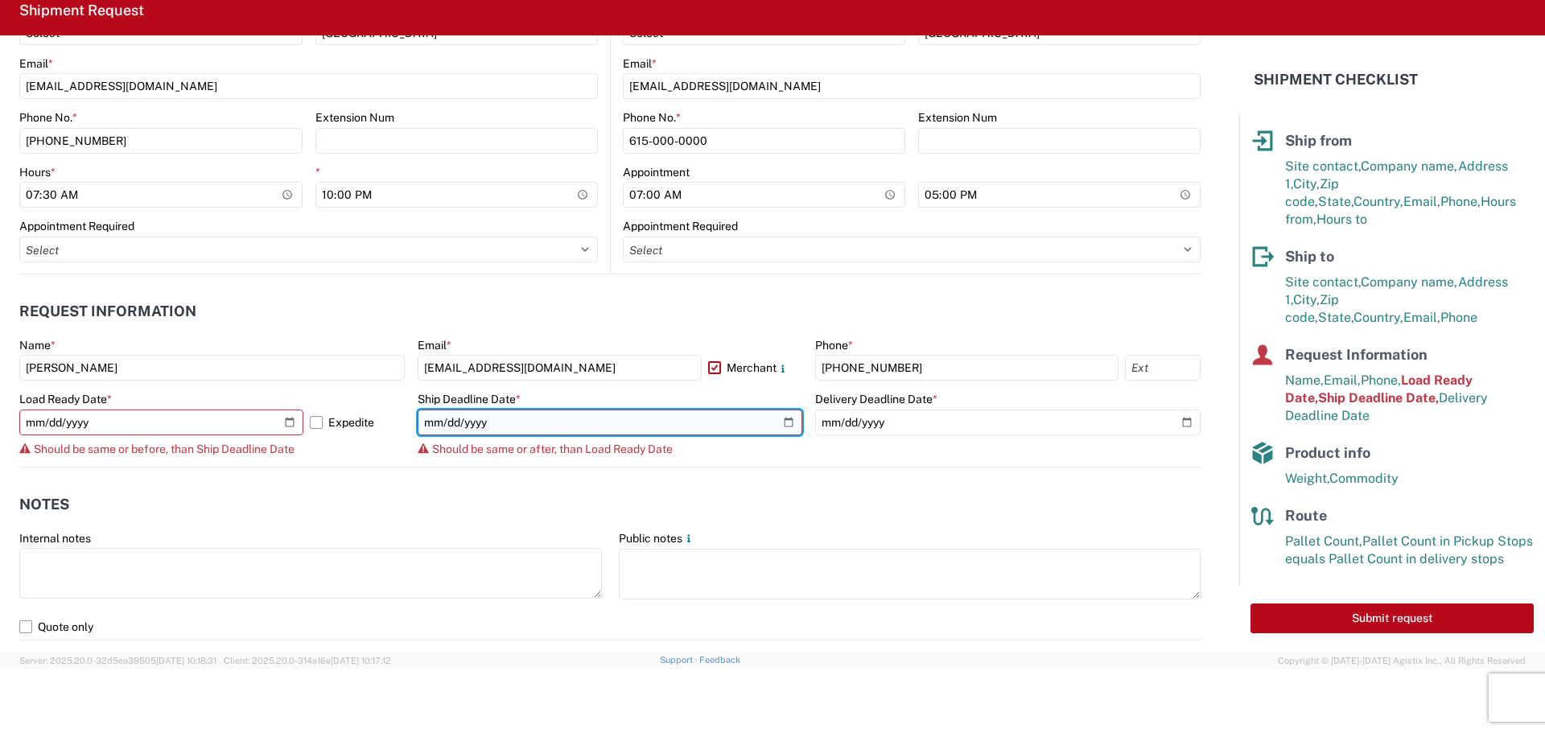
click at [777, 417] on input "[DATE]" at bounding box center [611, 423] width 386 height 26
type input "[DATE]"
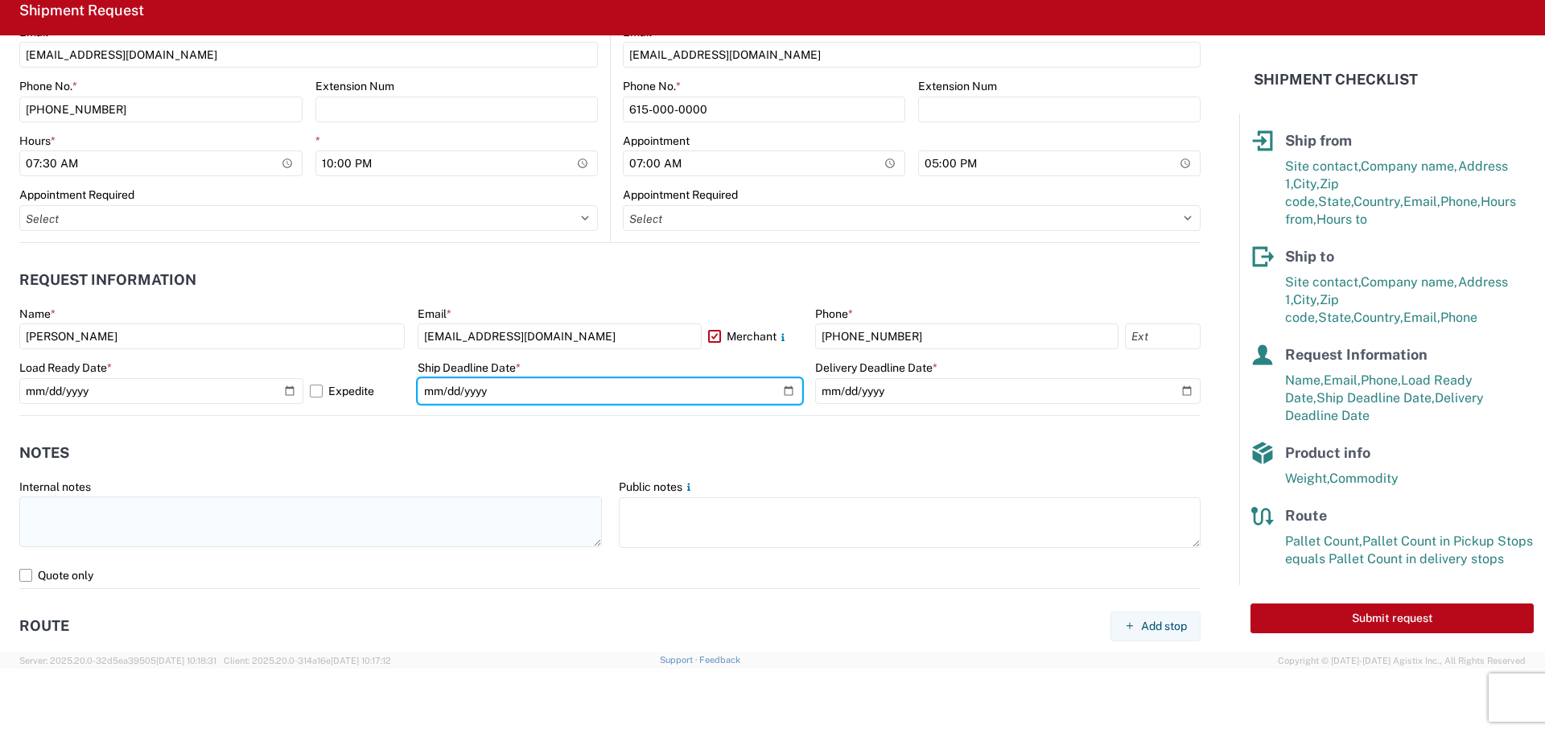
scroll to position [786, 0]
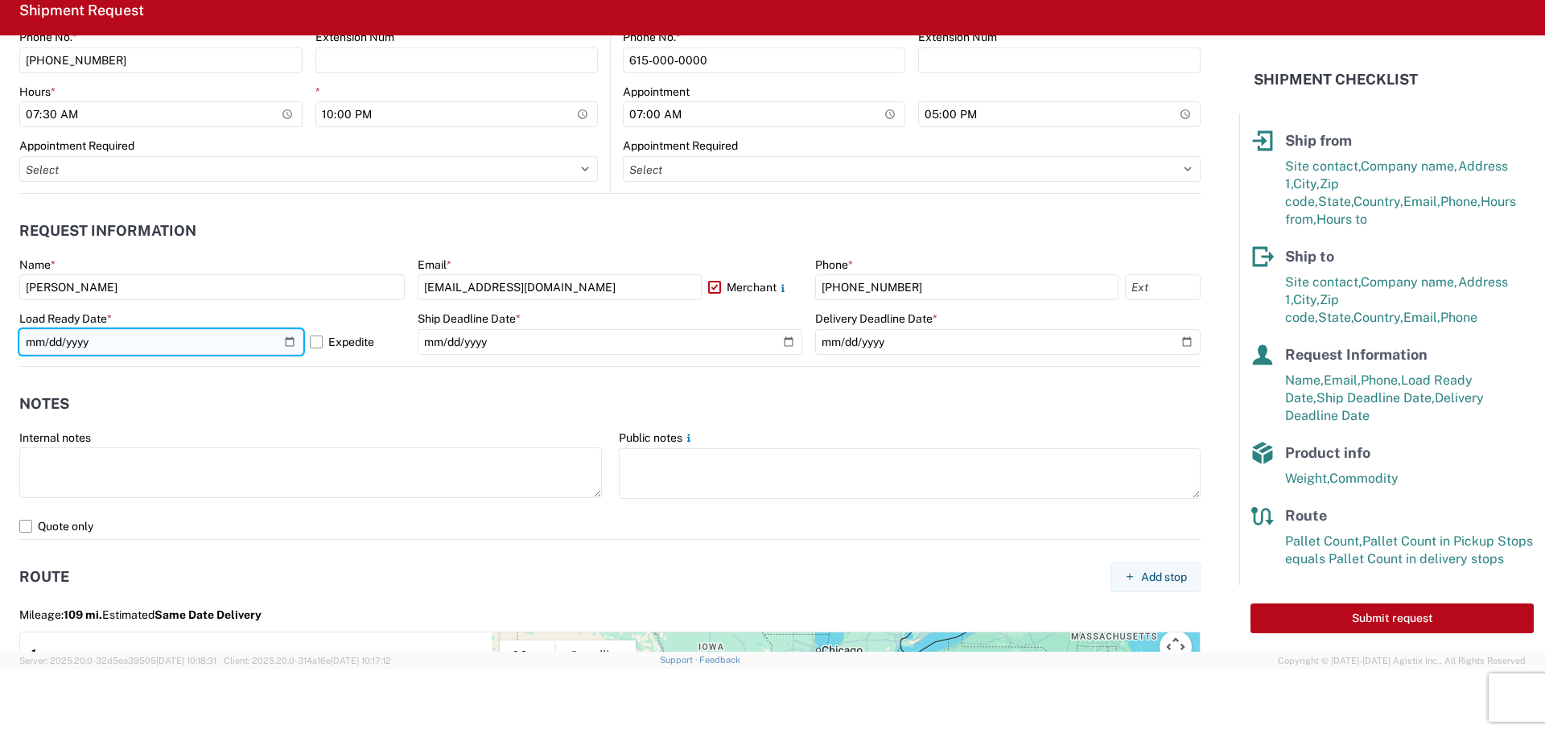
click at [286, 342] on input "[DATE]" at bounding box center [161, 342] width 284 height 26
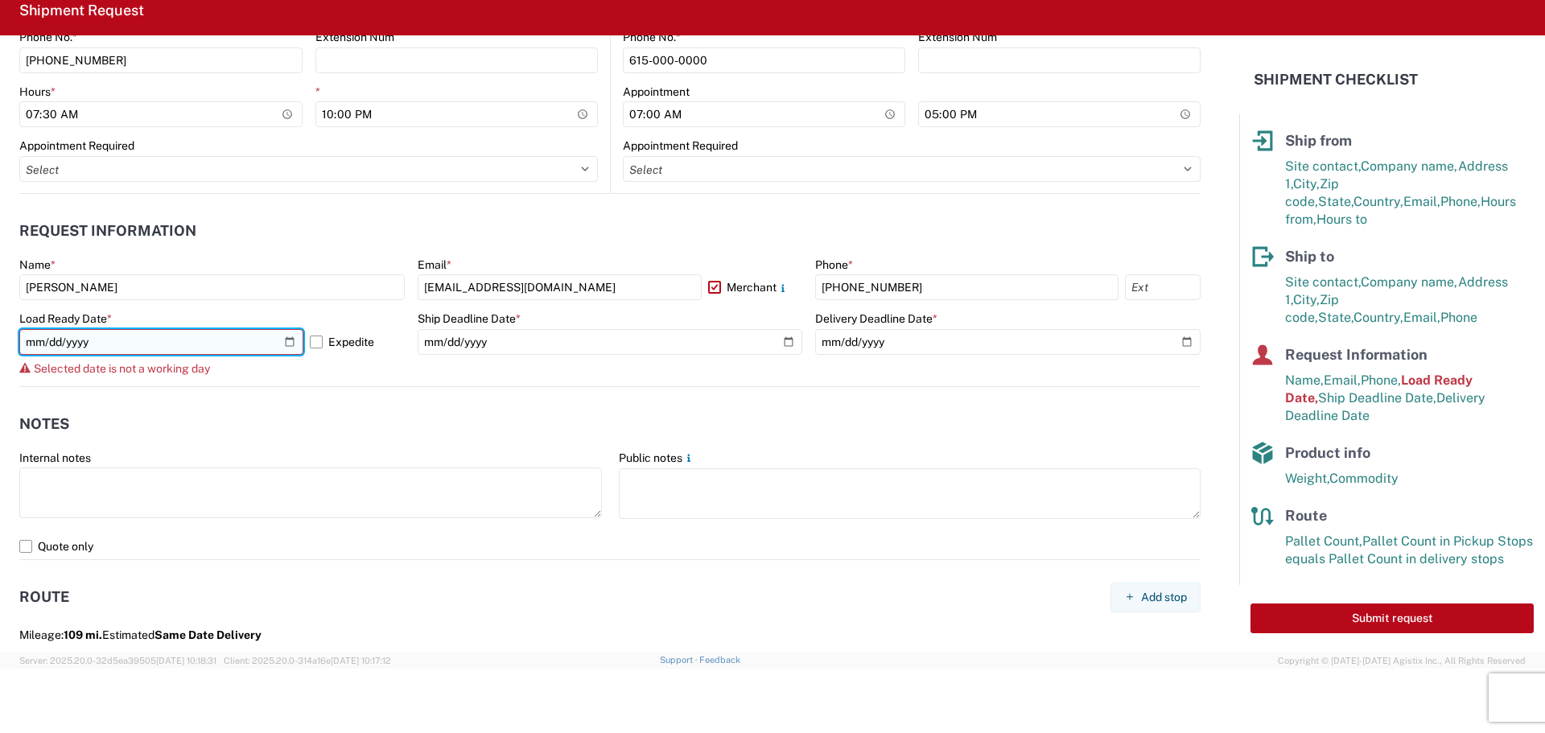
click at [283, 339] on input "[DATE]" at bounding box center [161, 342] width 284 height 26
type input "[DATE]"
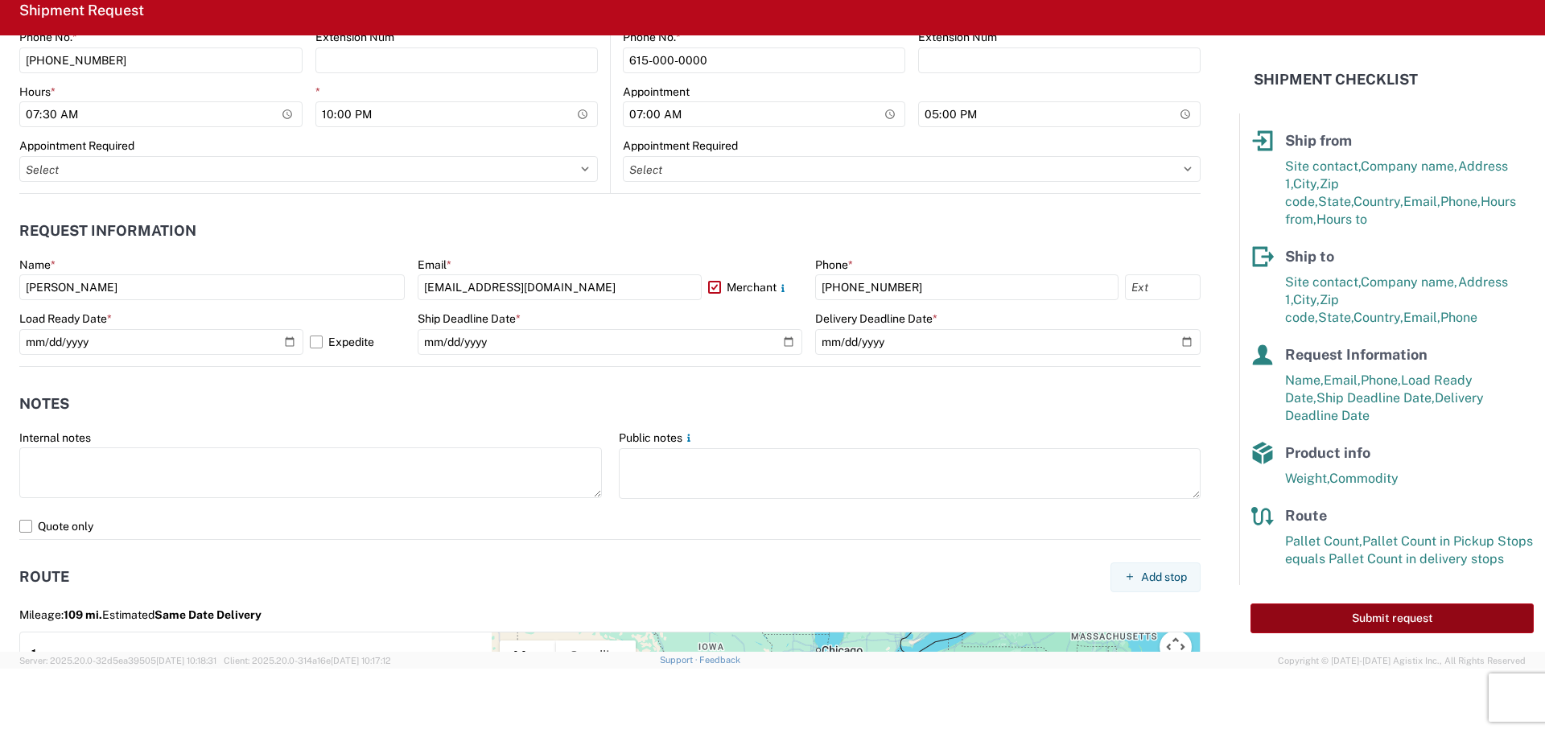
click at [1348, 617] on button "Submit request" at bounding box center [1392, 619] width 283 height 30
